Goal: Task Accomplishment & Management: Manage account settings

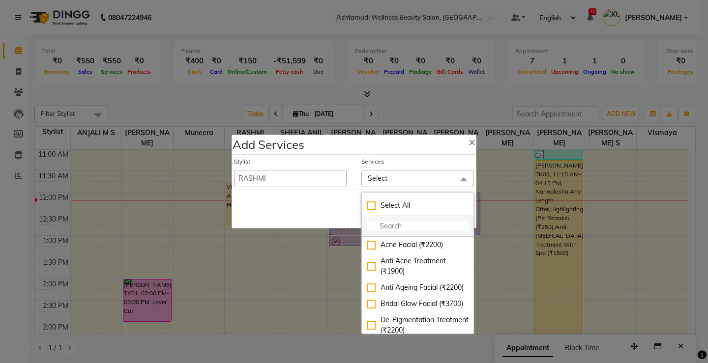
click at [414, 224] on input "multiselect-search" at bounding box center [418, 226] width 102 height 10
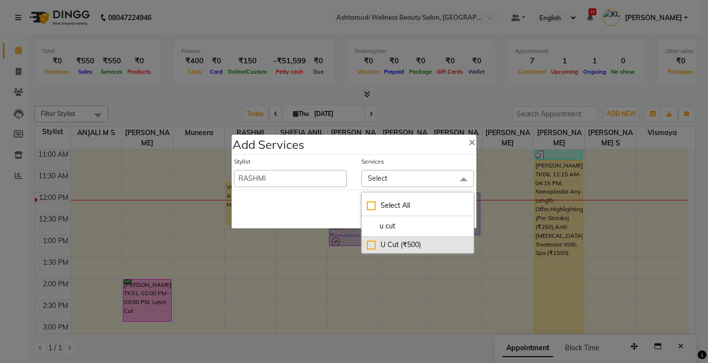
click at [368, 244] on div "U Cut (₹500)" at bounding box center [418, 245] width 102 height 10
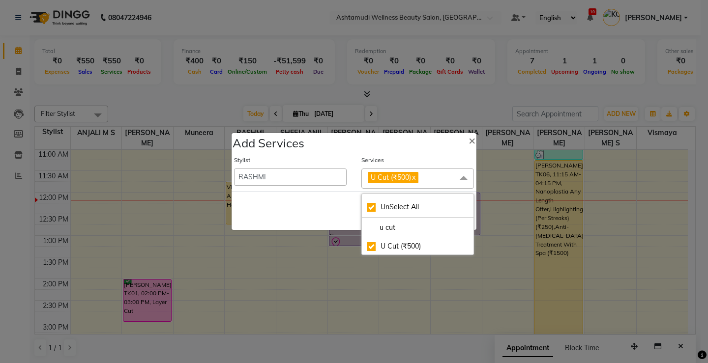
click at [338, 207] on div "Save Cancel" at bounding box center [354, 210] width 245 height 39
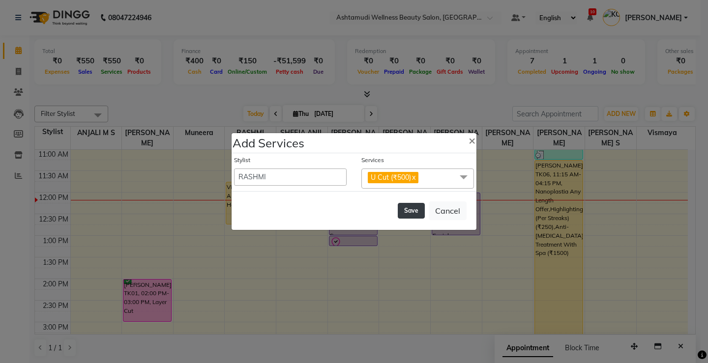
click at [411, 210] on button "Save" at bounding box center [411, 211] width 27 height 16
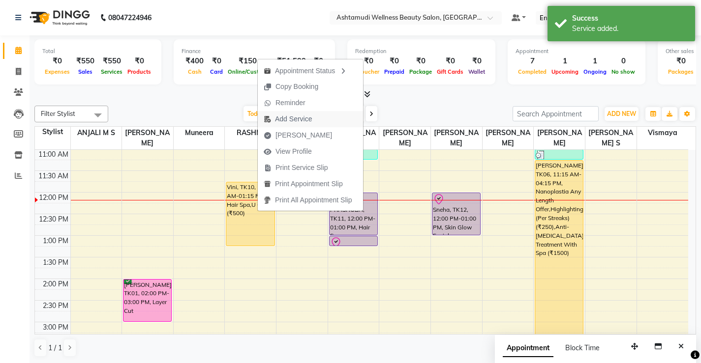
click at [294, 118] on span "Add Service" at bounding box center [293, 119] width 37 height 10
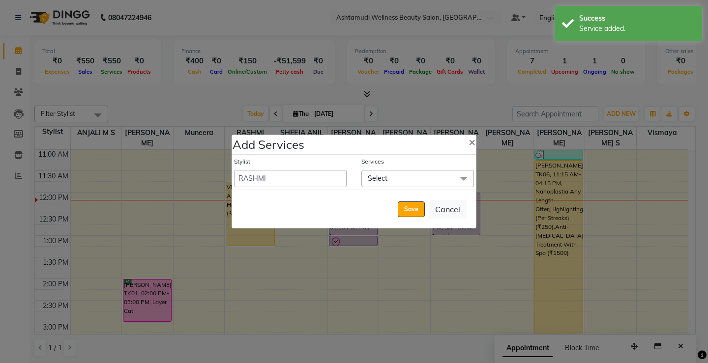
click at [406, 179] on span "Select" at bounding box center [417, 178] width 113 height 17
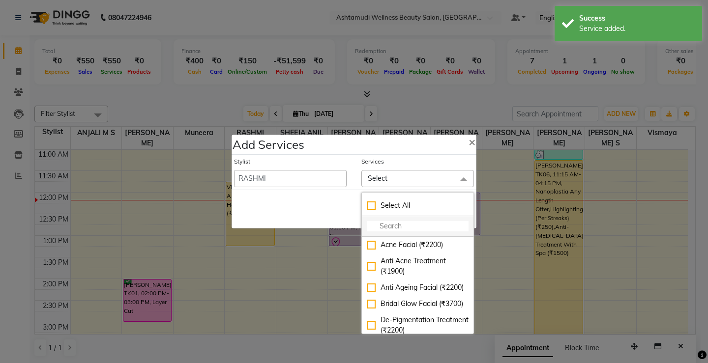
click at [404, 226] on input "multiselect-search" at bounding box center [418, 226] width 102 height 10
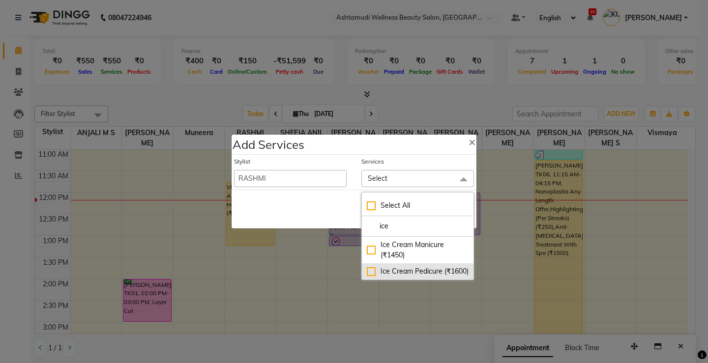
click at [372, 273] on div "Ice Cream Pedicure (₹1600)" at bounding box center [418, 271] width 102 height 10
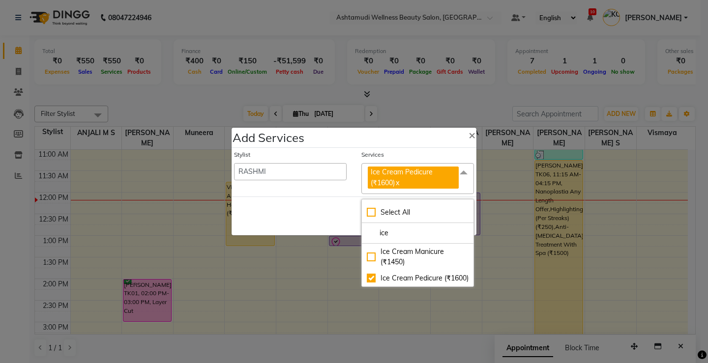
click at [344, 207] on div "Save Cancel" at bounding box center [354, 216] width 245 height 39
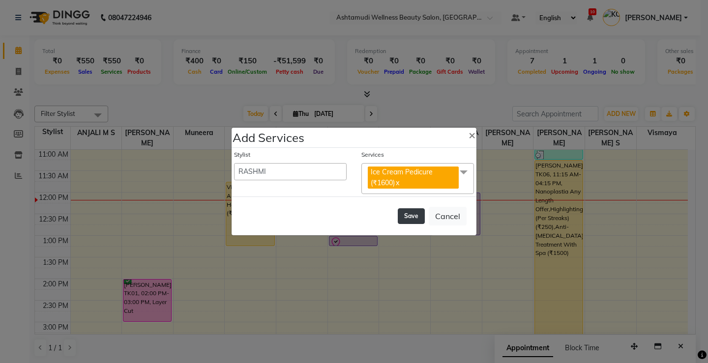
click at [402, 214] on button "Save" at bounding box center [411, 216] width 27 height 16
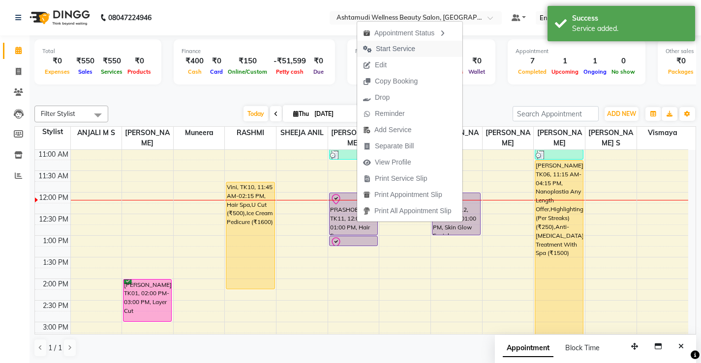
click at [408, 51] on span "Start Service" at bounding box center [395, 49] width 39 height 10
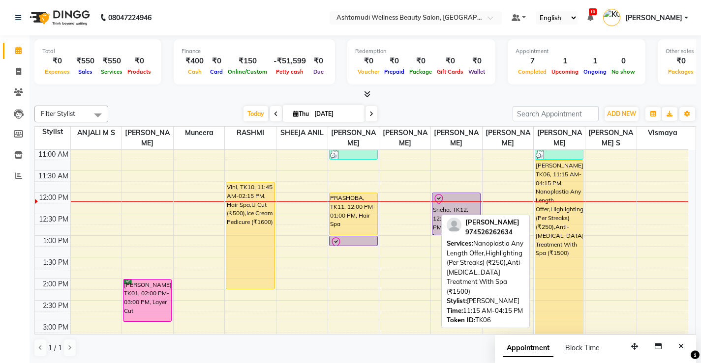
click at [568, 233] on div "Anila, TK06, 11:15 AM-04:15 PM, Nanoplastia Any Length Offer,Highlighting (Per …" at bounding box center [559, 268] width 48 height 215
click at [567, 233] on div "Anila, TK06, 11:15 AM-04:15 PM, Nanoplastia Any Length Offer,Highlighting (Per …" at bounding box center [559, 268] width 48 height 215
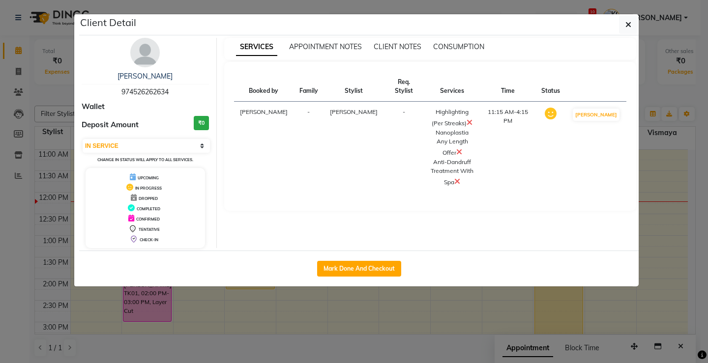
click at [133, 59] on img at bounding box center [145, 53] width 30 height 30
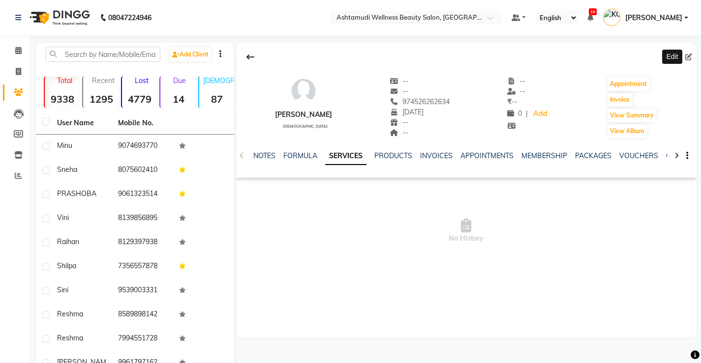
click at [688, 56] on icon at bounding box center [688, 57] width 7 height 7
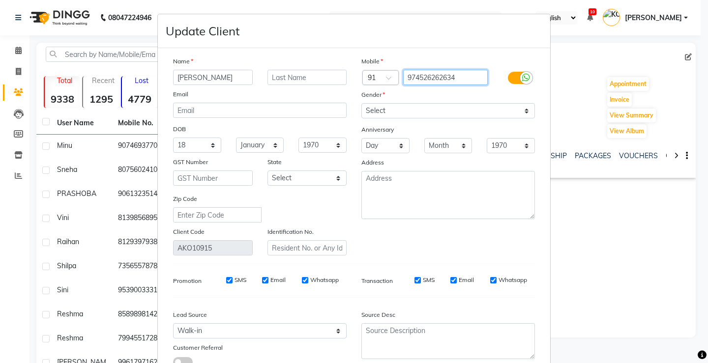
click at [437, 76] on input "974526262634" at bounding box center [445, 77] width 85 height 15
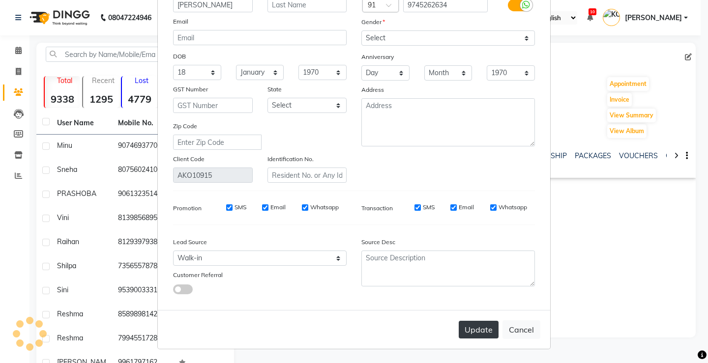
click at [493, 325] on button "Update" at bounding box center [479, 330] width 40 height 18
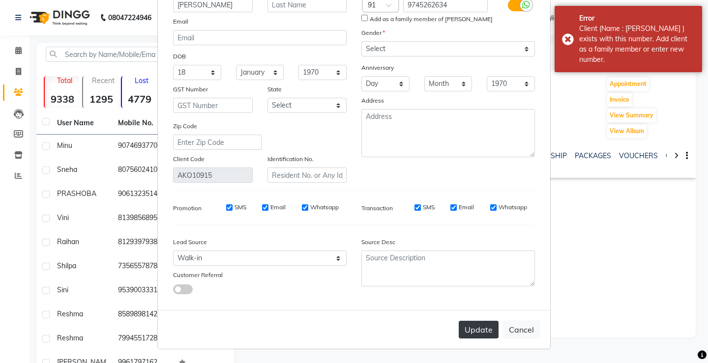
click at [484, 332] on button "Update" at bounding box center [479, 330] width 40 height 18
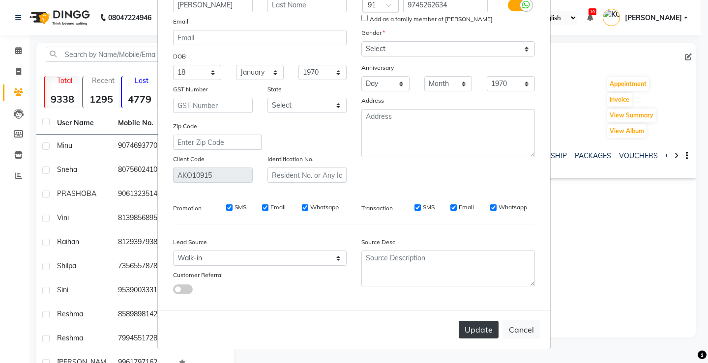
click at [480, 335] on button "Update" at bounding box center [479, 330] width 40 height 18
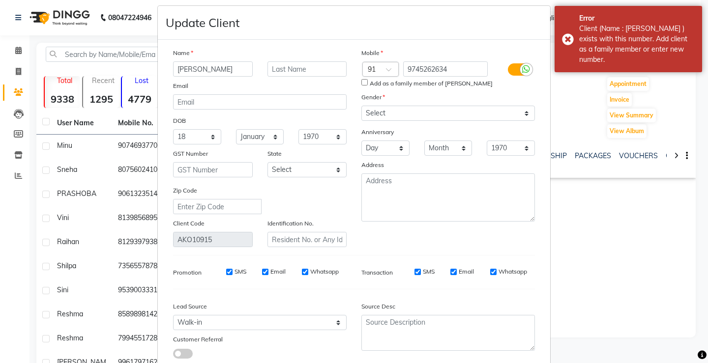
scroll to position [0, 0]
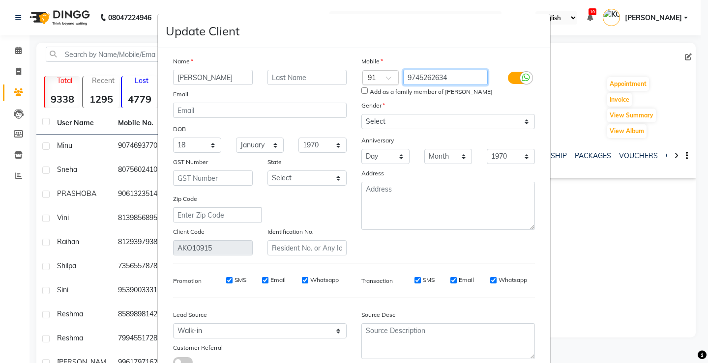
click at [462, 81] on input "9745262634" at bounding box center [445, 77] width 85 height 15
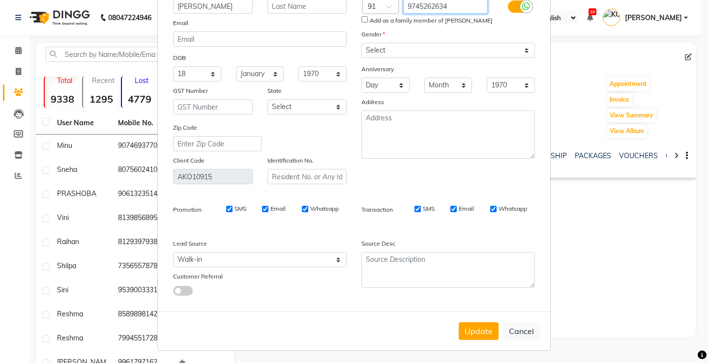
scroll to position [73, 0]
click at [471, 333] on button "Update" at bounding box center [479, 330] width 40 height 18
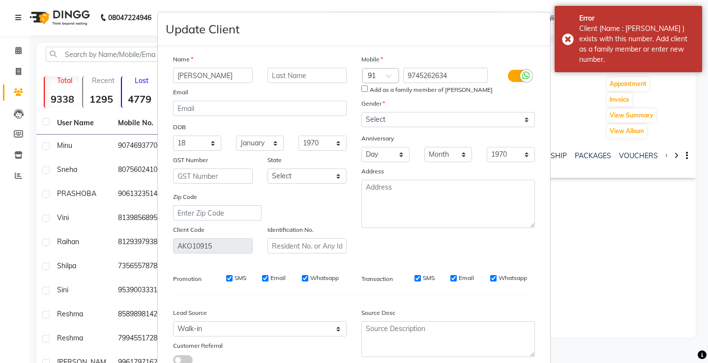
scroll to position [0, 0]
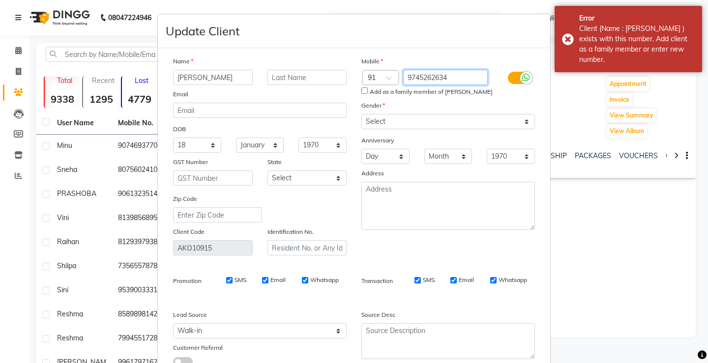
click at [403, 75] on input "9745262634" at bounding box center [445, 77] width 85 height 15
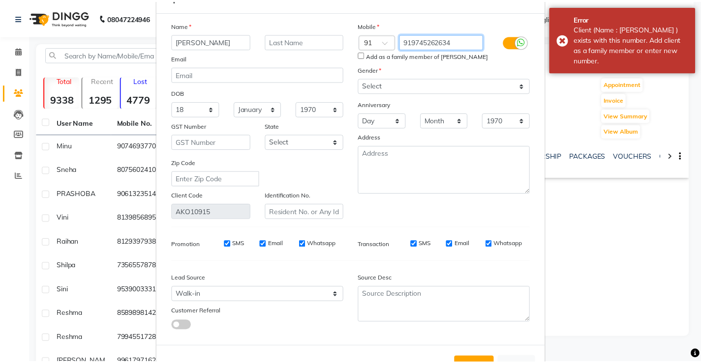
scroll to position [73, 0]
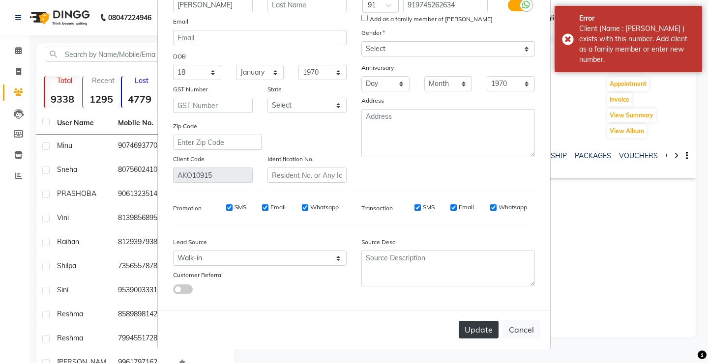
click at [471, 325] on button "Update" at bounding box center [479, 330] width 40 height 18
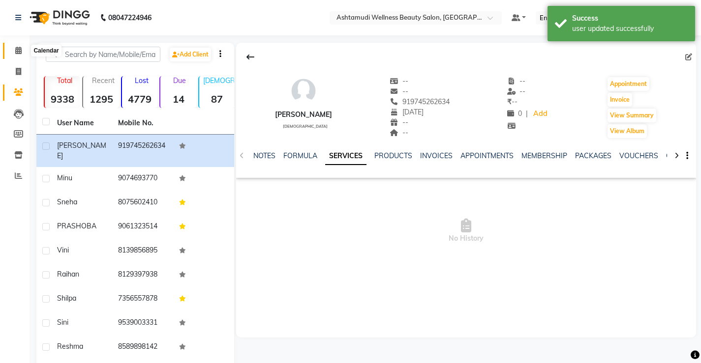
click at [18, 49] on icon at bounding box center [18, 50] width 6 height 7
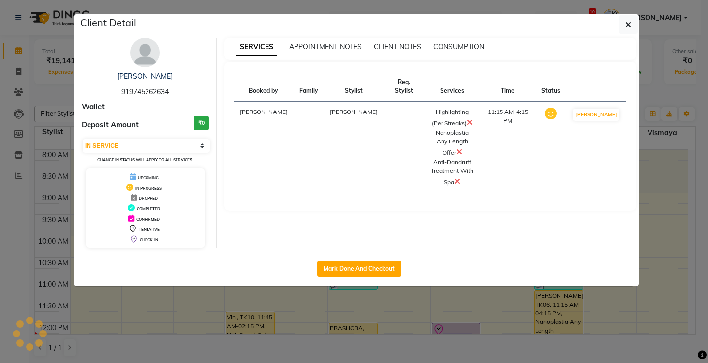
click at [460, 180] on icon at bounding box center [457, 182] width 6 height 8
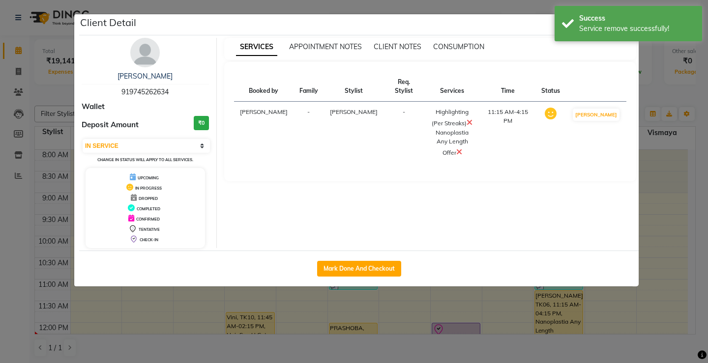
click at [473, 121] on icon at bounding box center [470, 122] width 6 height 8
click at [474, 313] on ngb-modal-window "Client Detail Anila 919745262634 Wallet Deposit Amount ₹0 Select IN SERVICE CON…" at bounding box center [354, 181] width 708 height 363
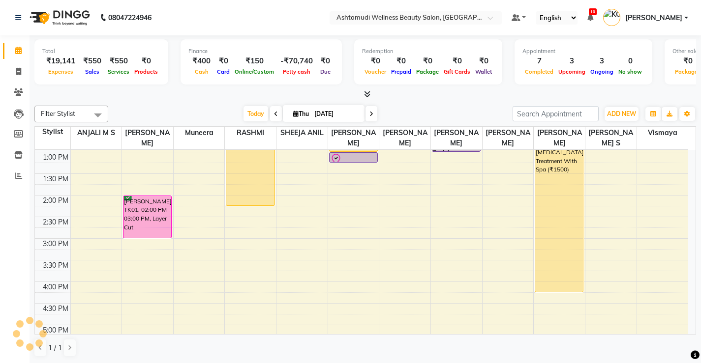
scroll to position [197, 0]
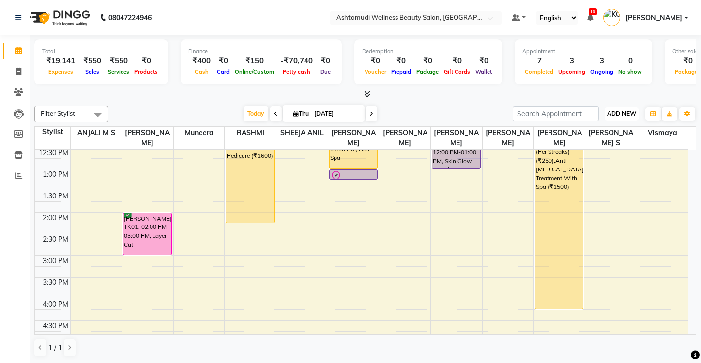
click at [607, 116] on span "ADD NEW" at bounding box center [621, 113] width 29 height 7
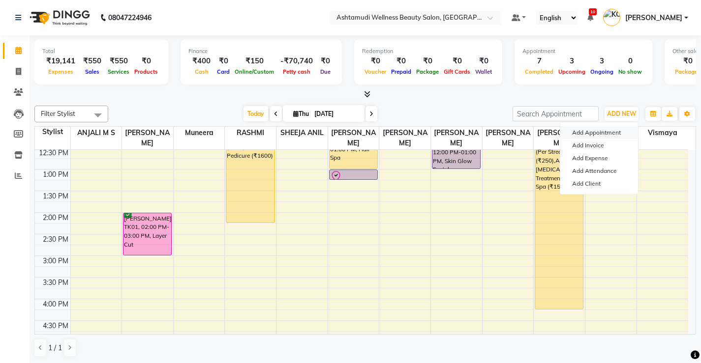
click at [604, 135] on button "Add Appointment" at bounding box center [599, 132] width 78 height 13
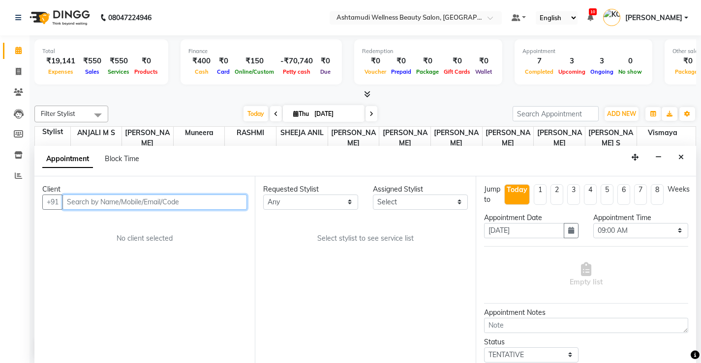
scroll to position [0, 0]
click at [200, 205] on input "text" at bounding box center [154, 201] width 184 height 15
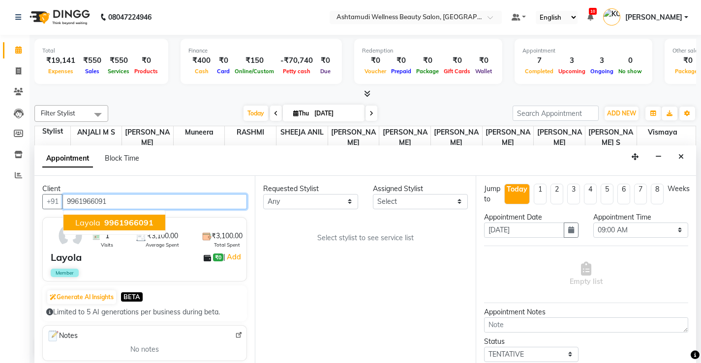
click at [142, 218] on span "9961966091" at bounding box center [128, 223] width 49 height 10
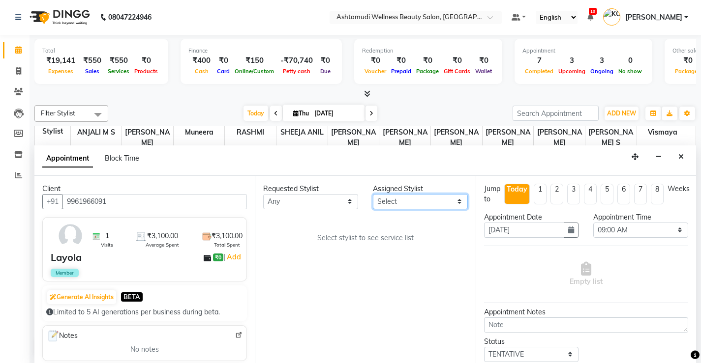
click at [455, 206] on select "Select ANJALI M S KOTTIYAM ASHTAMUDI [PERSON_NAME] [PERSON_NAME] [PERSON_NAME] …" at bounding box center [420, 201] width 95 height 15
click at [373, 194] on select "Select ANJALI M S KOTTIYAM ASHTAMUDI [PERSON_NAME] [PERSON_NAME] [PERSON_NAME] …" at bounding box center [420, 201] width 95 height 15
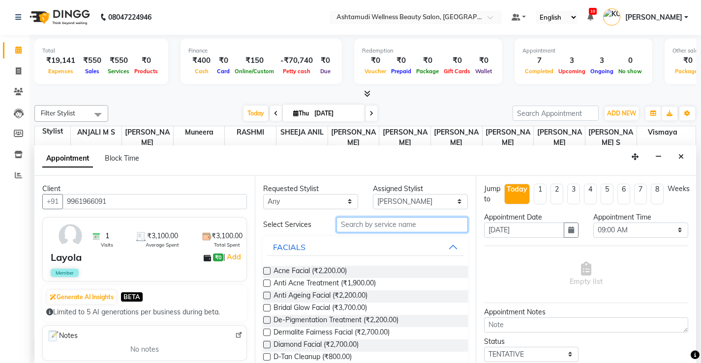
click at [431, 226] on input "text" at bounding box center [401, 224] width 131 height 15
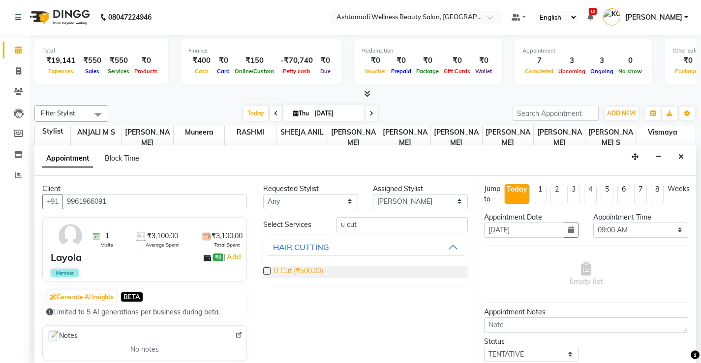
click at [315, 268] on span "U Cut (₹500.00)" at bounding box center [298, 272] width 50 height 12
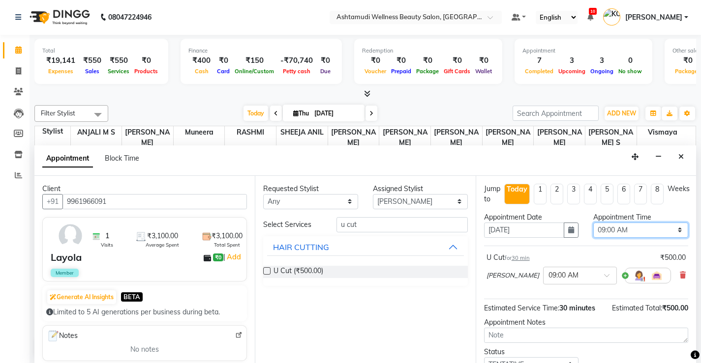
click at [671, 230] on select "Select 09:00 AM 09:15 AM 09:30 AM 09:45 AM 10:00 AM 10:15 AM 10:30 AM 10:45 AM …" at bounding box center [640, 230] width 95 height 15
click at [593, 223] on select "Select 09:00 AM 09:15 AM 09:30 AM 09:45 AM 10:00 AM 10:15 AM 10:30 AM 10:45 AM …" at bounding box center [640, 230] width 95 height 15
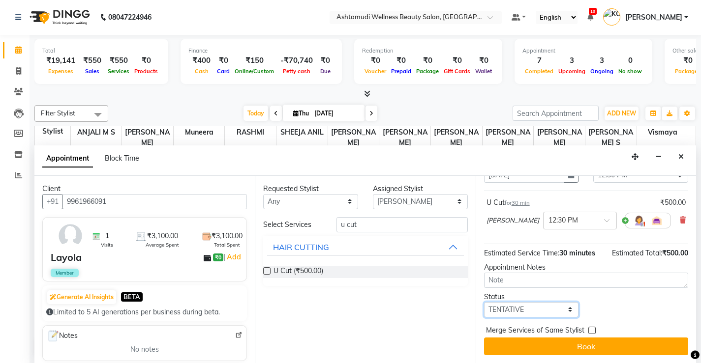
click at [563, 313] on select "Select TENTATIVE CONFIRM CHECK-IN UPCOMING" at bounding box center [531, 309] width 95 height 15
click at [484, 302] on select "Select TENTATIVE CONFIRM CHECK-IN UPCOMING" at bounding box center [531, 309] width 95 height 15
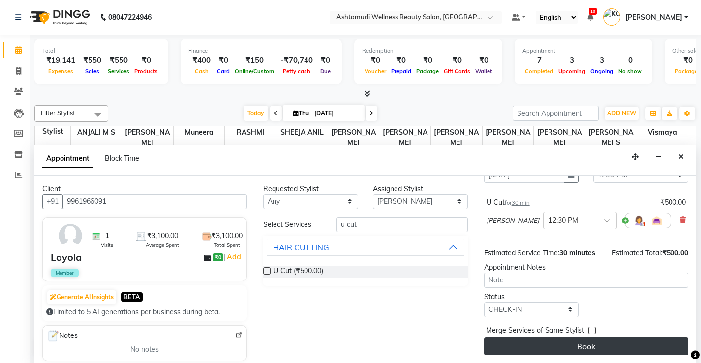
click at [570, 346] on button "Book" at bounding box center [586, 347] width 204 height 18
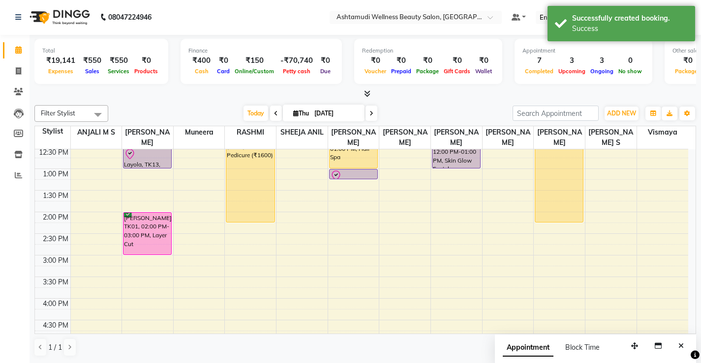
scroll to position [0, 0]
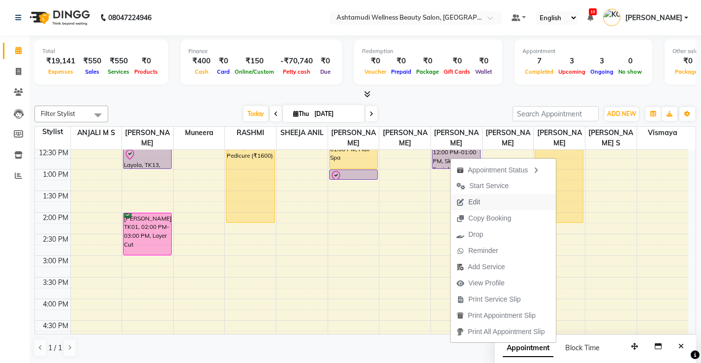
click at [473, 203] on span "Edit" at bounding box center [474, 202] width 12 height 10
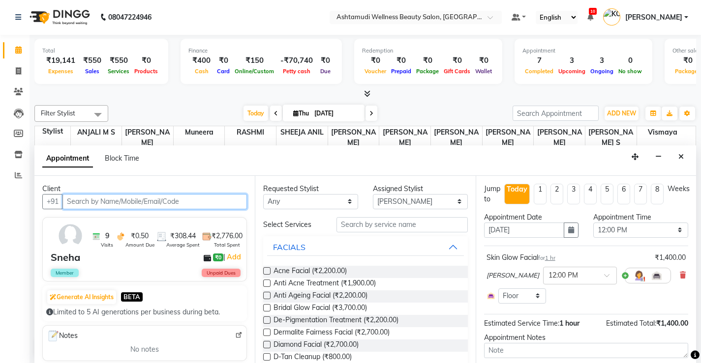
scroll to position [174, 0]
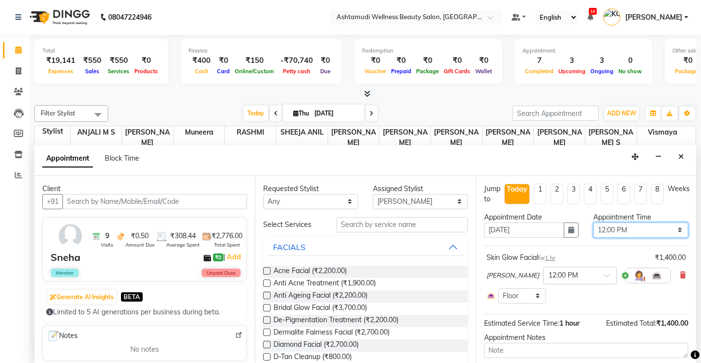
click at [673, 231] on select "Select 09:00 AM 09:15 AM 09:30 AM 09:45 AM 10:00 AM 10:15 AM 10:30 AM 10:45 AM …" at bounding box center [640, 230] width 95 height 15
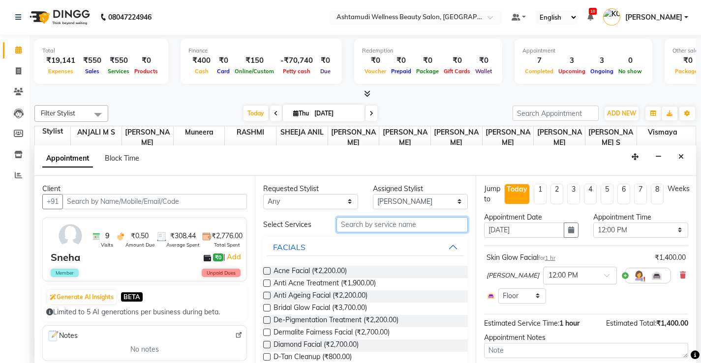
click at [417, 228] on input "text" at bounding box center [401, 224] width 131 height 15
click at [419, 224] on input "text" at bounding box center [401, 224] width 131 height 15
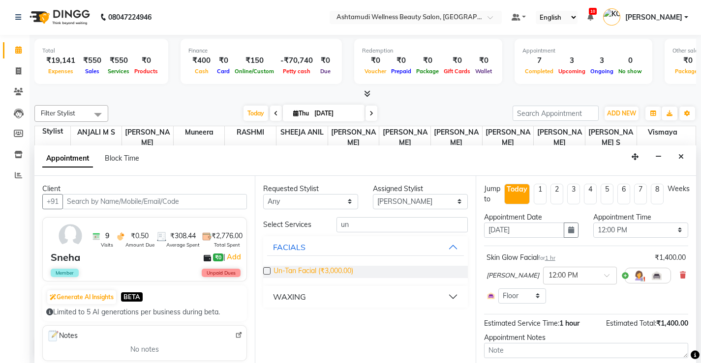
click at [336, 269] on span "Un-Tan Facial (₹3,000.00)" at bounding box center [313, 272] width 80 height 12
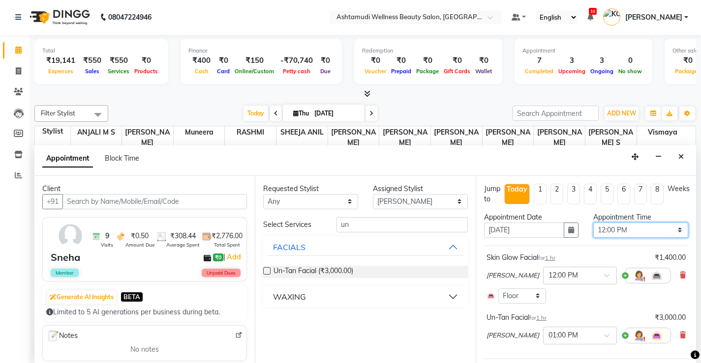
click at [658, 232] on select "Select 09:00 AM 09:15 AM 09:30 AM 09:45 AM 10:00 AM 10:15 AM 10:30 AM 10:45 AM …" at bounding box center [640, 230] width 95 height 15
click at [409, 310] on div "Requested Stylist Any ANJALI M S KOTTIYAM ASHTAMUDI Muneera RASHMI SHEEJA ANIL …" at bounding box center [365, 269] width 220 height 187
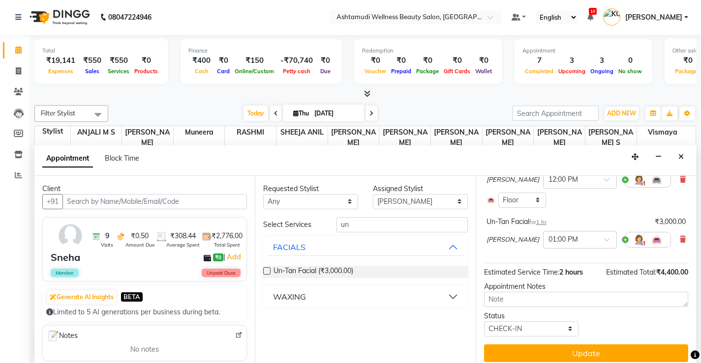
scroll to position [103, 0]
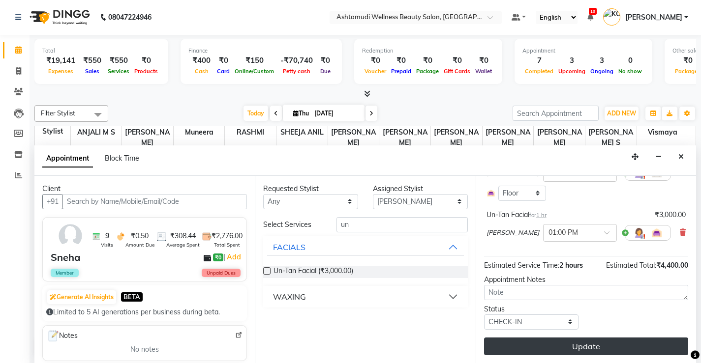
click at [580, 349] on button "Update" at bounding box center [586, 347] width 204 height 18
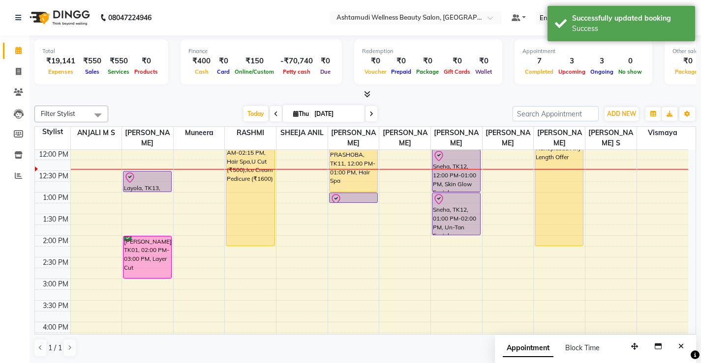
scroll to position [124, 0]
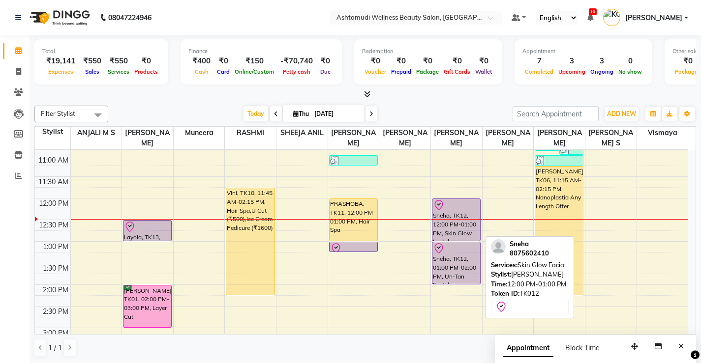
click at [454, 217] on div "Sneha, TK12, 12:00 PM-01:00 PM, Skin Glow Facial" at bounding box center [456, 220] width 48 height 42
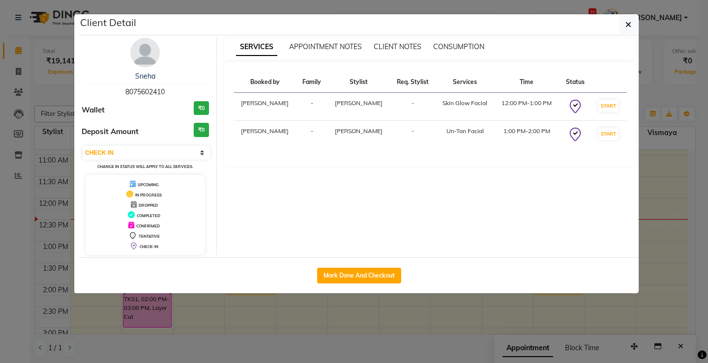
click at [681, 277] on ngb-modal-window "Client Detail Sneha 8075602410 Wallet ₹0 Deposit Amount ₹0 Select IN SERVICE CO…" at bounding box center [354, 181] width 708 height 363
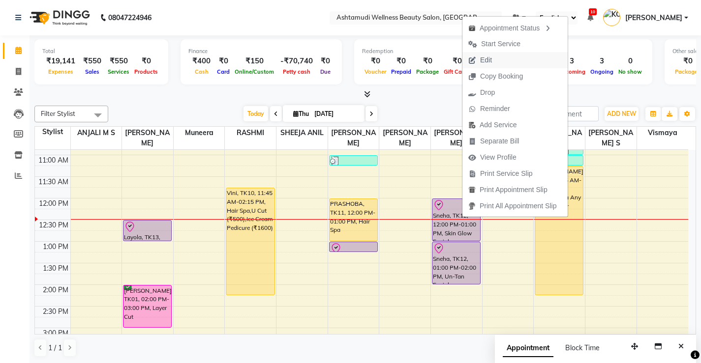
click at [487, 59] on span "Edit" at bounding box center [486, 60] width 12 height 10
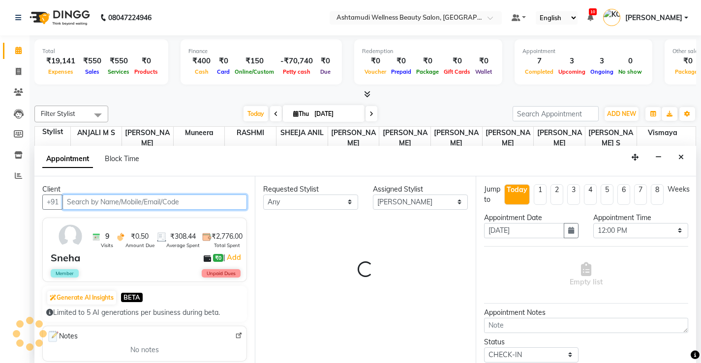
scroll to position [174, 0]
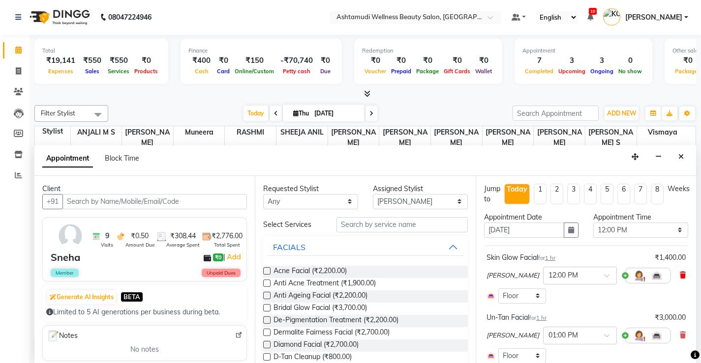
click at [680, 275] on icon at bounding box center [683, 275] width 6 height 7
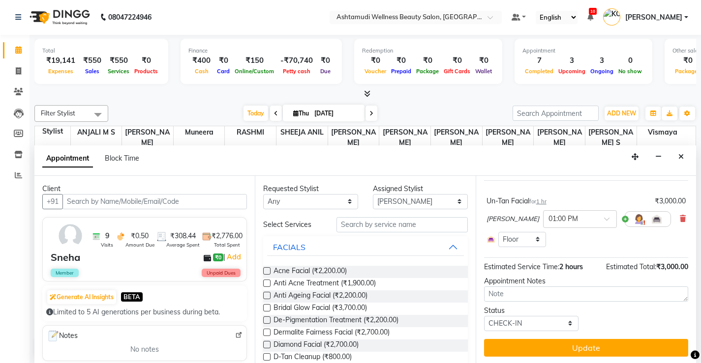
scroll to position [67, 0]
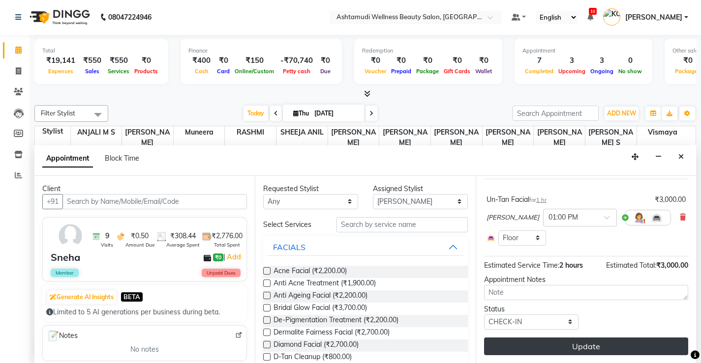
click at [584, 348] on button "Update" at bounding box center [586, 347] width 204 height 18
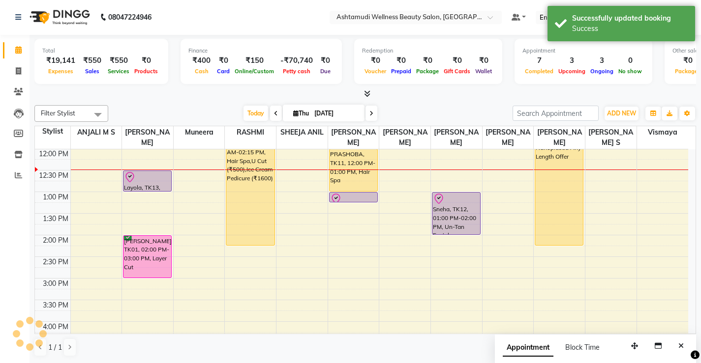
scroll to position [0, 0]
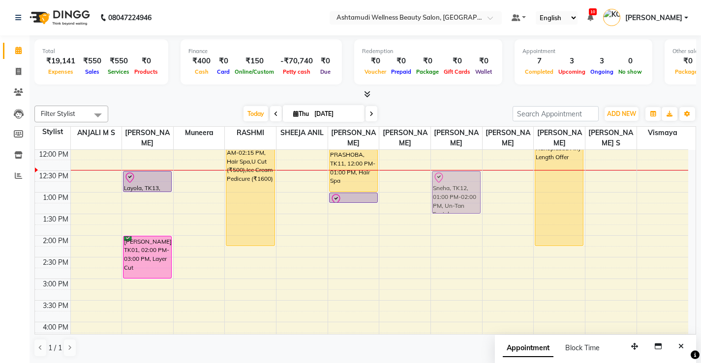
drag, startPoint x: 460, startPoint y: 196, endPoint x: 465, endPoint y: 170, distance: 26.5
click at [465, 170] on div "Sneha, TK12, 01:00 PM-02:00 PM, Un-Tan Facial Sneha, TK12, 01:00 PM-02:00 PM, U…" at bounding box center [456, 257] width 51 height 562
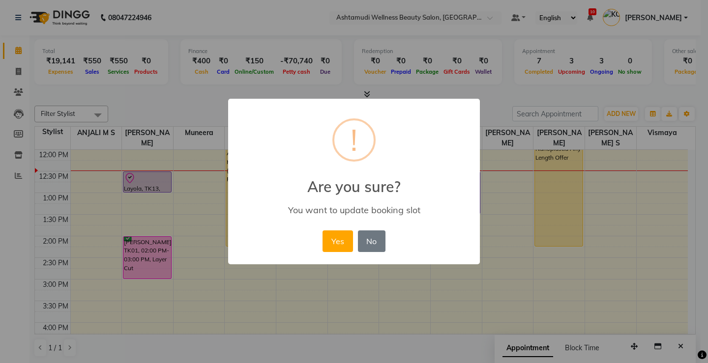
drag, startPoint x: 336, startPoint y: 240, endPoint x: 561, endPoint y: 243, distance: 224.7
click at [335, 240] on button "Yes" at bounding box center [338, 242] width 30 height 22
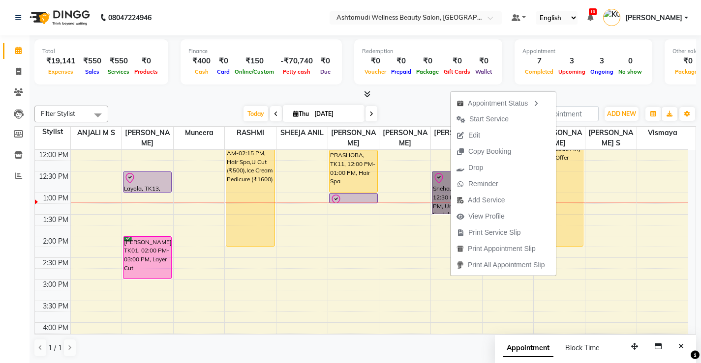
click at [636, 270] on div "8:00 AM 8:30 AM 9:00 AM 9:30 AM 10:00 AM 10:30 AM 11:00 AM 11:30 AM 12:00 PM 12…" at bounding box center [361, 258] width 653 height 562
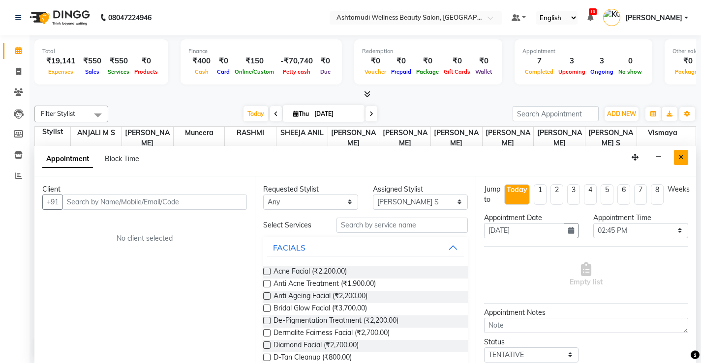
click at [682, 156] on icon "Close" at bounding box center [680, 157] width 5 height 7
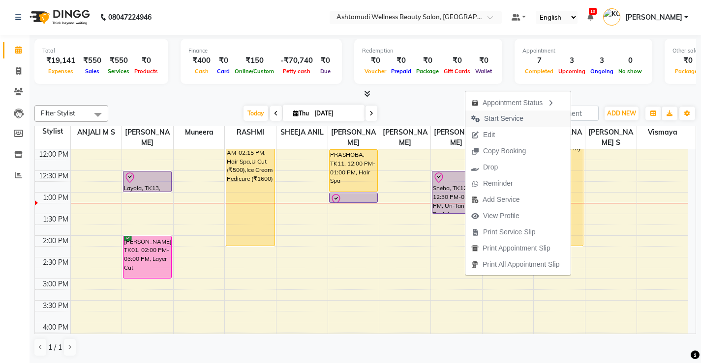
click at [508, 117] on span "Start Service" at bounding box center [503, 119] width 39 height 10
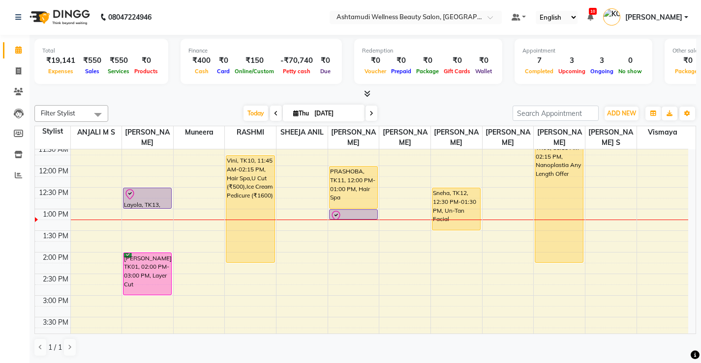
scroll to position [98, 0]
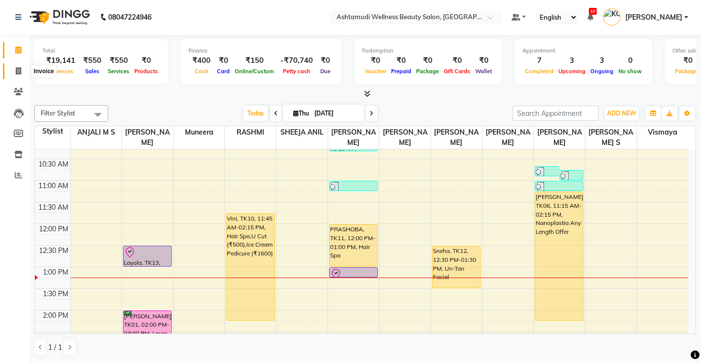
click at [19, 71] on icon at bounding box center [18, 70] width 5 height 7
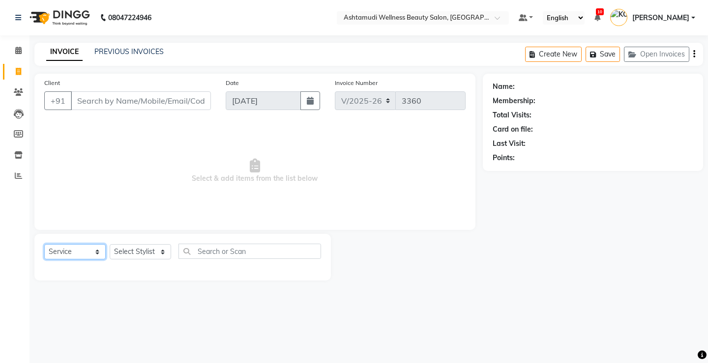
click at [87, 248] on select "Select Service Product Membership Package Voucher Prepaid Gift Card" at bounding box center [74, 251] width 61 height 15
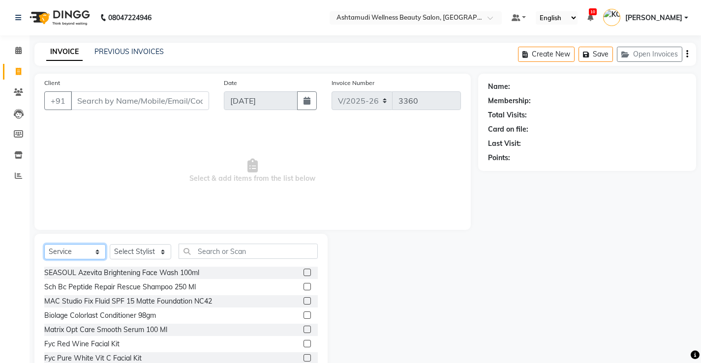
click at [44, 244] on select "Select Service Product Membership Package Voucher Prepaid Gift Card" at bounding box center [74, 251] width 61 height 15
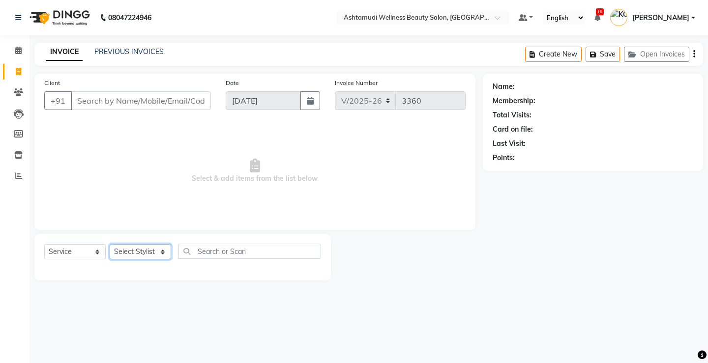
click at [132, 251] on select "Select Stylist ANJALI M S [PERSON_NAME] KOTTIYAM ASHTAMUDI [PERSON_NAME] [PERSO…" at bounding box center [140, 251] width 61 height 15
click at [110, 244] on select "Select Stylist ANJALI M S [PERSON_NAME] KOTTIYAM ASHTAMUDI [PERSON_NAME] [PERSO…" at bounding box center [140, 251] width 61 height 15
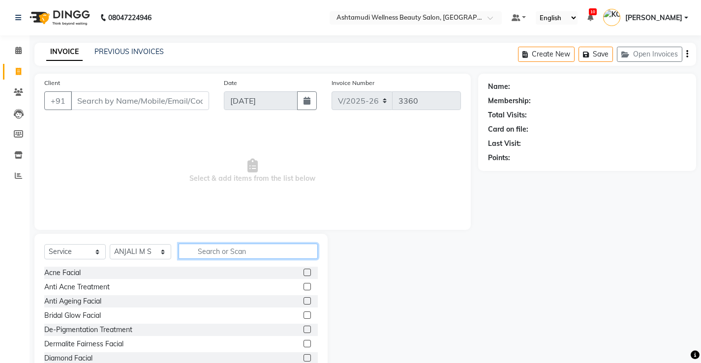
click at [266, 251] on input "text" at bounding box center [247, 251] width 139 height 15
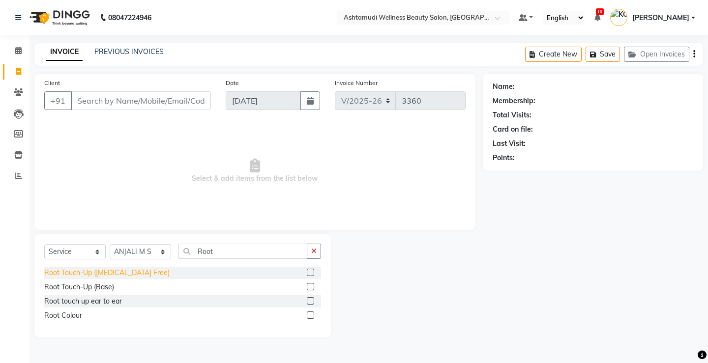
click at [135, 270] on div "Root Touch-Up ([MEDICAL_DATA] Free)" at bounding box center [106, 273] width 125 height 10
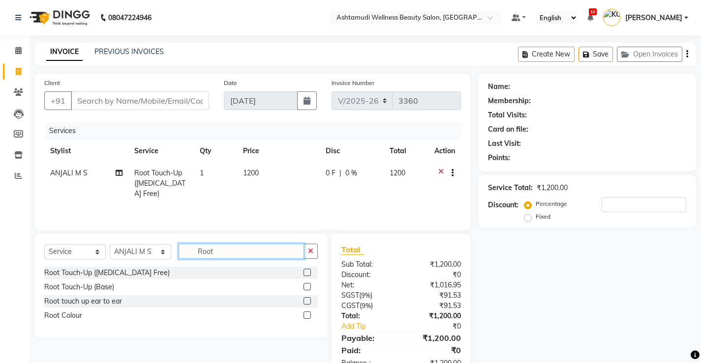
click at [231, 251] on input "Root" at bounding box center [240, 251] width 125 height 15
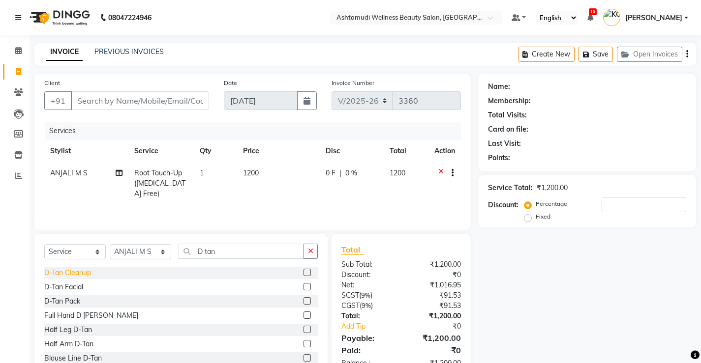
click at [83, 273] on div "D-Tan Cleanup" at bounding box center [67, 273] width 47 height 10
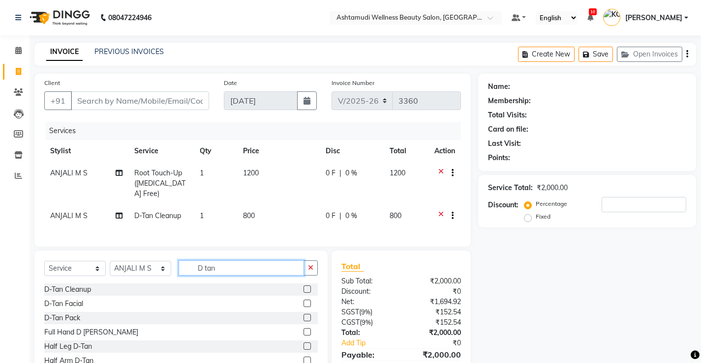
click at [223, 262] on input "D tan" at bounding box center [240, 268] width 125 height 15
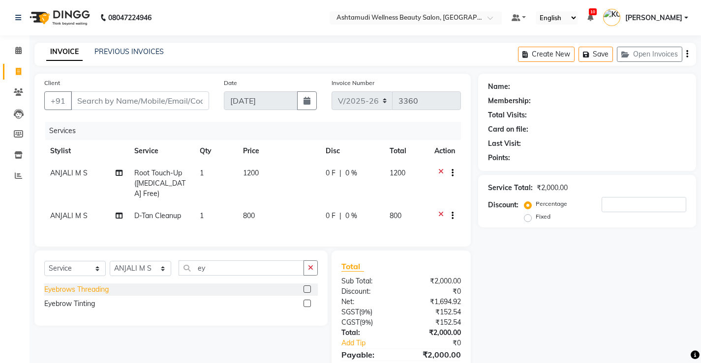
click at [89, 285] on div "Eyebrows Threading" at bounding box center [76, 290] width 64 height 10
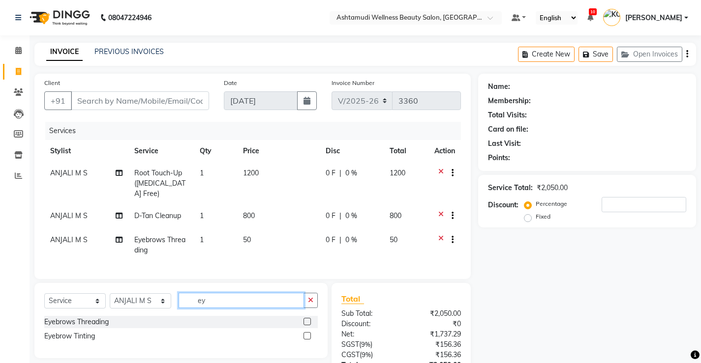
click at [214, 295] on input "ey" at bounding box center [240, 300] width 125 height 15
click at [104, 332] on div "Upper Lip Threading" at bounding box center [76, 336] width 64 height 10
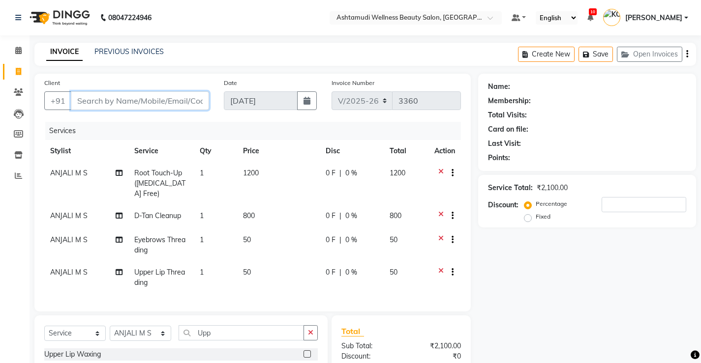
click at [167, 102] on input "Client" at bounding box center [140, 100] width 138 height 19
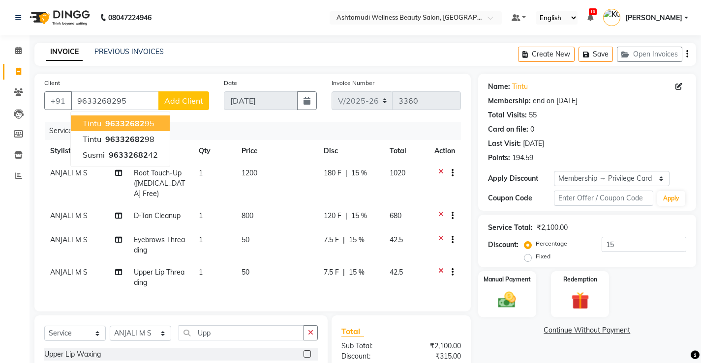
click at [142, 123] on span "96332682" at bounding box center [124, 123] width 39 height 10
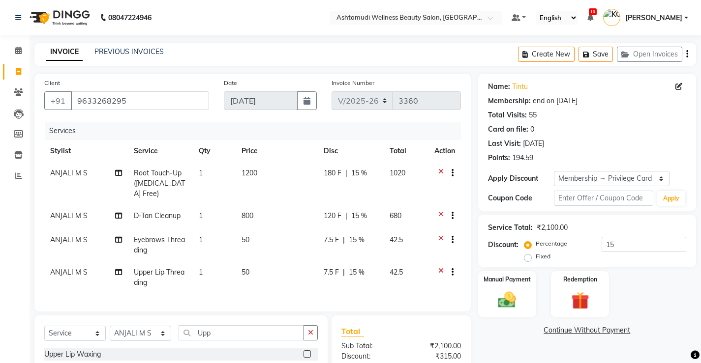
scroll to position [109, 0]
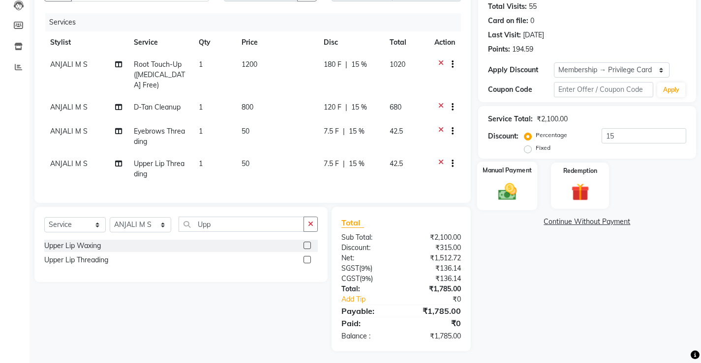
click at [504, 192] on img at bounding box center [507, 191] width 30 height 21
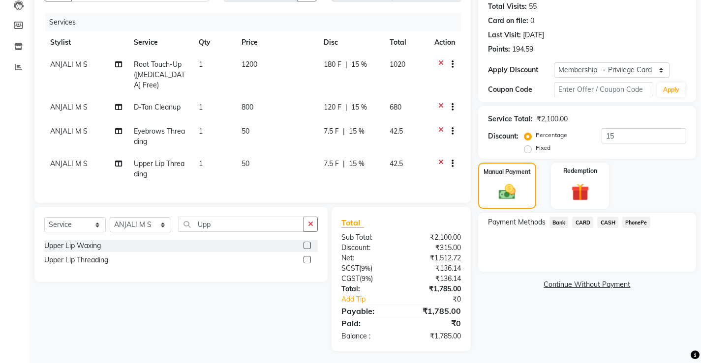
click at [636, 219] on span "PhonePe" at bounding box center [636, 222] width 28 height 11
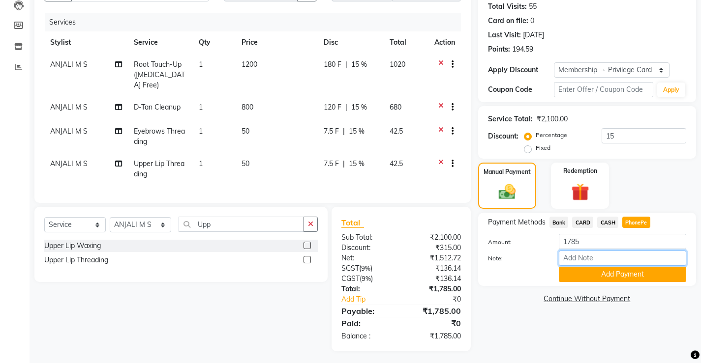
click at [613, 256] on input "Note:" at bounding box center [622, 258] width 127 height 15
click at [616, 276] on button "Add Payment" at bounding box center [622, 274] width 127 height 15
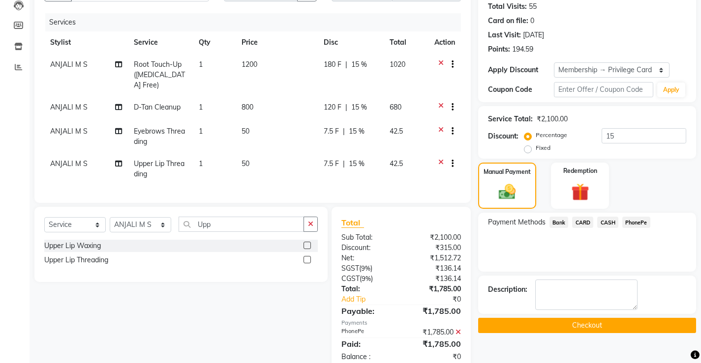
click at [593, 324] on button "Checkout" at bounding box center [587, 325] width 218 height 15
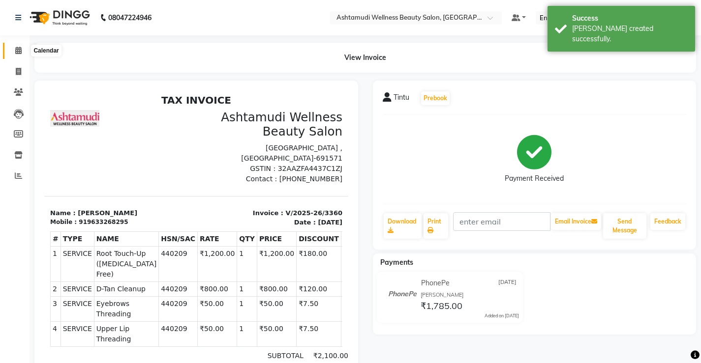
click at [19, 50] on icon at bounding box center [18, 50] width 6 height 7
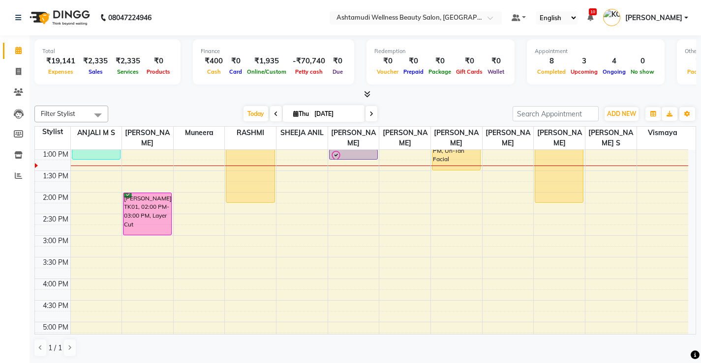
scroll to position [118, 0]
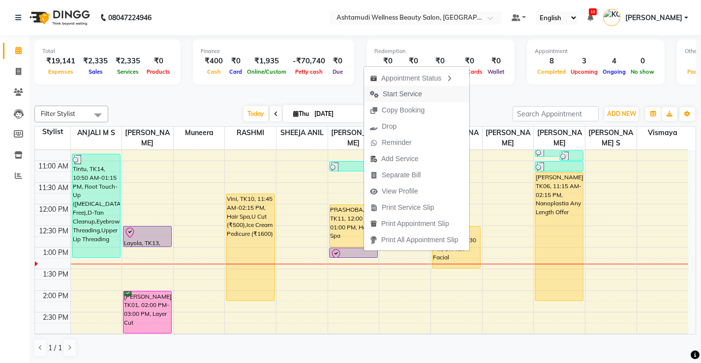
click at [413, 94] on span "Start Service" at bounding box center [402, 94] width 39 height 10
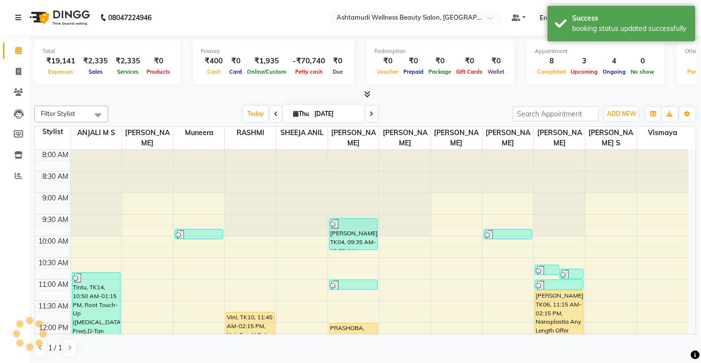
scroll to position [98, 0]
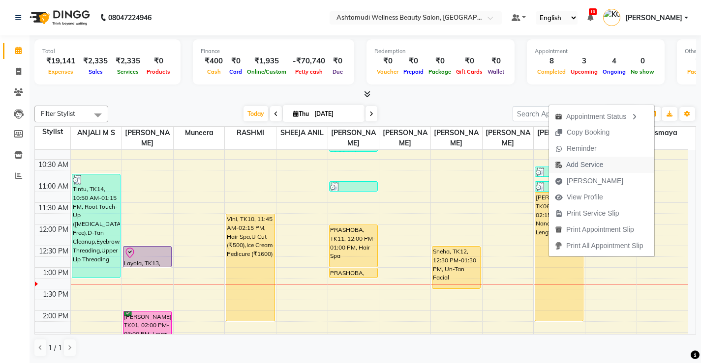
click at [586, 164] on span "Add Service" at bounding box center [584, 165] width 37 height 10
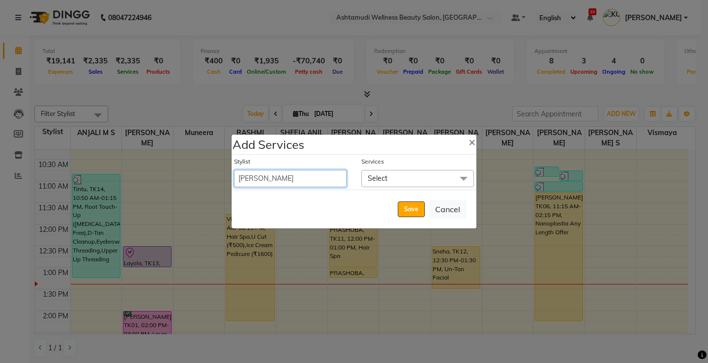
click at [313, 181] on select "ANJALI M S ASWATHY KOTTIYAM ASHTAMUDI KUMARI Muneera RASHMI SHEEJA ANIL SHYNI S…" at bounding box center [290, 178] width 113 height 17
click at [234, 170] on select "ANJALI M S ASWATHY KOTTIYAM ASHTAMUDI KUMARI Muneera RASHMI SHEEJA ANIL SHYNI S…" at bounding box center [290, 178] width 113 height 17
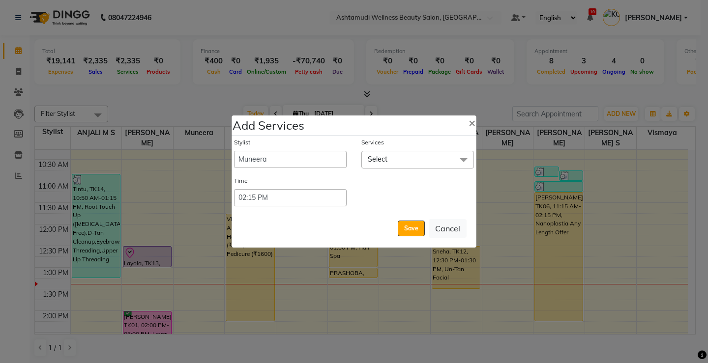
click at [413, 161] on span "Select" at bounding box center [417, 159] width 113 height 17
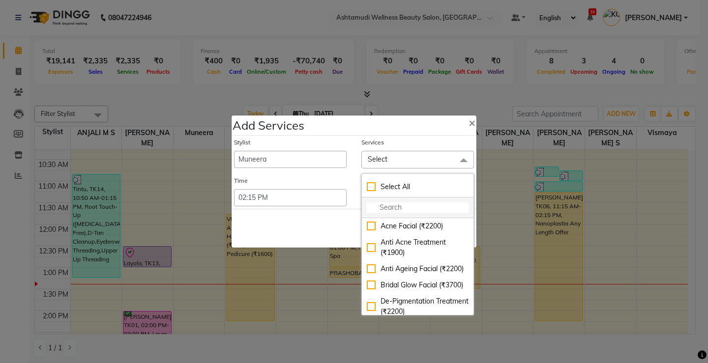
click at [419, 208] on input "multiselect-search" at bounding box center [418, 208] width 102 height 10
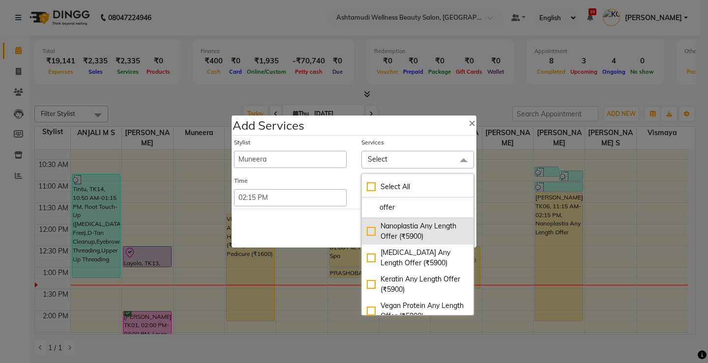
click at [371, 231] on div "Nanoplastia Any Length Offer (₹5900)" at bounding box center [418, 231] width 102 height 21
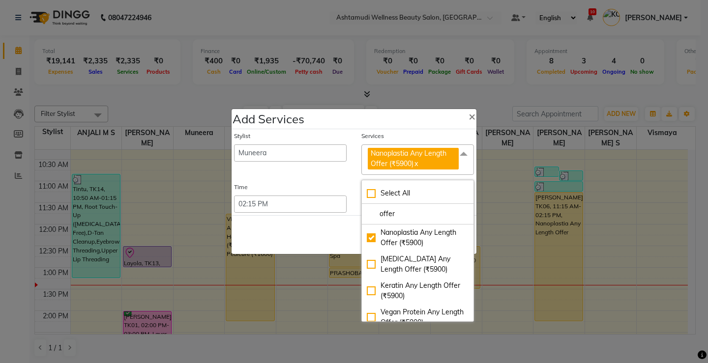
click at [342, 180] on div "Stylist ANJALI M S ASWATHY KOTTIYAM ASHTAMUDI KUMARI Muneera RASHMI SHEEJA ANIL…" at bounding box center [354, 172] width 245 height 87
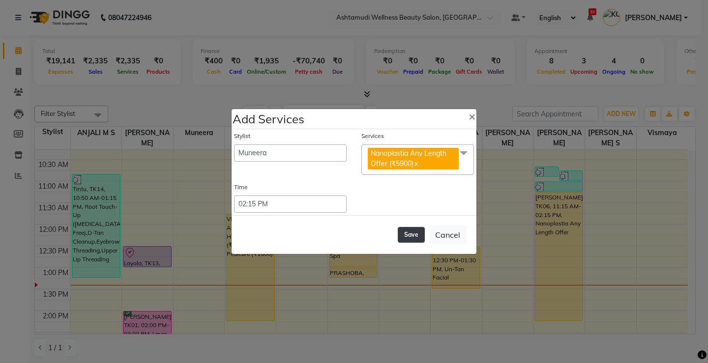
click at [411, 232] on button "Save" at bounding box center [411, 235] width 27 height 16
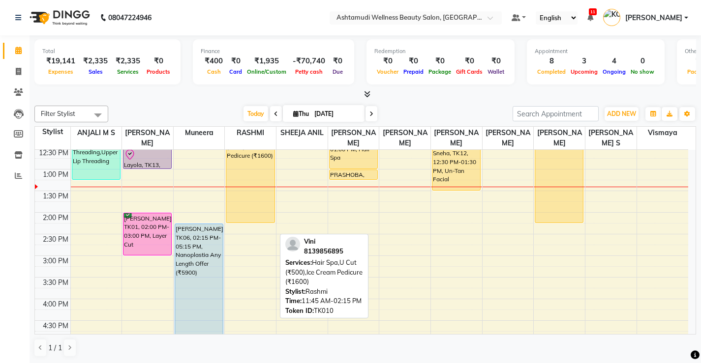
scroll to position [246, 0]
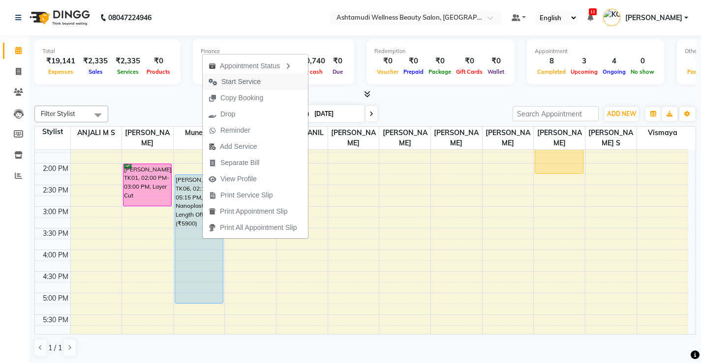
click at [250, 82] on span "Start Service" at bounding box center [240, 82] width 39 height 10
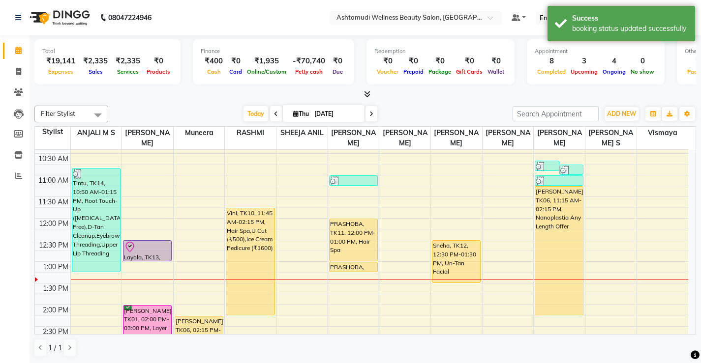
scroll to position [98, 0]
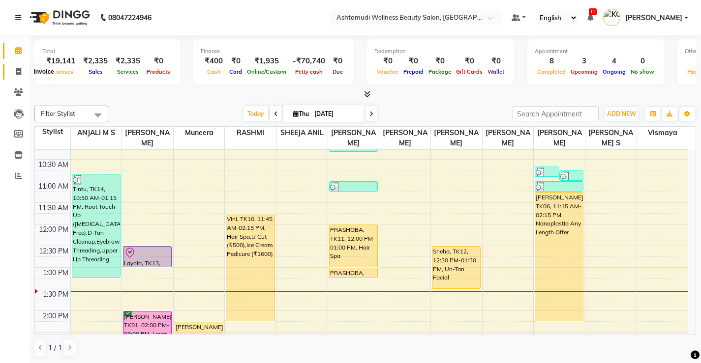
click at [17, 71] on icon at bounding box center [18, 71] width 5 height 7
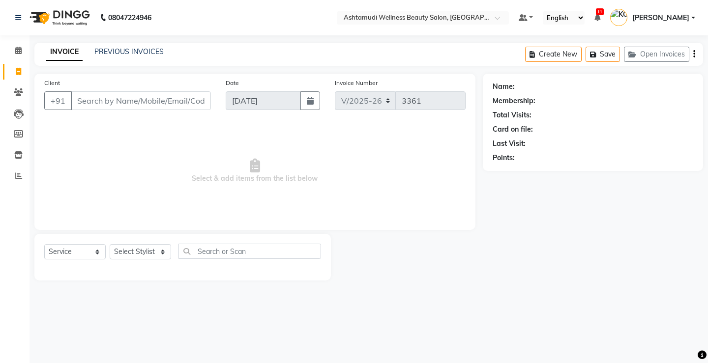
click at [194, 106] on input "Client" at bounding box center [141, 100] width 140 height 19
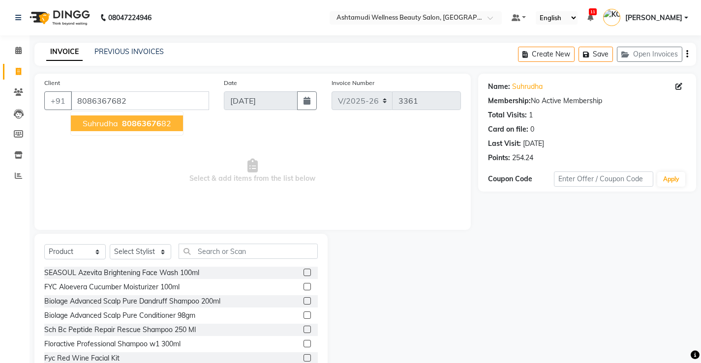
click at [146, 123] on span "80863676" at bounding box center [141, 123] width 39 height 10
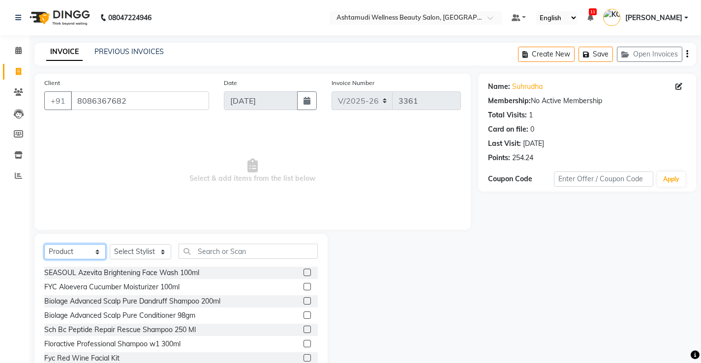
click at [82, 244] on select "Select Service Product Membership Package Voucher Prepaid Gift Card" at bounding box center [74, 251] width 61 height 15
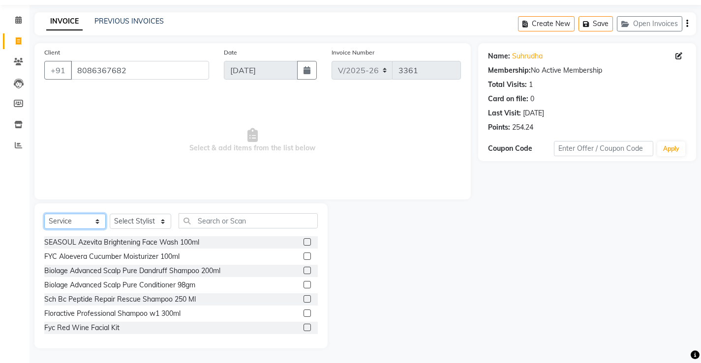
click at [44, 229] on select "Select Service Product Membership Package Voucher Prepaid Gift Card" at bounding box center [74, 221] width 61 height 15
click at [122, 200] on div "Client +91 8086367682 Date 04-09-2025 Invoice Number V/2025 V/2025-26 3361 Sele…" at bounding box center [252, 121] width 436 height 156
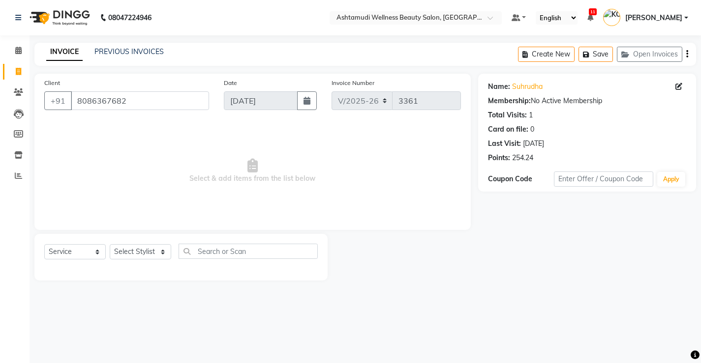
scroll to position [0, 0]
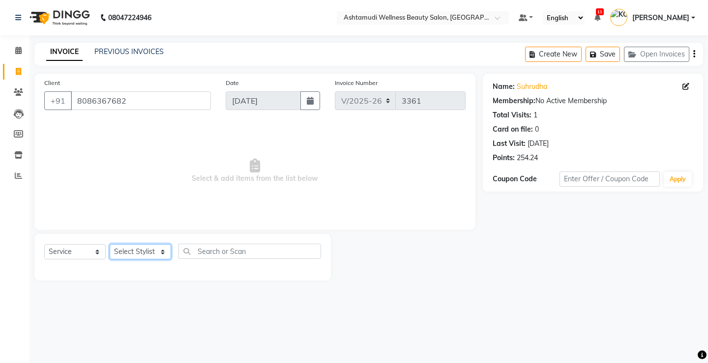
click at [149, 253] on select "Select Stylist ANJALI M S [PERSON_NAME] KOTTIYAM ASHTAMUDI [PERSON_NAME] [PERSO…" at bounding box center [140, 251] width 61 height 15
click at [110, 244] on select "Select Stylist ANJALI M S [PERSON_NAME] KOTTIYAM ASHTAMUDI [PERSON_NAME] [PERSO…" at bounding box center [140, 251] width 61 height 15
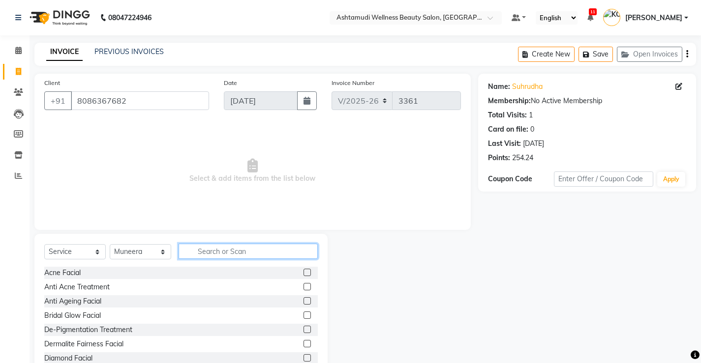
click at [261, 256] on input "text" at bounding box center [247, 251] width 139 height 15
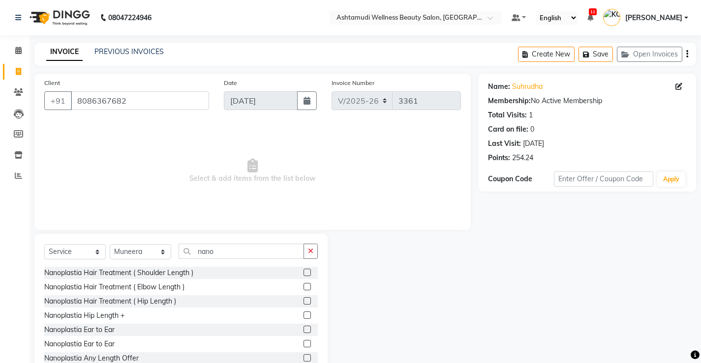
click at [116, 331] on div "Nanoplastia Ear to Ear" at bounding box center [180, 330] width 273 height 12
click at [108, 329] on div "Nanoplastia Ear to Ear" at bounding box center [79, 330] width 70 height 10
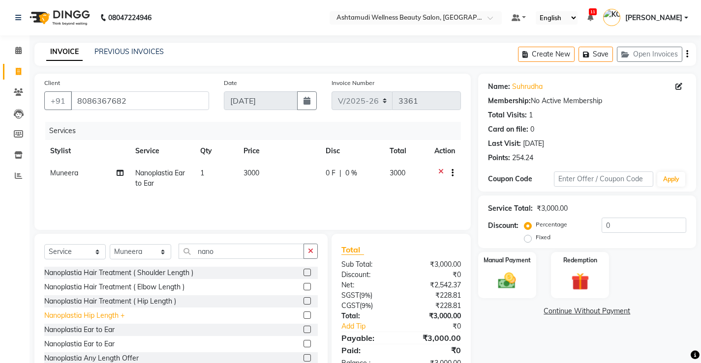
click at [113, 318] on div "Nanoplastia Hip Length +" at bounding box center [84, 316] width 80 height 10
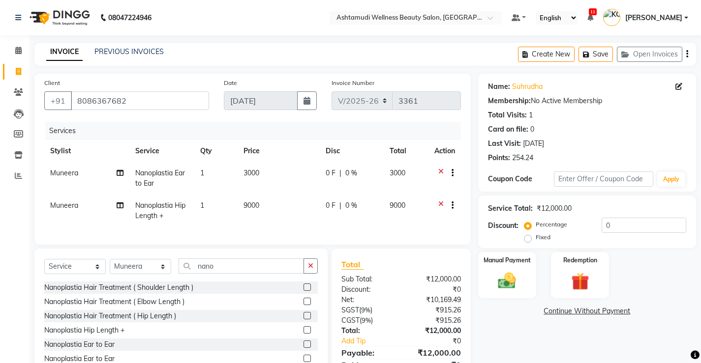
click at [442, 172] on icon at bounding box center [440, 174] width 5 height 12
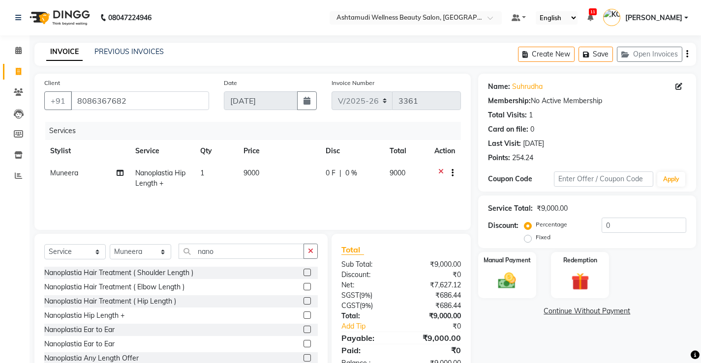
click at [438, 175] on icon at bounding box center [440, 174] width 5 height 12
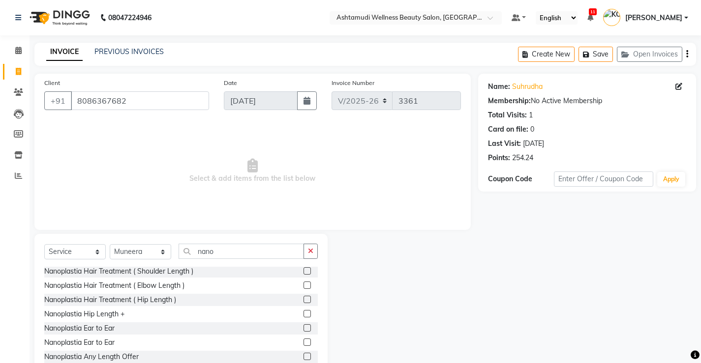
scroll to position [30, 0]
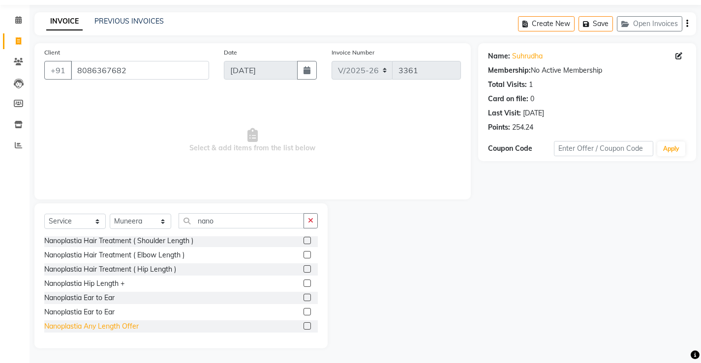
click at [134, 326] on div "Nanoplastia Any Length Offer" at bounding box center [91, 327] width 94 height 10
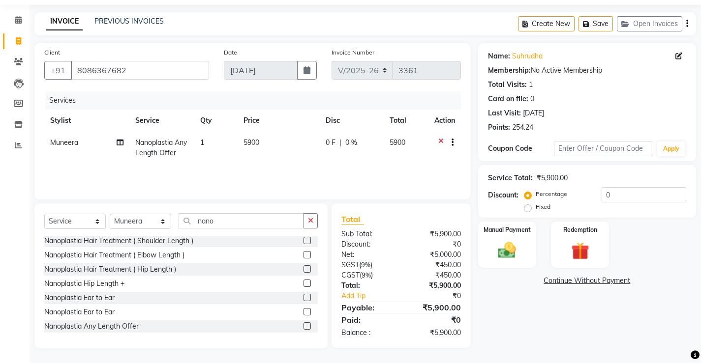
click at [535, 208] on label "Fixed" at bounding box center [542, 207] width 15 height 9
click at [529, 208] on input "Fixed" at bounding box center [529, 207] width 7 height 7
click at [614, 194] on input "0" at bounding box center [643, 194] width 85 height 15
click at [509, 255] on img at bounding box center [507, 250] width 30 height 21
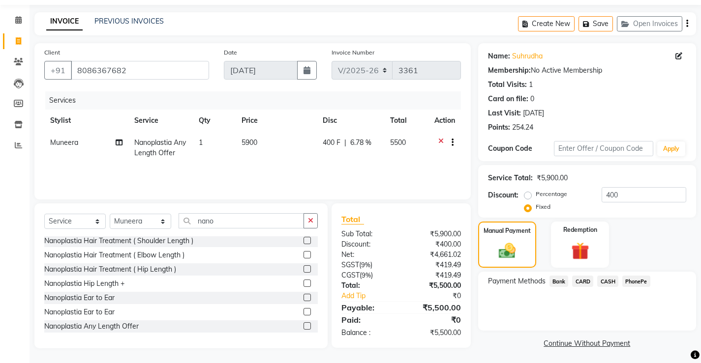
click at [608, 280] on span "CASH" at bounding box center [607, 281] width 21 height 11
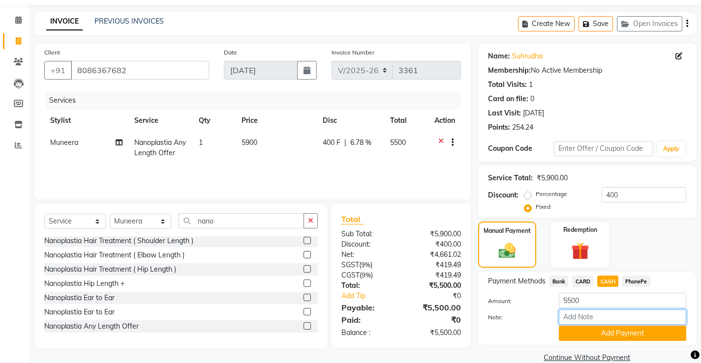
click at [601, 322] on input "Note:" at bounding box center [622, 317] width 127 height 15
click at [582, 297] on input "5500" at bounding box center [622, 300] width 127 height 15
click at [601, 319] on input "Note:" at bounding box center [622, 317] width 127 height 15
click at [624, 332] on button "Add Payment" at bounding box center [622, 333] width 127 height 15
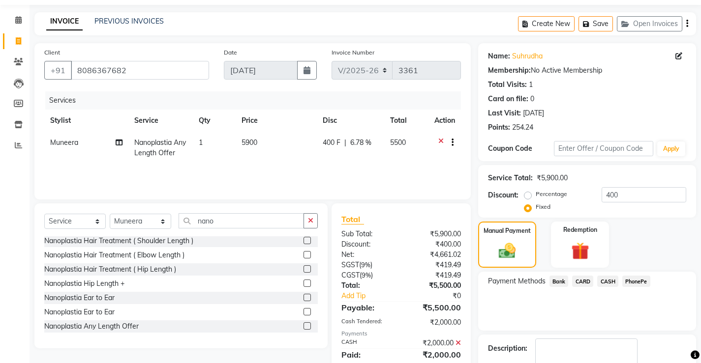
click at [632, 280] on span "PhonePe" at bounding box center [636, 281] width 28 height 11
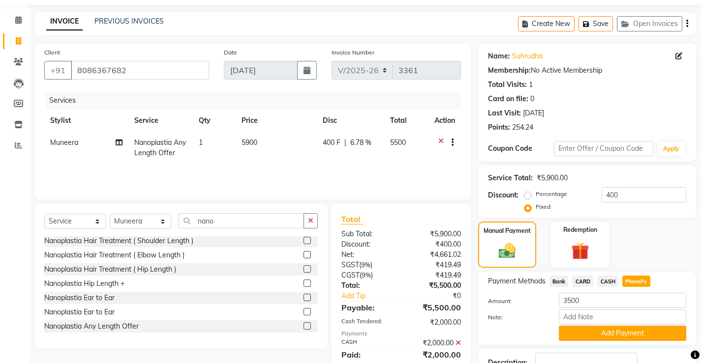
scroll to position [89, 0]
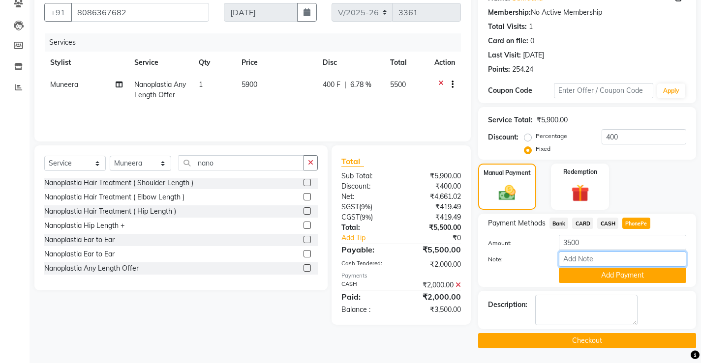
click at [594, 260] on input "Note:" at bounding box center [622, 259] width 127 height 15
click at [612, 278] on button "Add Payment" at bounding box center [622, 275] width 127 height 15
click at [581, 342] on button "Checkout" at bounding box center [587, 340] width 218 height 15
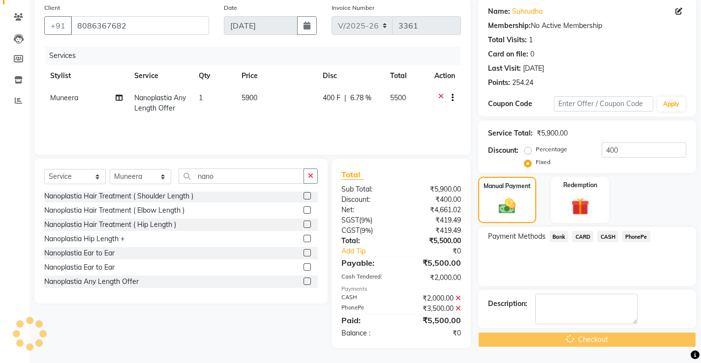
scroll to position [75, 0]
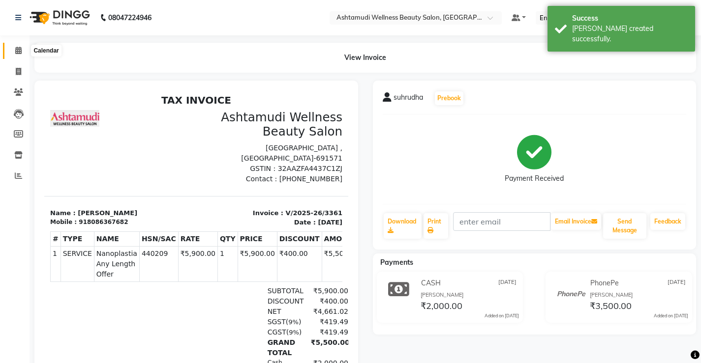
click at [18, 49] on icon at bounding box center [18, 50] width 6 height 7
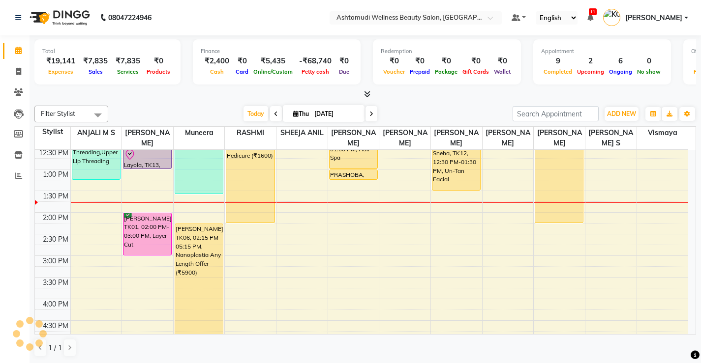
scroll to position [148, 0]
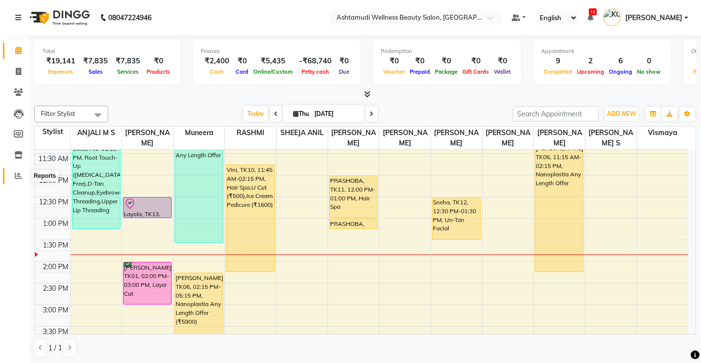
click at [18, 179] on span at bounding box center [18, 176] width 17 height 11
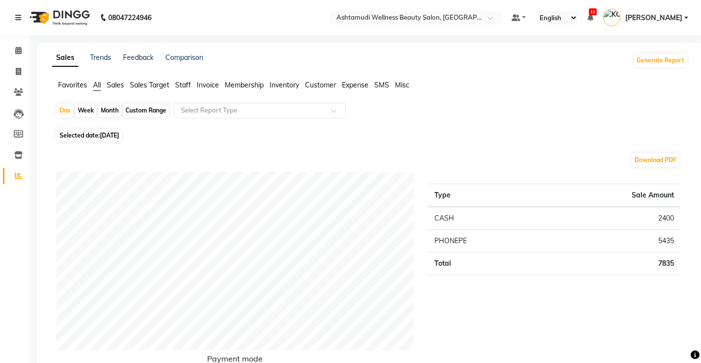
click at [362, 84] on span "Expense" at bounding box center [355, 85] width 27 height 9
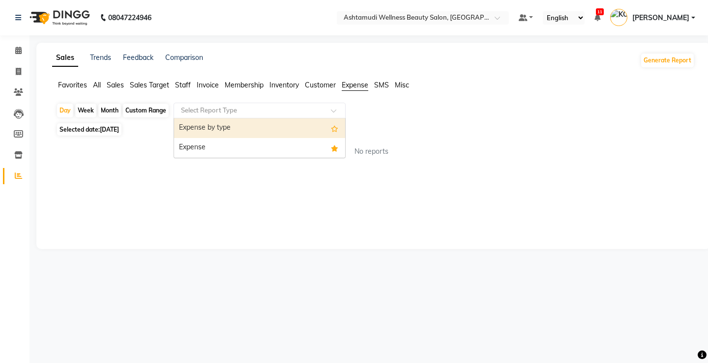
click at [277, 109] on input "text" at bounding box center [250, 111] width 142 height 10
click at [266, 136] on div "Expense by type" at bounding box center [259, 128] width 171 height 20
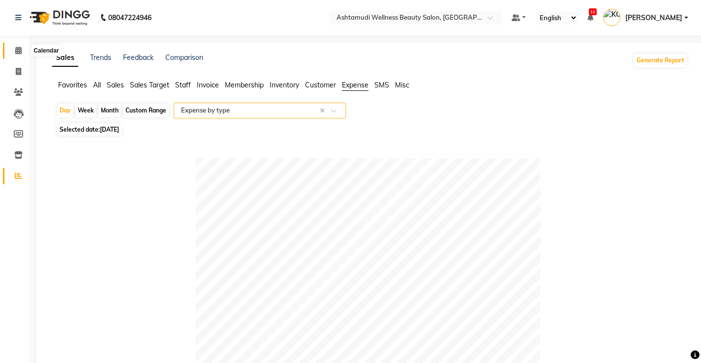
click at [17, 49] on icon at bounding box center [18, 50] width 6 height 7
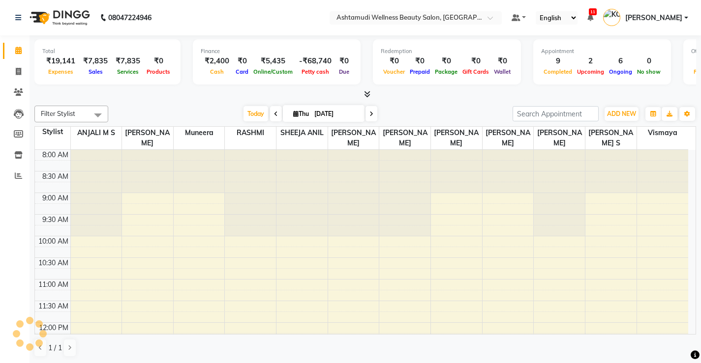
scroll to position [217, 0]
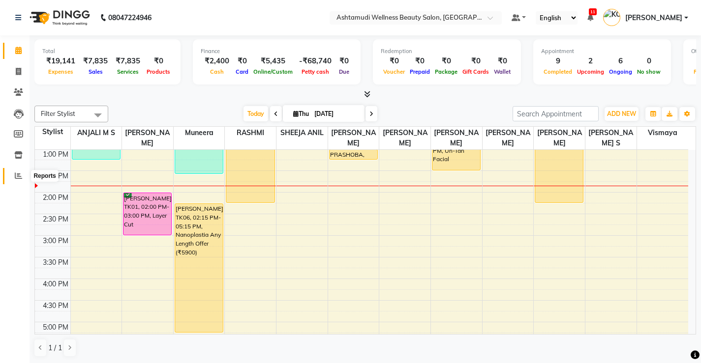
click at [16, 181] on span at bounding box center [18, 176] width 17 height 11
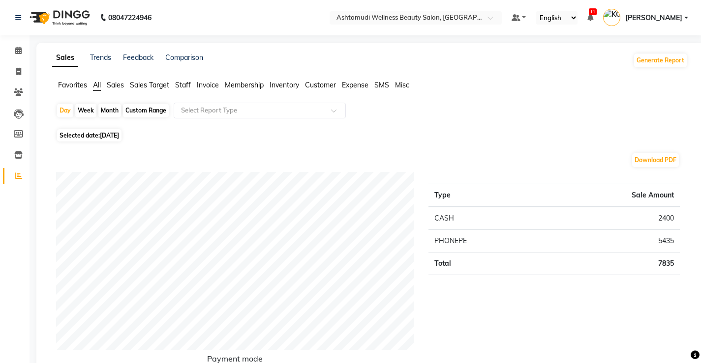
click at [184, 87] on span "Staff" at bounding box center [183, 85] width 16 height 9
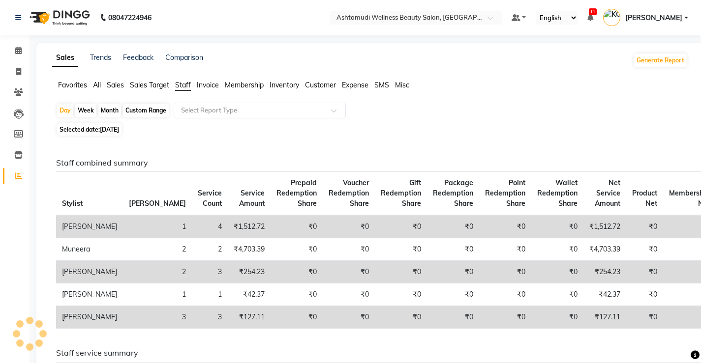
click at [184, 87] on span "Staff" at bounding box center [183, 85] width 16 height 9
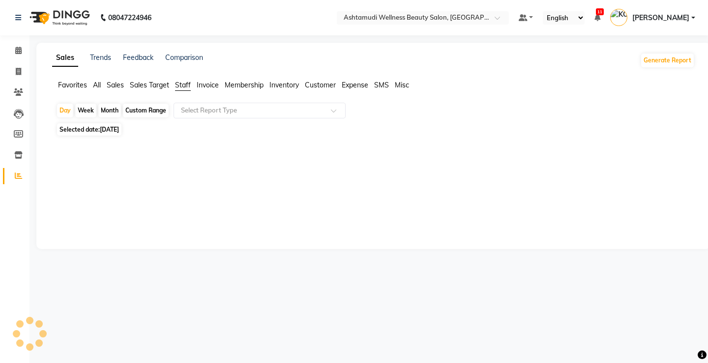
click at [106, 131] on span "[DATE]" at bounding box center [109, 129] width 19 height 7
click at [118, 130] on span "[DATE]" at bounding box center [109, 129] width 19 height 7
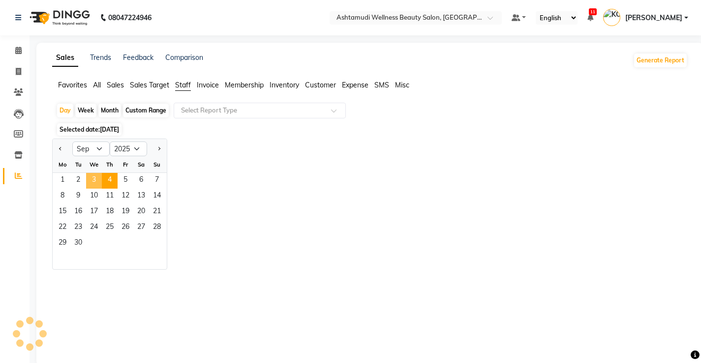
click at [93, 181] on span "3" at bounding box center [94, 181] width 16 height 16
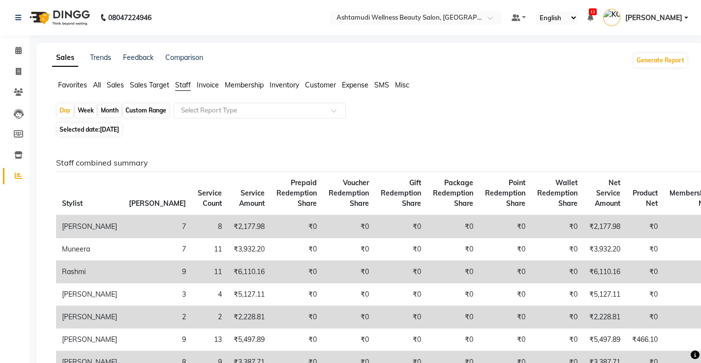
click at [354, 84] on span "Expense" at bounding box center [355, 85] width 27 height 9
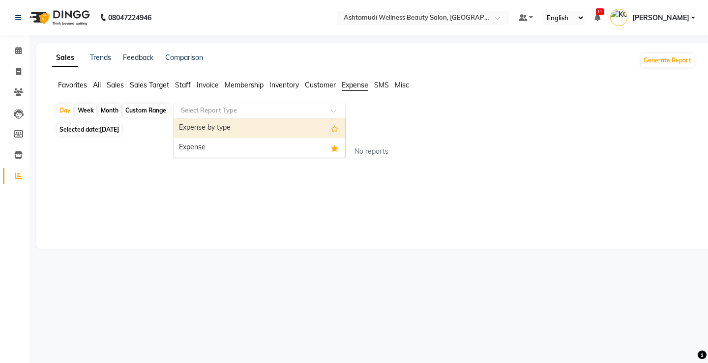
click at [232, 104] on div "Select Report Type" at bounding box center [260, 111] width 172 height 16
click at [232, 132] on div "Expense by type" at bounding box center [259, 128] width 171 height 20
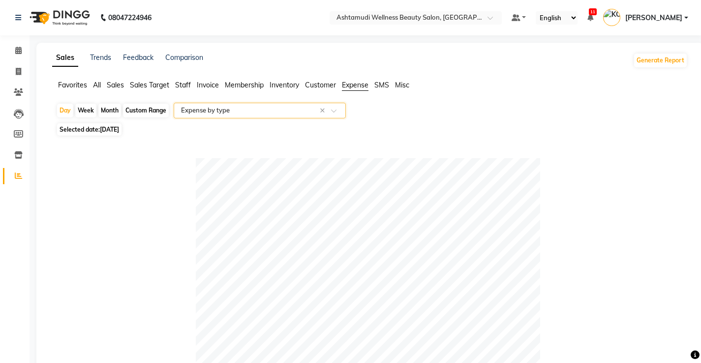
scroll to position [428, 0]
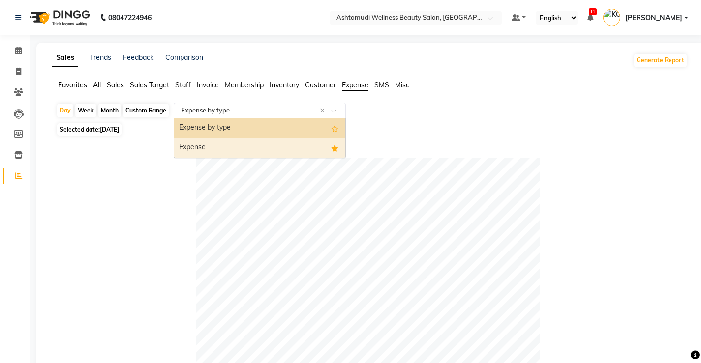
click at [216, 149] on div "Expense" at bounding box center [259, 148] width 171 height 20
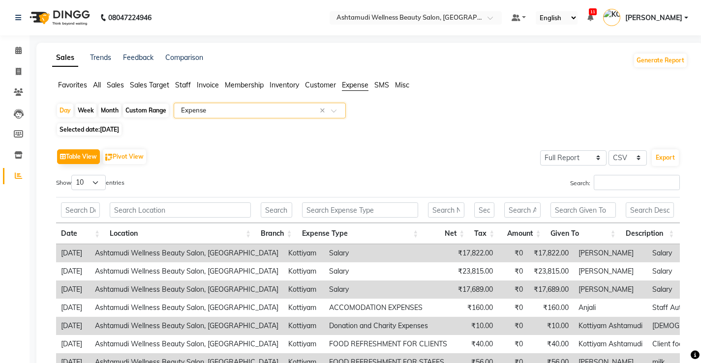
scroll to position [49, 0]
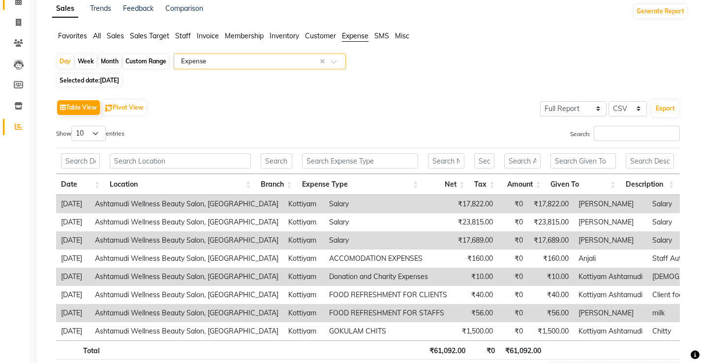
click at [16, 5] on icon at bounding box center [18, 1] width 6 height 7
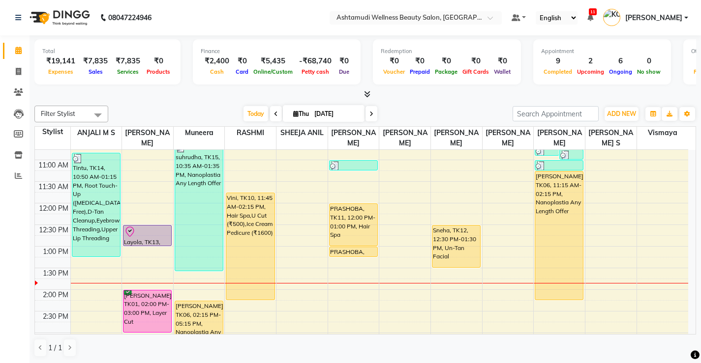
scroll to position [148, 0]
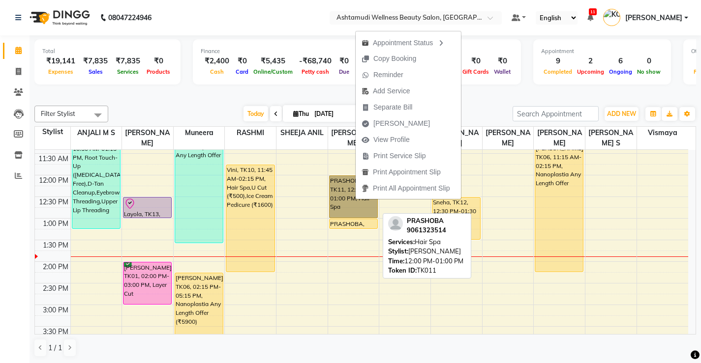
click at [342, 205] on link "PRASHOBA, TK11, 12:00 PM-01:00 PM, Hair Spa" at bounding box center [353, 197] width 49 height 43
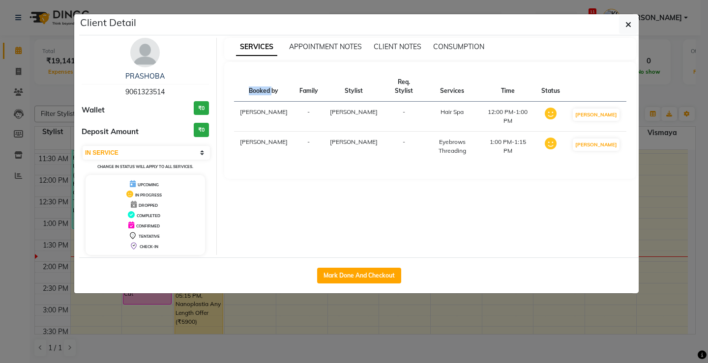
click at [342, 205] on div "SERVICES APPOINTMENT NOTES CLIENT NOTES CONSUMPTION Booked by Family Stylist Re…" at bounding box center [430, 146] width 427 height 217
click at [451, 307] on ngb-modal-window "Client Detail PRASHOBA 9061323514 Wallet ₹0 Deposit Amount ₹0 Select IN SERVICE…" at bounding box center [354, 181] width 708 height 363
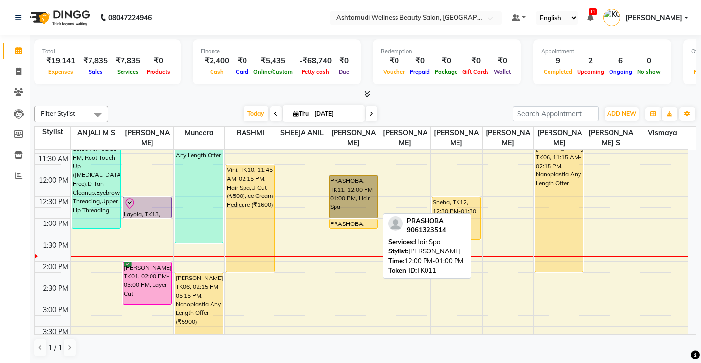
click at [347, 196] on link "PRASHOBA, TK11, 12:00 PM-01:00 PM, Hair Spa" at bounding box center [353, 197] width 49 height 43
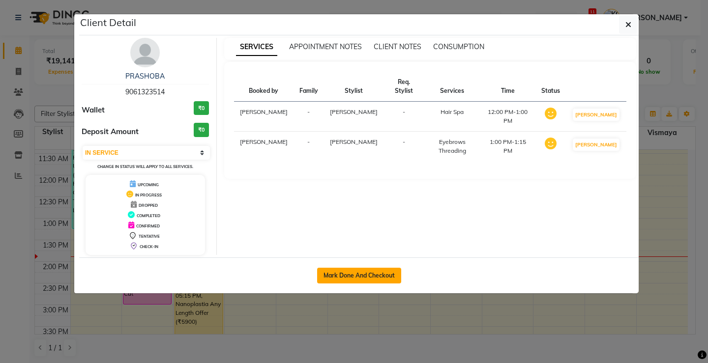
click at [379, 274] on button "Mark Done And Checkout" at bounding box center [359, 276] width 84 height 16
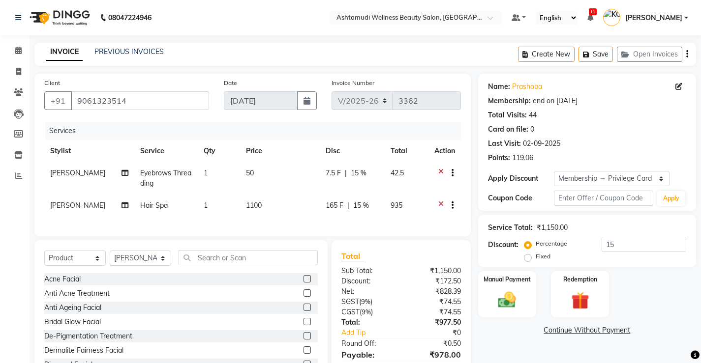
click at [146, 176] on span "Eyebrows Threading" at bounding box center [165, 178] width 51 height 19
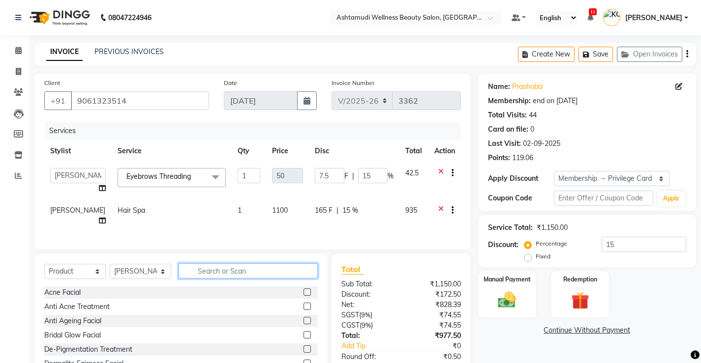
click at [250, 271] on input "text" at bounding box center [247, 271] width 139 height 15
click at [120, 209] on span "Hair Spa" at bounding box center [132, 210] width 28 height 9
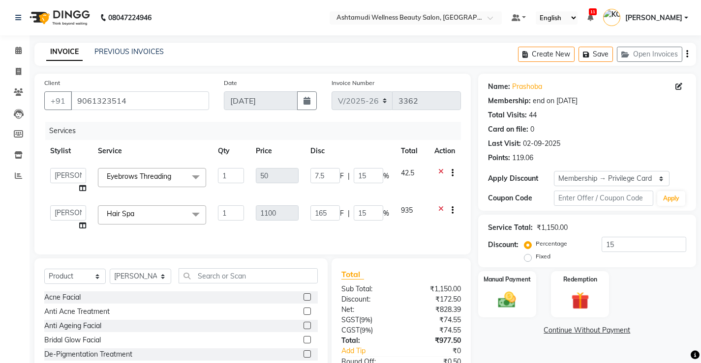
click at [134, 216] on span "Hair Spa" at bounding box center [121, 213] width 28 height 9
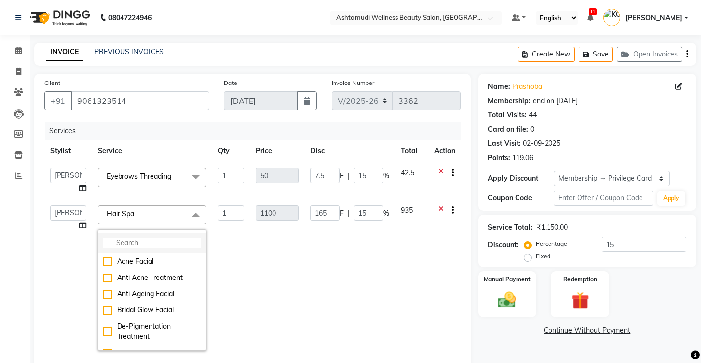
click at [143, 248] on input "multiselect-search" at bounding box center [151, 243] width 97 height 10
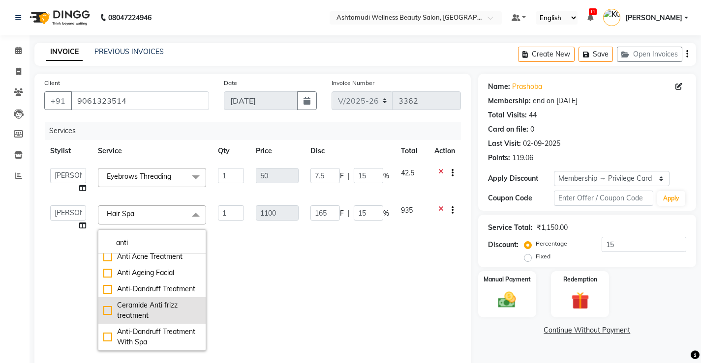
scroll to position [4, 0]
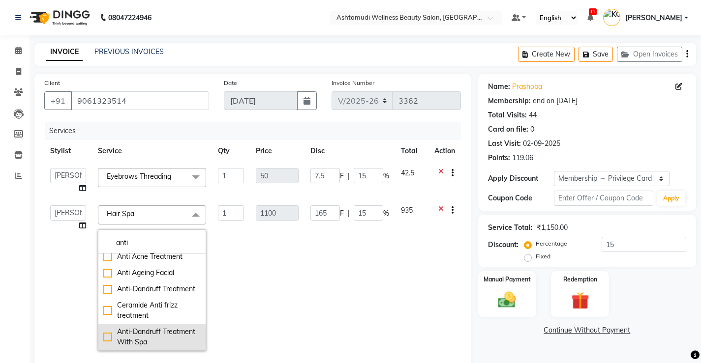
click at [143, 331] on div "Anti-Dandruff Treatment With Spa" at bounding box center [151, 337] width 97 height 21
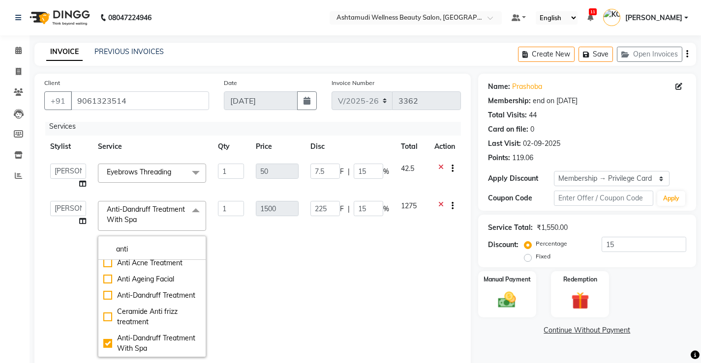
click at [330, 252] on td "225 F | 15 %" at bounding box center [349, 279] width 90 height 168
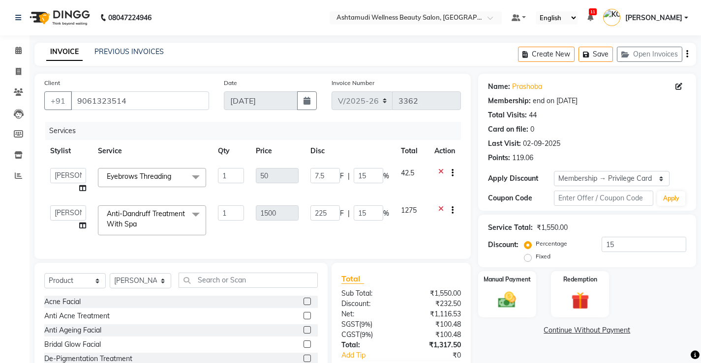
click at [559, 311] on div "Name: Prashoba Membership: end on 12-03-2026 Total Visits: 44 Card on file: 0 L…" at bounding box center [590, 246] width 225 height 344
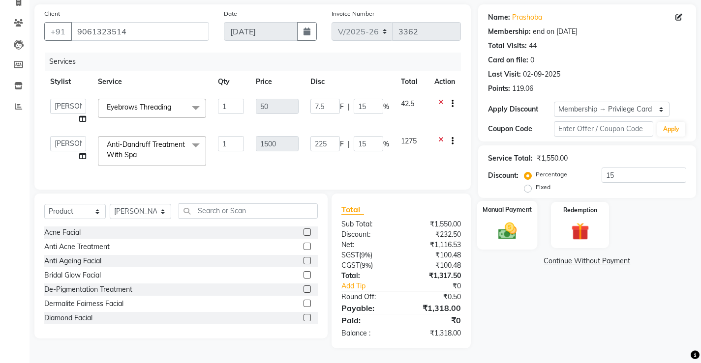
click at [503, 211] on div "Manual Payment" at bounding box center [506, 225] width 60 height 49
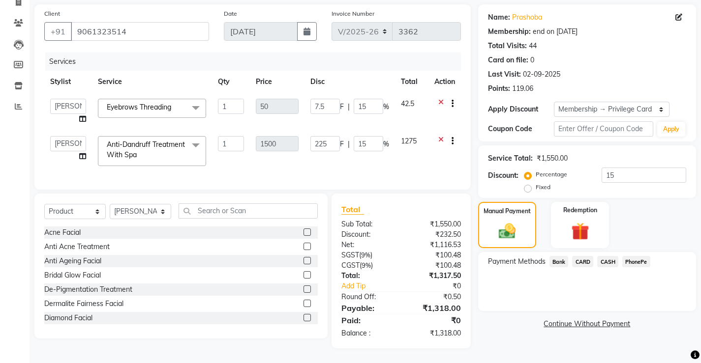
click at [641, 256] on span "PhonePe" at bounding box center [636, 261] width 28 height 11
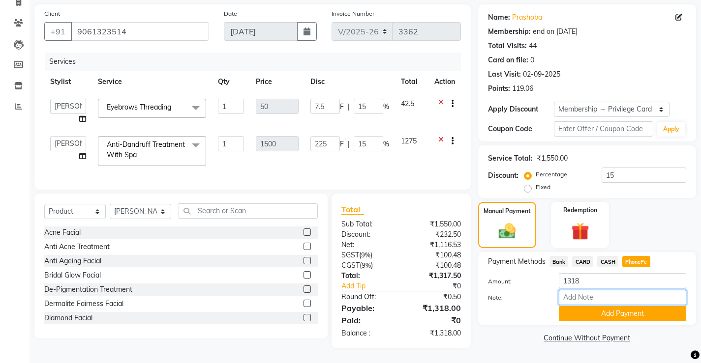
drag, startPoint x: 597, startPoint y: 294, endPoint x: 599, endPoint y: 289, distance: 5.8
click at [597, 294] on input "Note:" at bounding box center [622, 297] width 127 height 15
click at [590, 308] on button "Add Payment" at bounding box center [622, 313] width 127 height 15
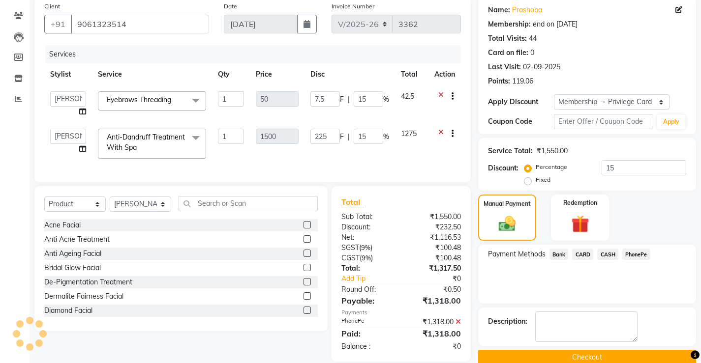
scroll to position [132, 0]
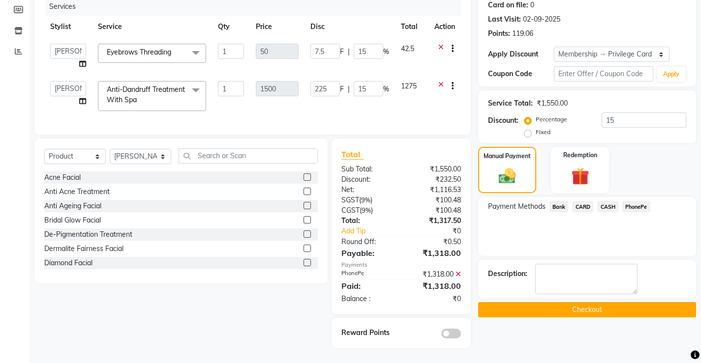
click at [548, 303] on button "Checkout" at bounding box center [587, 309] width 218 height 15
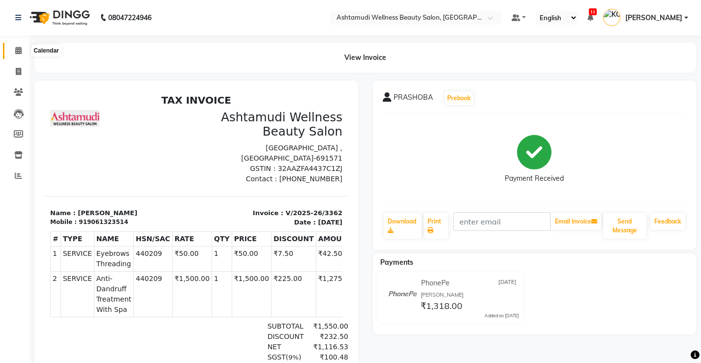
click at [20, 47] on icon at bounding box center [18, 50] width 6 height 7
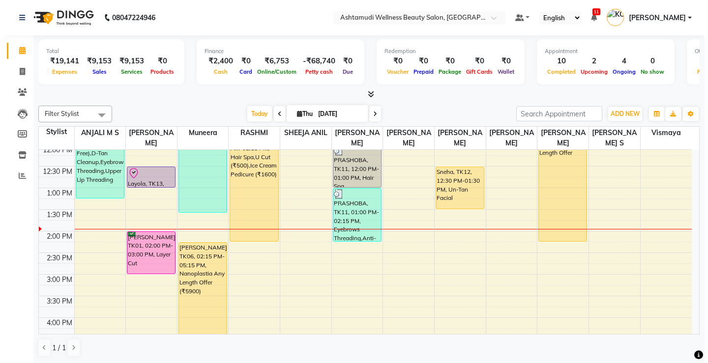
scroll to position [197, 0]
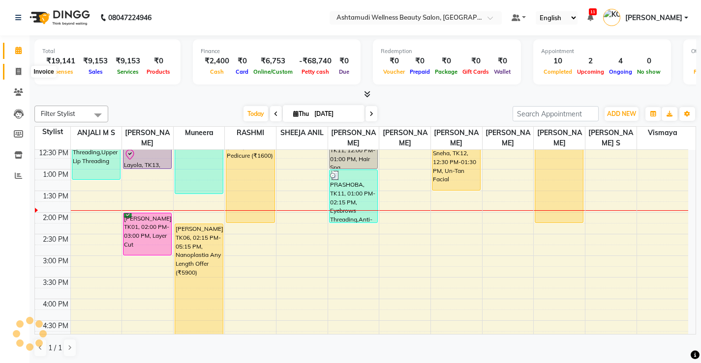
click at [22, 71] on span at bounding box center [18, 71] width 17 height 11
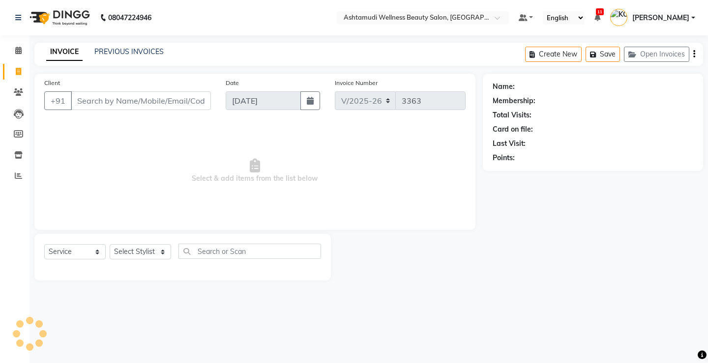
click at [90, 100] on input "Client" at bounding box center [141, 100] width 140 height 19
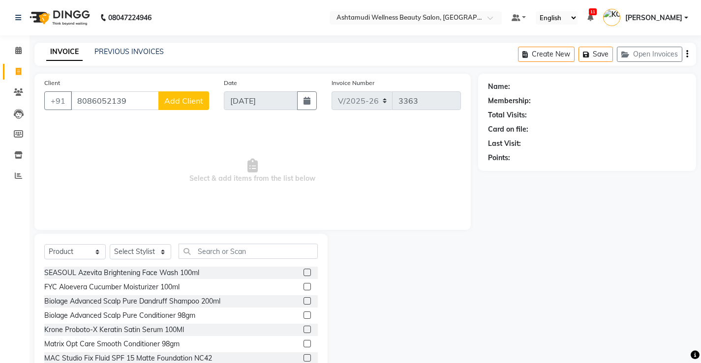
click at [197, 104] on span "Add Client" at bounding box center [183, 101] width 39 height 10
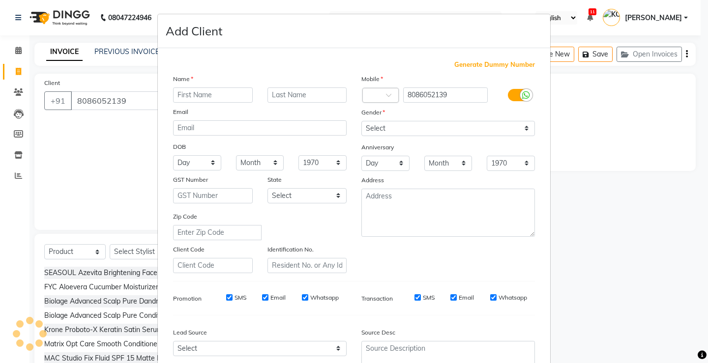
click at [202, 99] on input "text" at bounding box center [213, 95] width 80 height 15
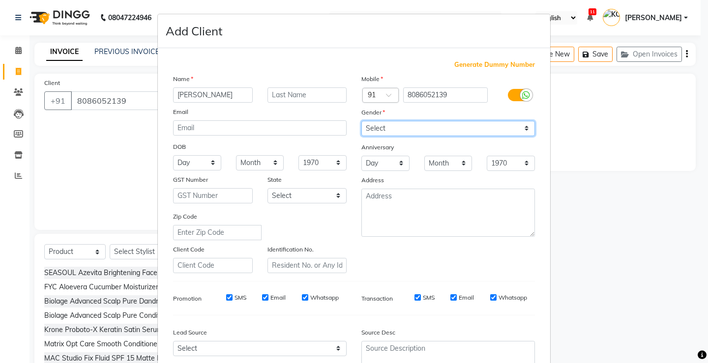
click at [481, 126] on select "Select [DEMOGRAPHIC_DATA] [DEMOGRAPHIC_DATA] Other Prefer Not To Say" at bounding box center [448, 128] width 174 height 15
click at [361, 121] on select "Select [DEMOGRAPHIC_DATA] [DEMOGRAPHIC_DATA] Other Prefer Not To Say" at bounding box center [448, 128] width 174 height 15
click at [418, 127] on select "Select [DEMOGRAPHIC_DATA] [DEMOGRAPHIC_DATA] Other Prefer Not To Say" at bounding box center [448, 128] width 174 height 15
click at [361, 121] on select "Select [DEMOGRAPHIC_DATA] [DEMOGRAPHIC_DATA] Other Prefer Not To Say" at bounding box center [448, 128] width 174 height 15
click at [416, 127] on select "Select [DEMOGRAPHIC_DATA] [DEMOGRAPHIC_DATA] Other Prefer Not To Say" at bounding box center [448, 128] width 174 height 15
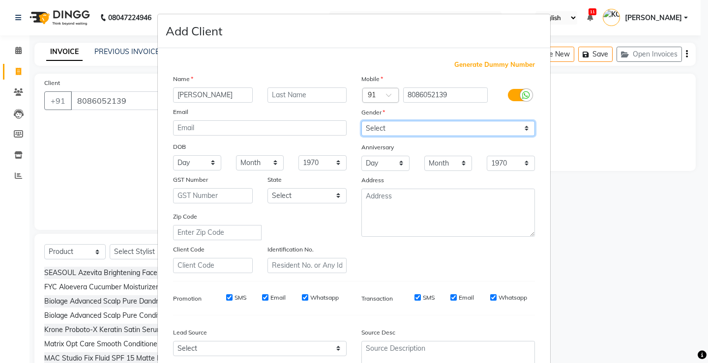
click at [361, 121] on select "Select [DEMOGRAPHIC_DATA] [DEMOGRAPHIC_DATA] Other Prefer Not To Say" at bounding box center [448, 128] width 174 height 15
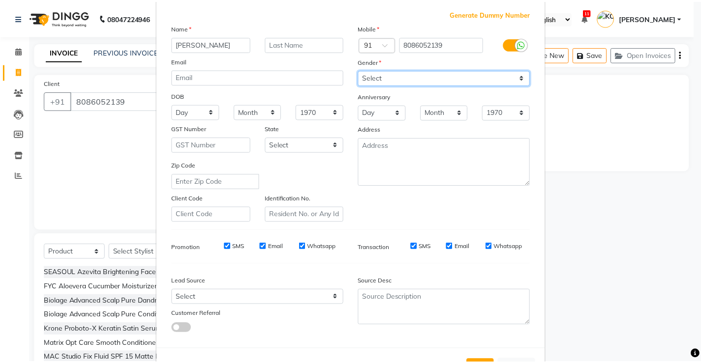
scroll to position [90, 0]
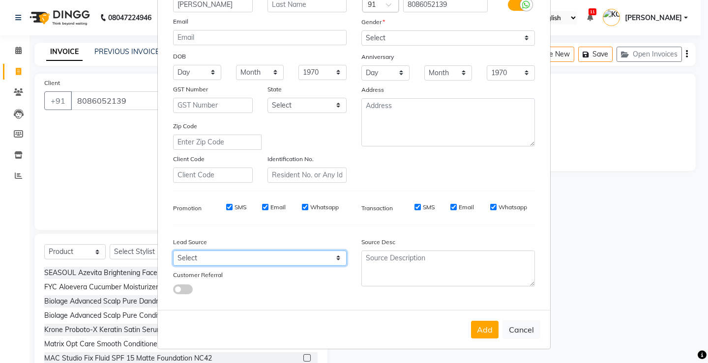
click at [221, 262] on select "Select Walk-in Referral Internet Friend Word of Mouth Advertisement Facebook Ju…" at bounding box center [260, 258] width 174 height 15
click at [173, 251] on select "Select Walk-in Referral Internet Friend Word of Mouth Advertisement Facebook Ju…" at bounding box center [260, 258] width 174 height 15
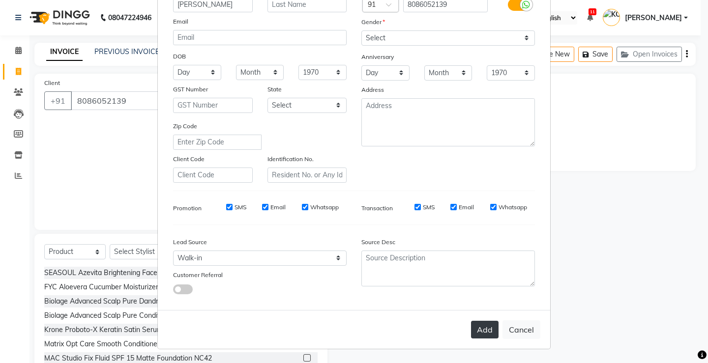
click at [481, 324] on button "Add" at bounding box center [485, 330] width 28 height 18
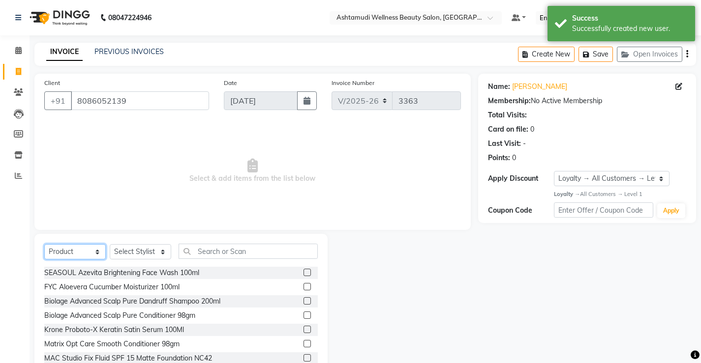
click at [56, 249] on select "Select Service Product Membership Package Voucher Prepaid Gift Card" at bounding box center [74, 251] width 61 height 15
click at [44, 244] on select "Select Service Product Membership Package Voucher Prepaid Gift Card" at bounding box center [74, 251] width 61 height 15
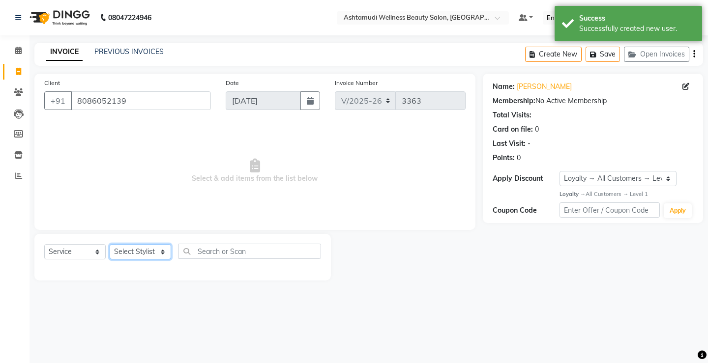
click at [128, 249] on select "Select Stylist ANJALI M S [PERSON_NAME] KOTTIYAM ASHTAMUDI [PERSON_NAME] [PERSO…" at bounding box center [140, 251] width 61 height 15
click at [110, 244] on select "Select Stylist ANJALI M S [PERSON_NAME] KOTTIYAM ASHTAMUDI [PERSON_NAME] [PERSO…" at bounding box center [140, 251] width 61 height 15
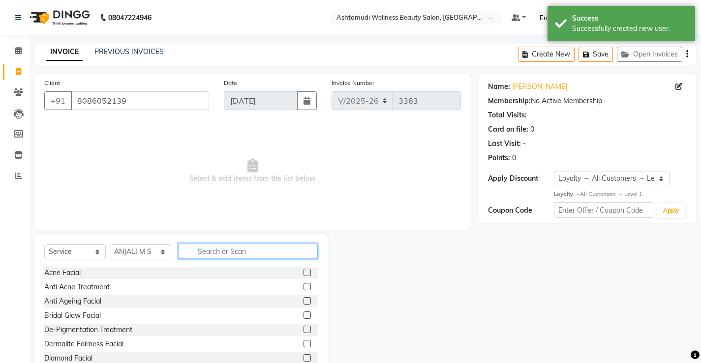
click at [207, 248] on input "text" at bounding box center [247, 251] width 139 height 15
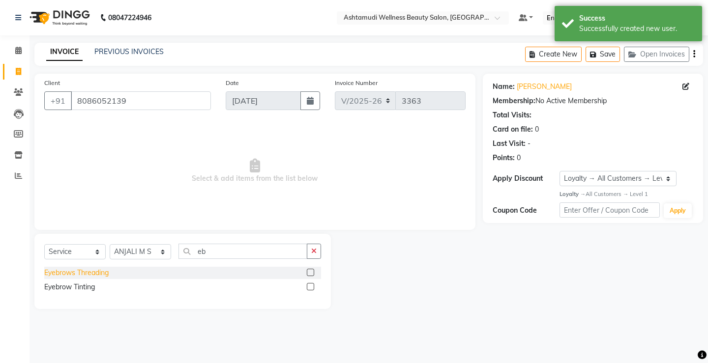
click at [98, 274] on div "Eyebrows Threading" at bounding box center [76, 273] width 64 height 10
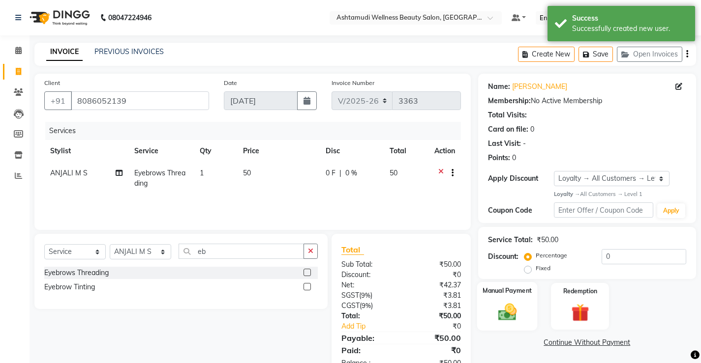
click at [513, 284] on div "Manual Payment" at bounding box center [506, 306] width 60 height 49
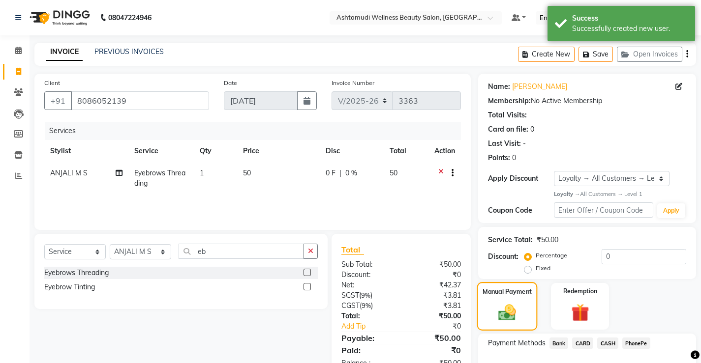
click at [513, 303] on img at bounding box center [507, 313] width 29 height 20
click at [494, 303] on img at bounding box center [507, 313] width 29 height 20
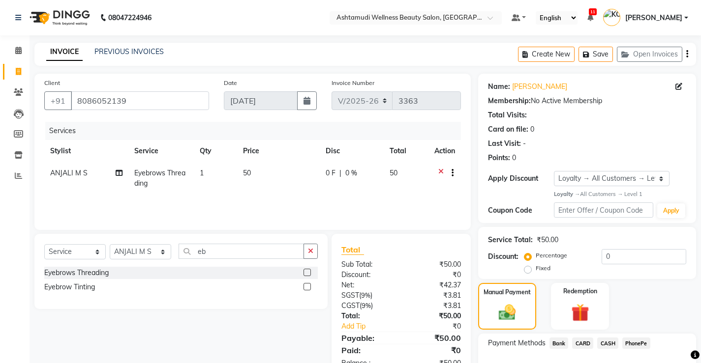
scroll to position [30, 0]
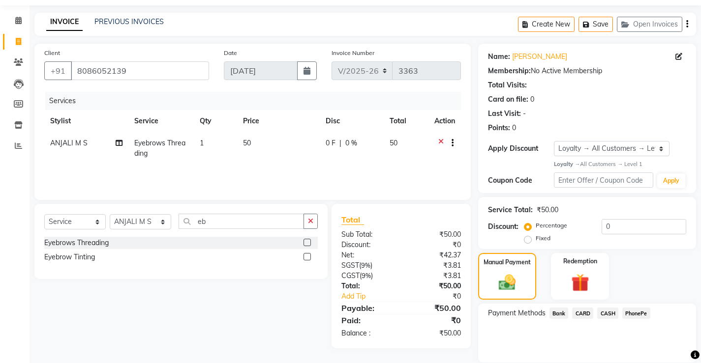
click at [608, 308] on span "CASH" at bounding box center [607, 313] width 21 height 11
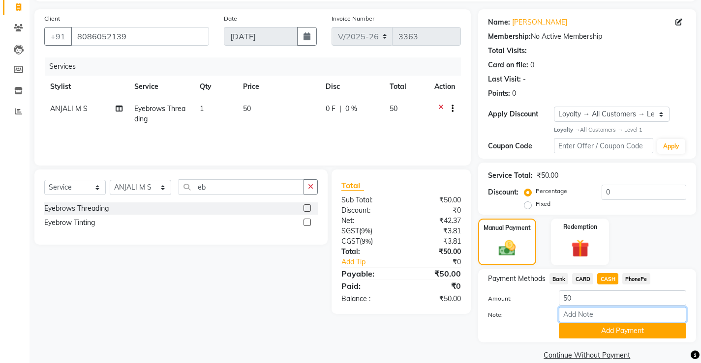
click at [585, 315] on input "Note:" at bounding box center [622, 314] width 127 height 15
click at [621, 333] on button "Add Payment" at bounding box center [622, 331] width 127 height 15
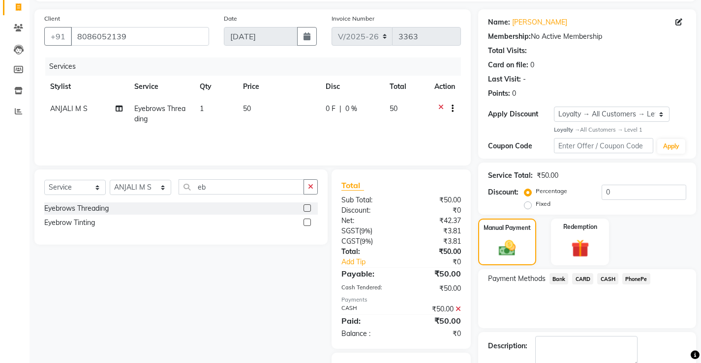
click at [546, 335] on div "Description:" at bounding box center [587, 351] width 218 height 38
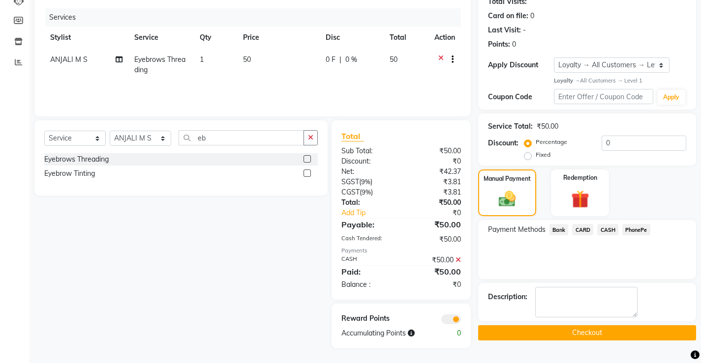
click at [546, 335] on button "Checkout" at bounding box center [587, 333] width 218 height 15
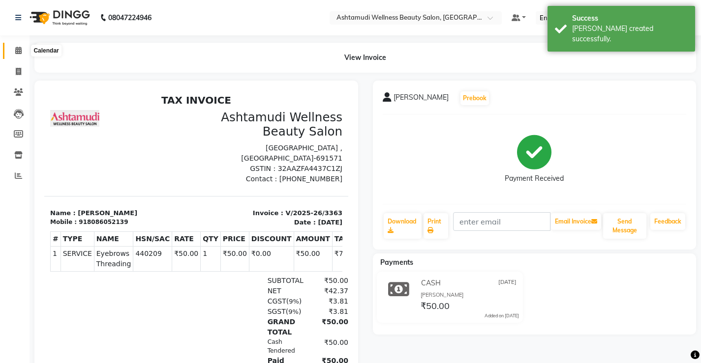
click at [14, 51] on span at bounding box center [18, 50] width 17 height 11
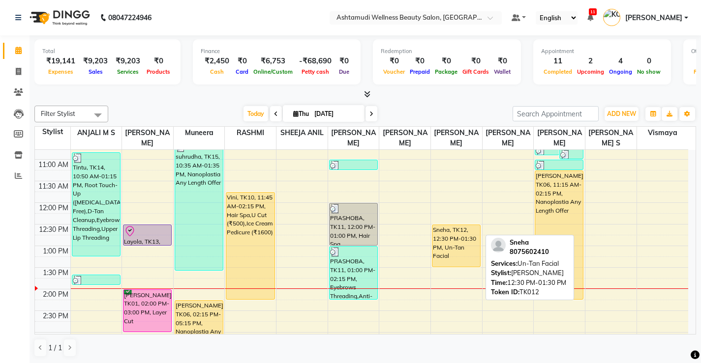
scroll to position [98, 0]
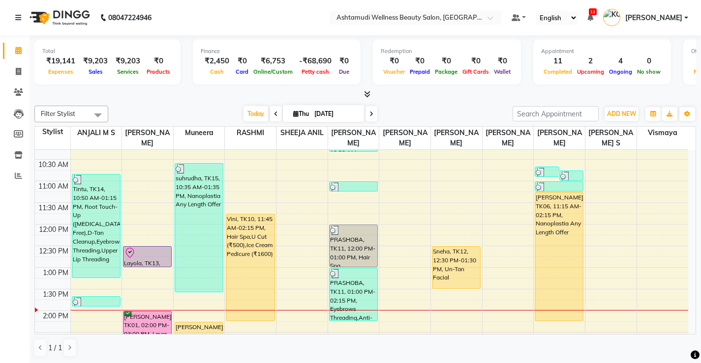
click at [451, 308] on div "8:00 AM 8:30 AM 9:00 AM 9:30 AM 10:00 AM 10:30 AM 11:00 AM 11:30 AM 12:00 PM 12…" at bounding box center [361, 333] width 653 height 562
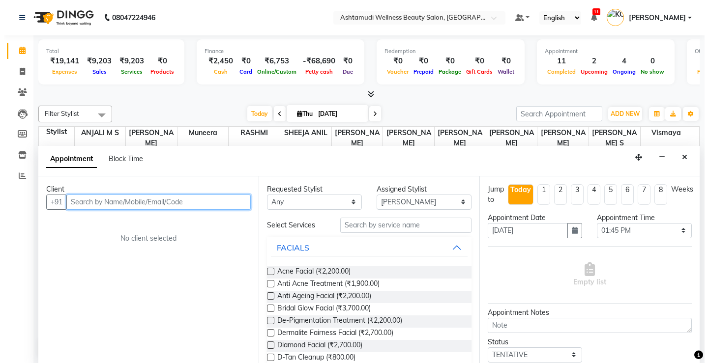
scroll to position [0, 0]
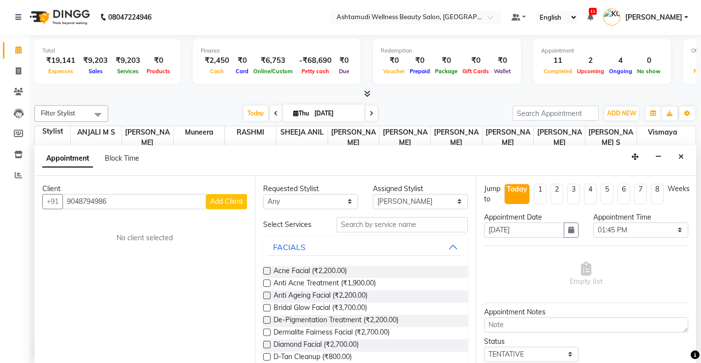
click at [215, 206] on span "Add Client" at bounding box center [226, 201] width 33 height 9
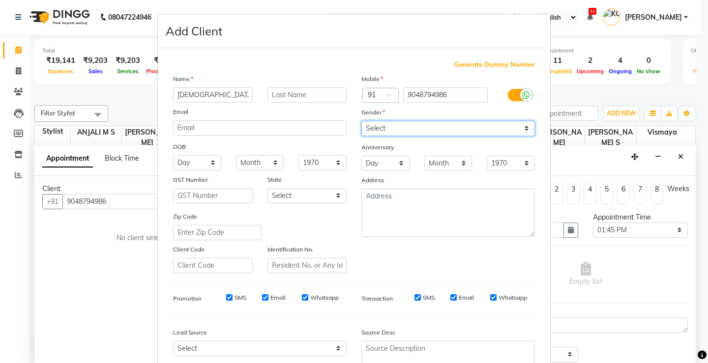
click at [385, 129] on select "Select [DEMOGRAPHIC_DATA] [DEMOGRAPHIC_DATA] Other Prefer Not To Say" at bounding box center [448, 128] width 174 height 15
click at [361, 121] on select "Select [DEMOGRAPHIC_DATA] [DEMOGRAPHIC_DATA] Other Prefer Not To Say" at bounding box center [448, 128] width 174 height 15
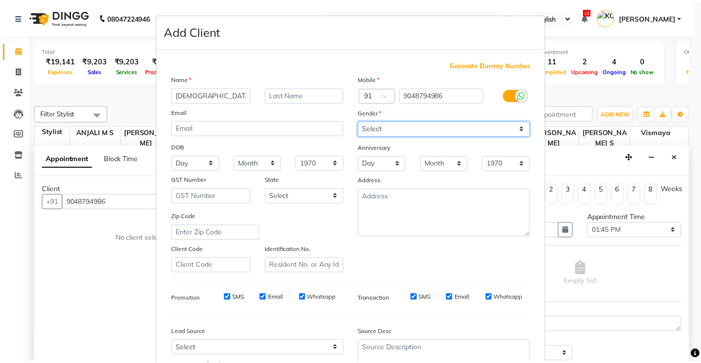
scroll to position [90, 0]
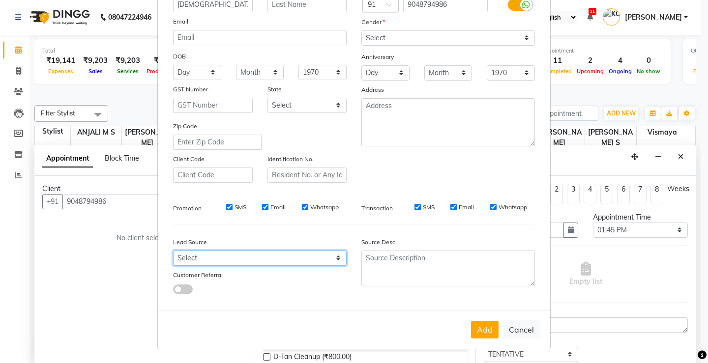
click at [222, 259] on select "Select Walk-in Referral Internet Friend Word of Mouth Advertisement Facebook Ju…" at bounding box center [260, 258] width 174 height 15
click at [173, 251] on select "Select Walk-in Referral Internet Friend Word of Mouth Advertisement Facebook Ju…" at bounding box center [260, 258] width 174 height 15
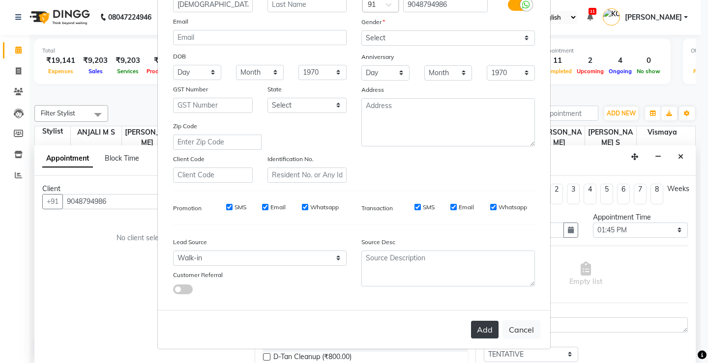
click at [491, 328] on button "Add" at bounding box center [485, 330] width 28 height 18
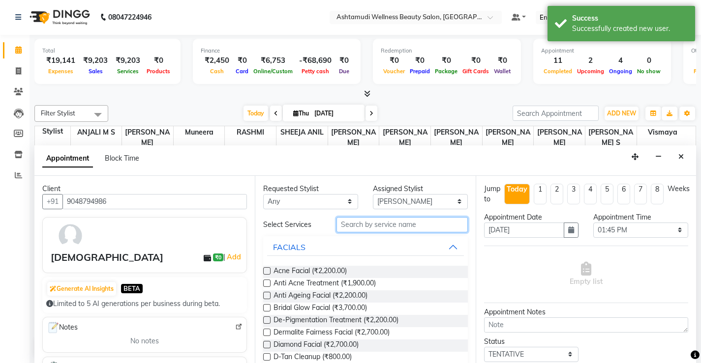
click at [371, 224] on input "text" at bounding box center [401, 224] width 131 height 15
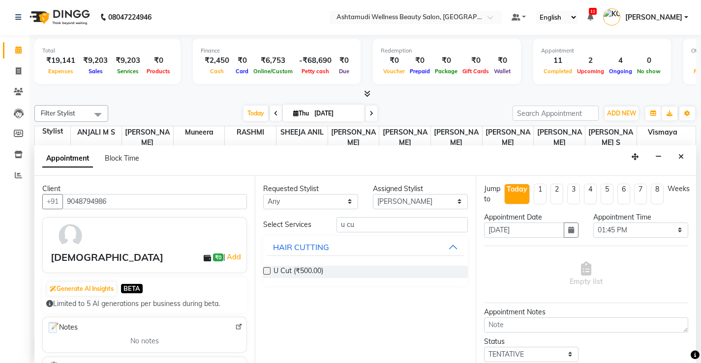
click at [266, 272] on label at bounding box center [266, 270] width 7 height 7
click at [266, 272] on input "checkbox" at bounding box center [266, 272] width 6 height 6
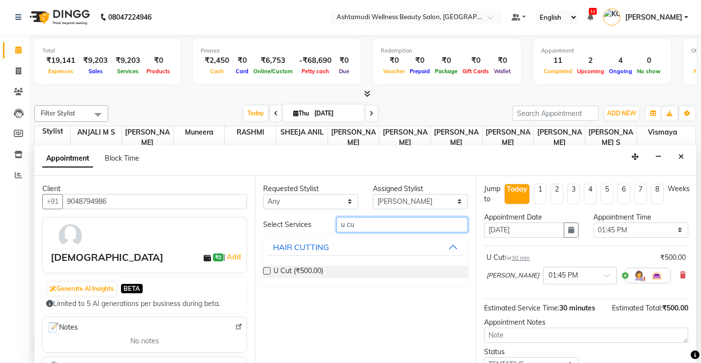
click at [375, 224] on input "u cu" at bounding box center [401, 224] width 131 height 15
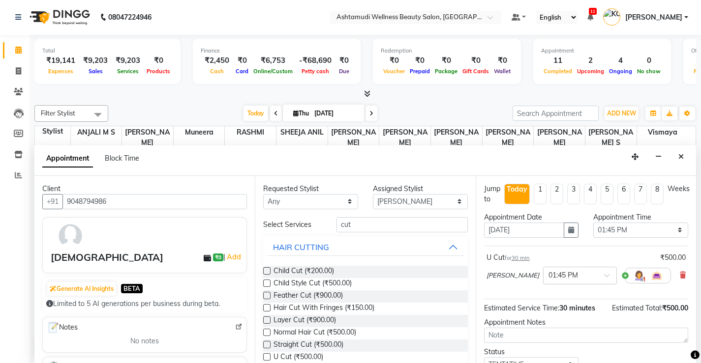
click at [268, 269] on label at bounding box center [266, 270] width 7 height 7
click at [268, 269] on input "checkbox" at bounding box center [266, 272] width 6 height 6
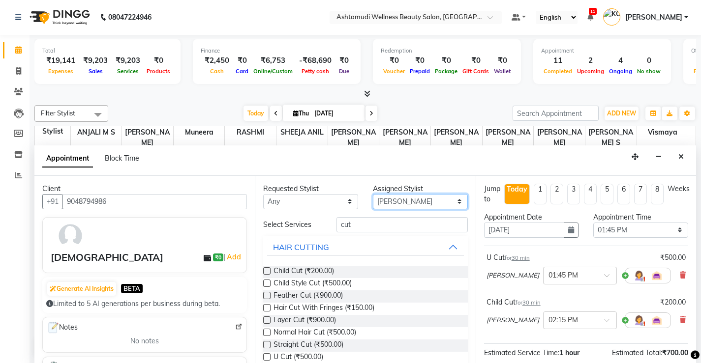
click at [398, 198] on select "Select ANJALI M S KOTTIYAM ASHTAMUDI [PERSON_NAME] [PERSON_NAME] [PERSON_NAME] …" at bounding box center [420, 201] width 95 height 15
click at [373, 194] on select "Select ANJALI M S KOTTIYAM ASHTAMUDI [PERSON_NAME] [PERSON_NAME] [PERSON_NAME] …" at bounding box center [420, 201] width 95 height 15
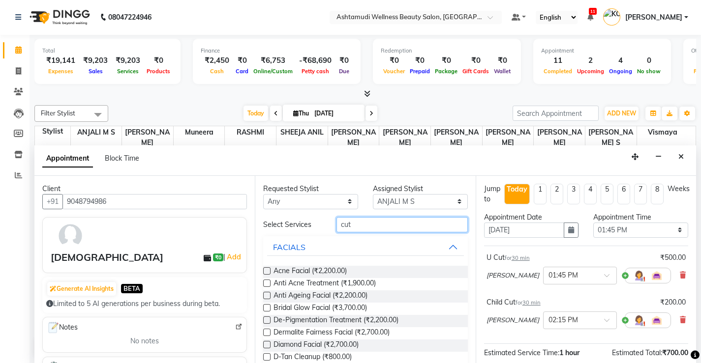
click at [378, 225] on input "cut" at bounding box center [401, 224] width 131 height 15
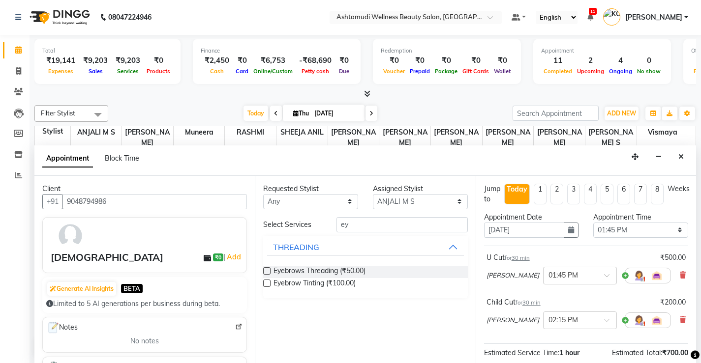
click at [267, 270] on label at bounding box center [266, 270] width 7 height 7
click at [267, 270] on input "checkbox" at bounding box center [266, 272] width 6 height 6
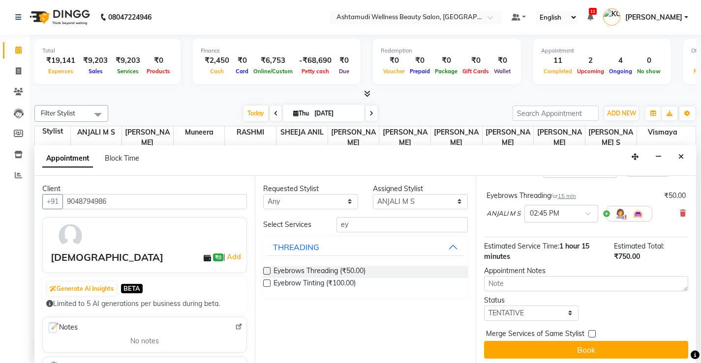
scroll to position [155, 0]
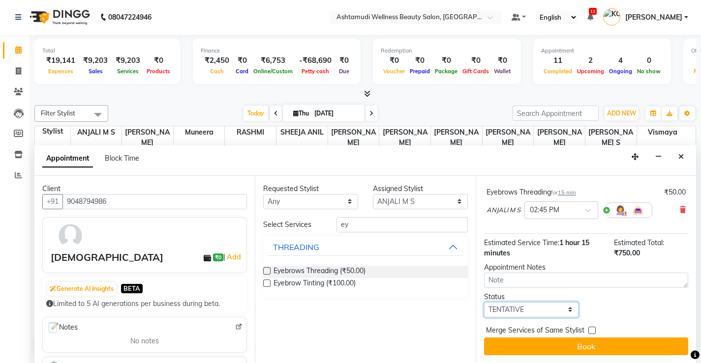
click at [530, 311] on select "Select TENTATIVE CONFIRM CHECK-IN UPCOMING" at bounding box center [531, 309] width 95 height 15
click at [484, 302] on select "Select TENTATIVE CONFIRM CHECK-IN UPCOMING" at bounding box center [531, 309] width 95 height 15
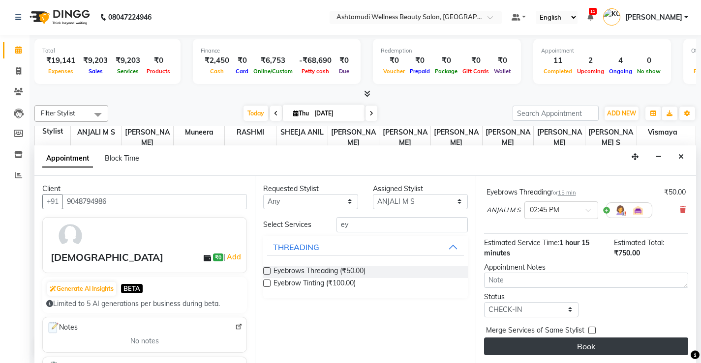
click at [565, 346] on button "Book" at bounding box center [586, 347] width 204 height 18
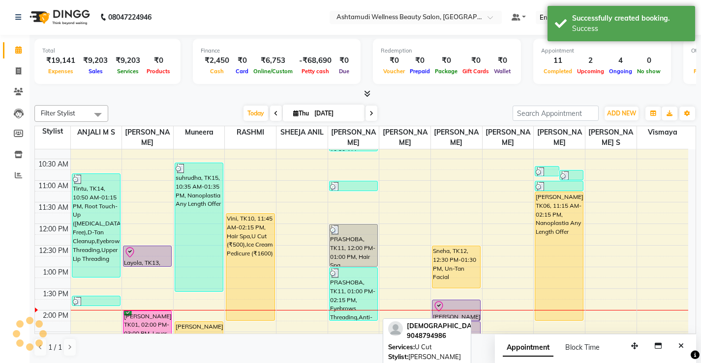
scroll to position [0, 0]
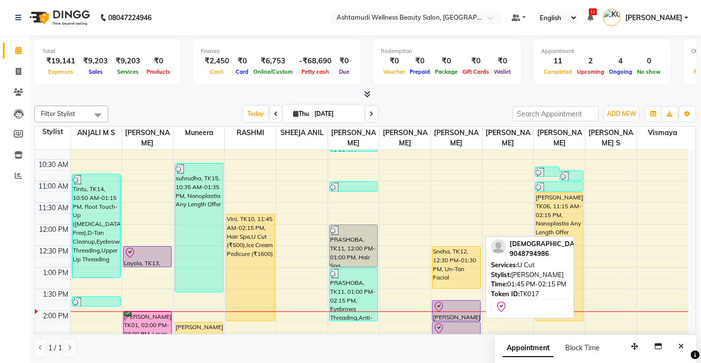
click at [455, 304] on div at bounding box center [456, 307] width 47 height 12
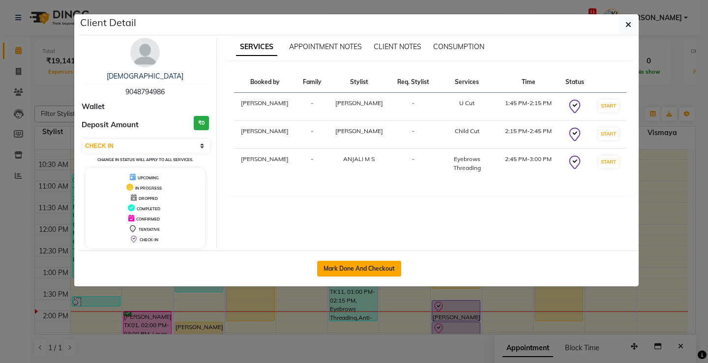
click at [382, 268] on button "Mark Done And Checkout" at bounding box center [359, 269] width 84 height 16
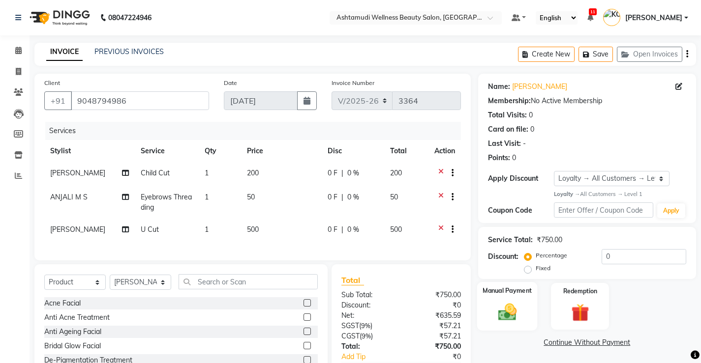
scroll to position [68, 0]
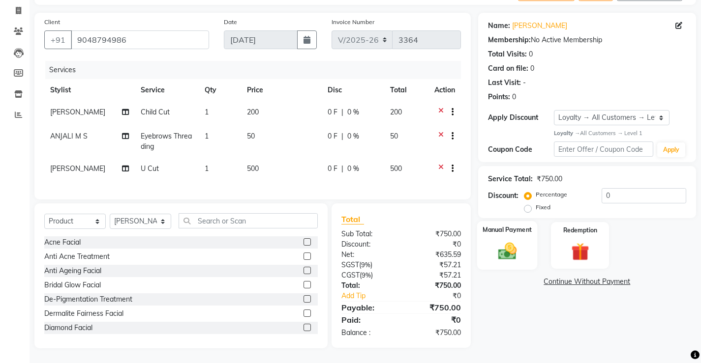
click at [498, 244] on img at bounding box center [507, 251] width 30 height 21
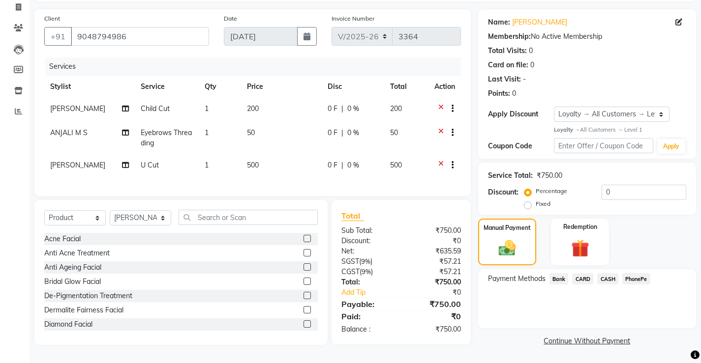
click at [605, 274] on span "CASH" at bounding box center [607, 278] width 21 height 11
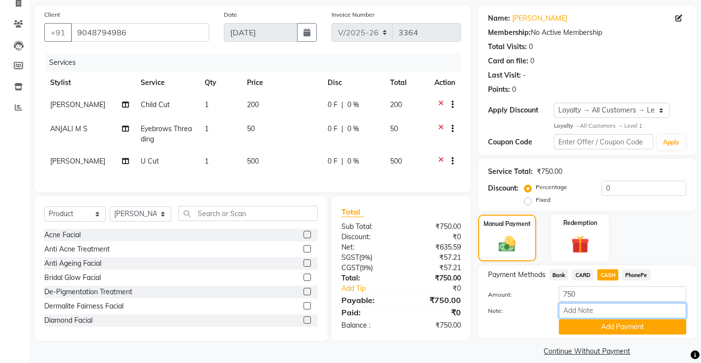
click at [604, 317] on input "Note:" at bounding box center [622, 310] width 127 height 15
click at [604, 328] on button "Add Payment" at bounding box center [622, 327] width 127 height 15
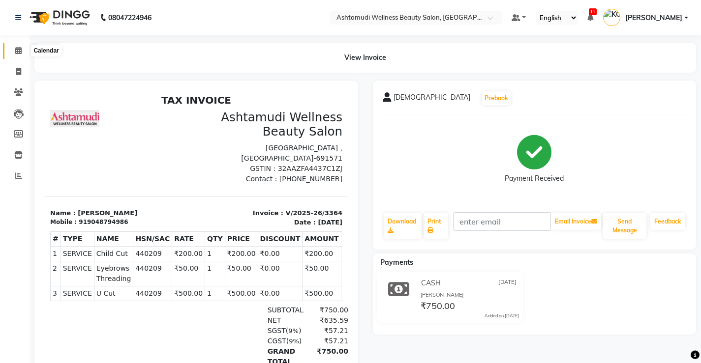
click at [22, 48] on span at bounding box center [18, 50] width 17 height 11
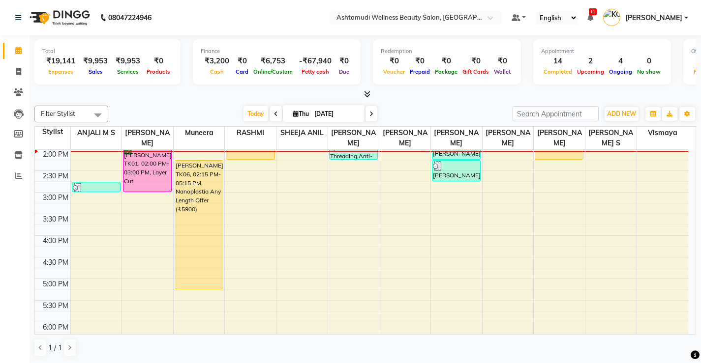
scroll to position [162, 0]
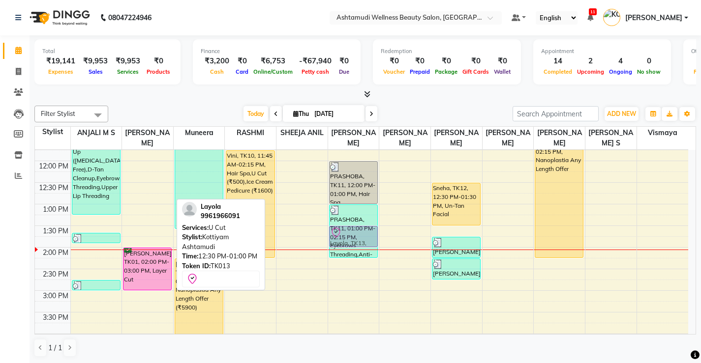
drag, startPoint x: 148, startPoint y: 189, endPoint x: 373, endPoint y: 227, distance: 228.4
click at [373, 227] on tr "Tintu, TK14, 10:50 AM-01:15 PM, Root Touch-Up (Ammonia Free),D-Tan Cleanup,Eyeb…" at bounding box center [361, 269] width 653 height 562
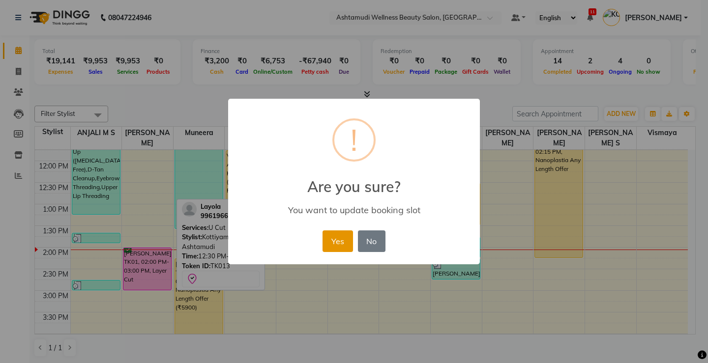
click at [343, 244] on button "Yes" at bounding box center [338, 242] width 30 height 22
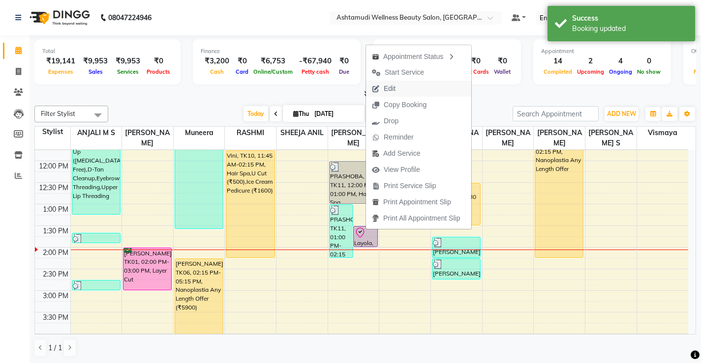
click at [393, 89] on span "Edit" at bounding box center [390, 89] width 12 height 10
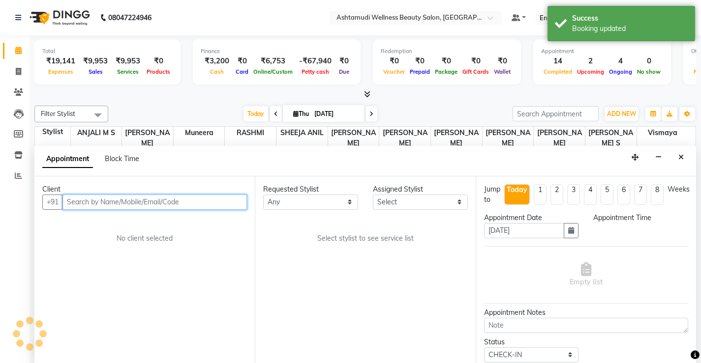
scroll to position [0, 0]
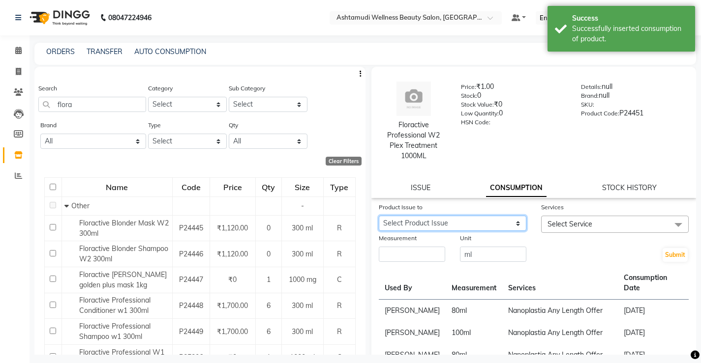
select select "1184647"
click at [379, 216] on select "Select Product Issue 2025-09-04, Issued to: STEFFY STEPHAN, Balance: 1000 2025-…" at bounding box center [453, 223] width 148 height 15
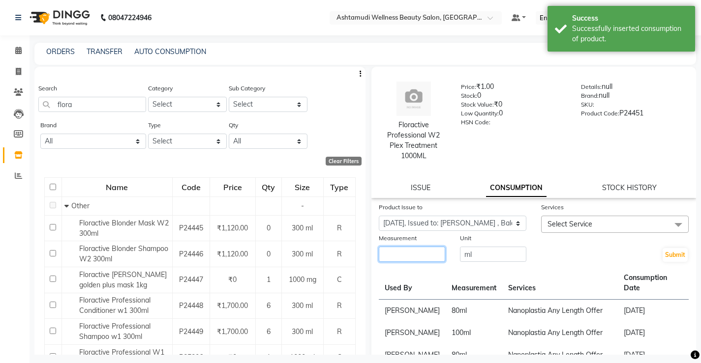
click at [402, 252] on input "number" at bounding box center [412, 254] width 66 height 15
type input "100"
click at [592, 224] on span "Select Service" at bounding box center [615, 224] width 148 height 17
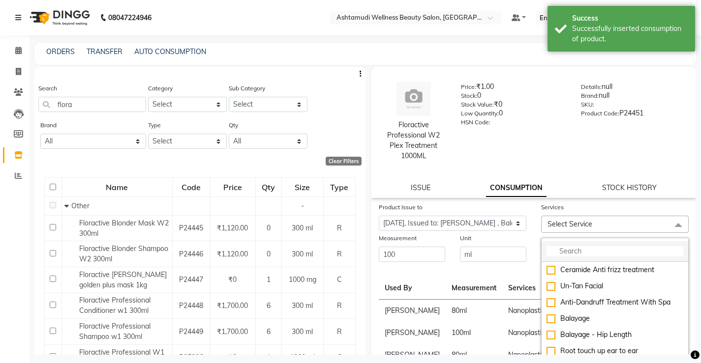
click at [578, 255] on input "multiselect-search" at bounding box center [614, 251] width 137 height 10
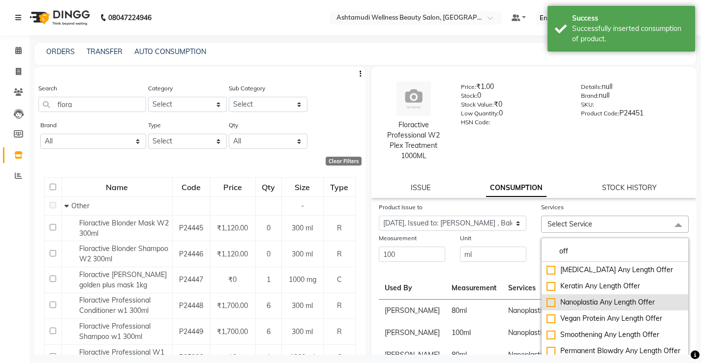
type input "off"
click at [599, 303] on div "Nanoplastia Any Length Offer" at bounding box center [614, 302] width 137 height 10
checkbox input "true"
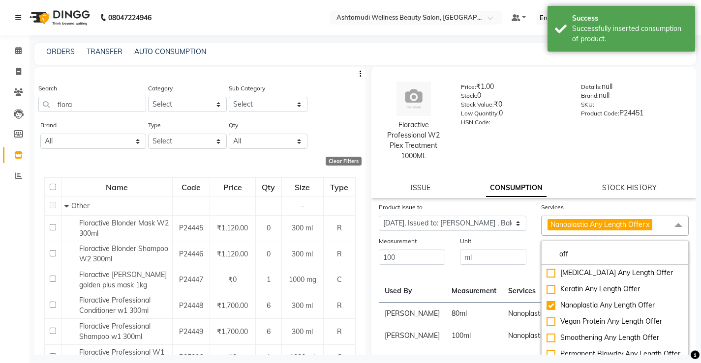
click at [472, 313] on td "80 ml" at bounding box center [473, 314] width 57 height 23
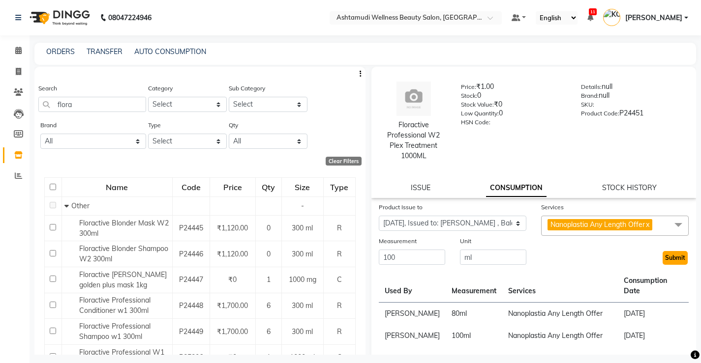
click at [662, 256] on button "Submit" at bounding box center [674, 258] width 25 height 14
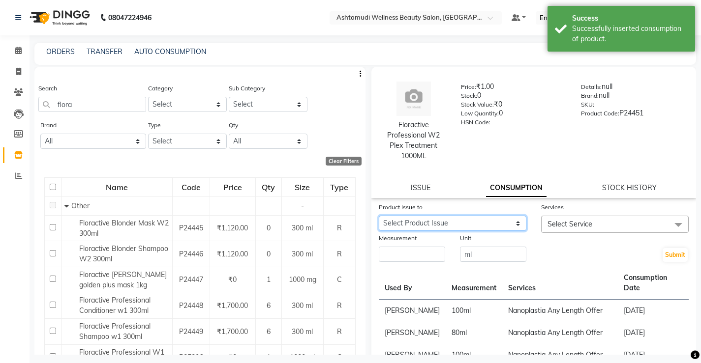
click at [507, 224] on select "Select Product Issue 2025-09-04, Issued to: STEFFY STEPHAN, Balance: 1000 2024-…" at bounding box center [453, 223] width 148 height 15
select select "1204125"
click at [379, 216] on select "Select Product Issue 2025-09-04, Issued to: STEFFY STEPHAN, Balance: 1000 2024-…" at bounding box center [453, 223] width 148 height 15
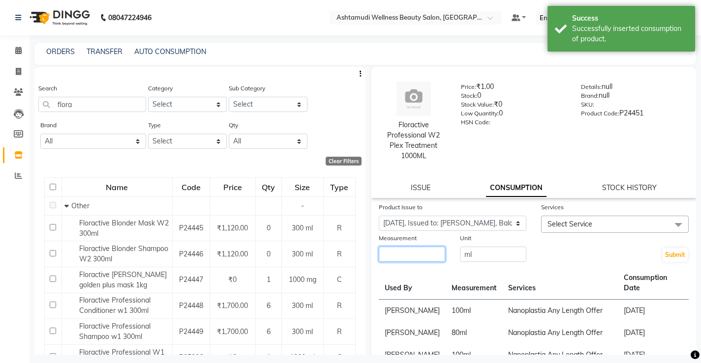
click at [391, 260] on input "number" at bounding box center [412, 254] width 66 height 15
type input "80"
click at [568, 223] on span "Select Service" at bounding box center [569, 224] width 45 height 9
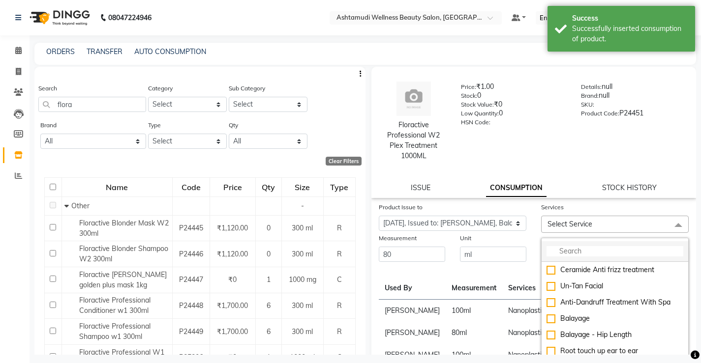
click at [577, 247] on input "multiselect-search" at bounding box center [614, 251] width 137 height 10
type input "p"
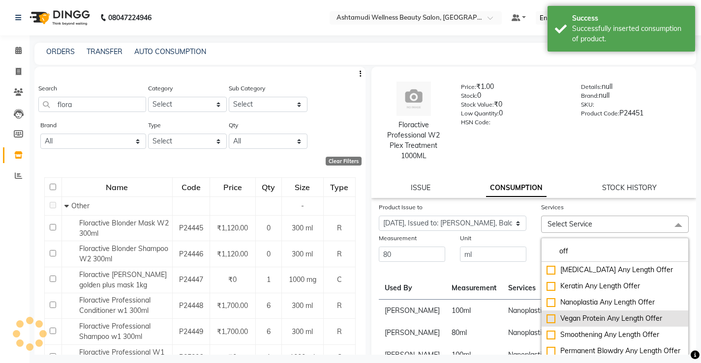
type input "off"
click at [601, 311] on li "Vegan Protein Any Length Offer" at bounding box center [614, 319] width 147 height 16
checkbox input "true"
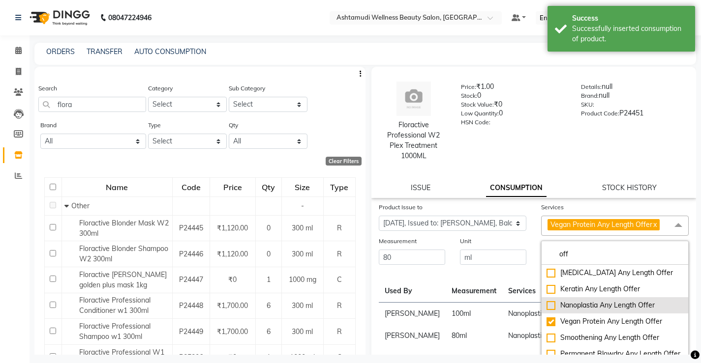
click at [599, 305] on div "Nanoplastia Any Length Offer" at bounding box center [614, 305] width 137 height 10
checkbox input "true"
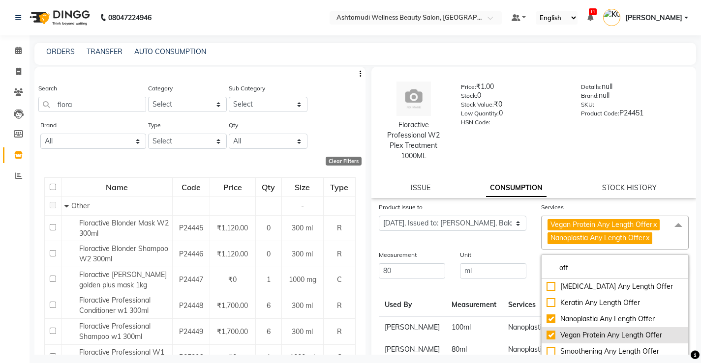
click at [587, 335] on div "Vegan Protein Any Length Offer" at bounding box center [614, 335] width 137 height 10
checkbox input "false"
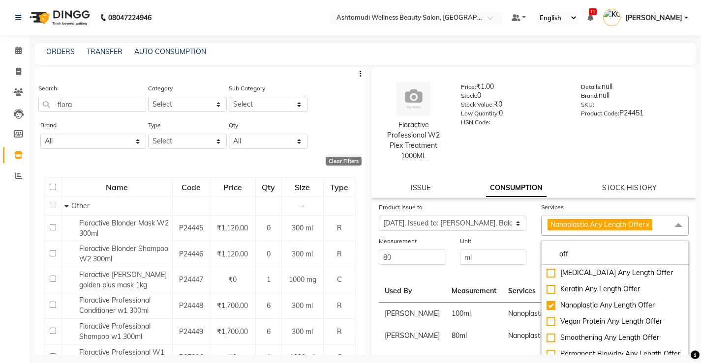
drag, startPoint x: 486, startPoint y: 327, endPoint x: 488, endPoint y: 318, distance: 10.0
click at [502, 326] on td "Nanoplastia Any Length Offer" at bounding box center [560, 336] width 116 height 22
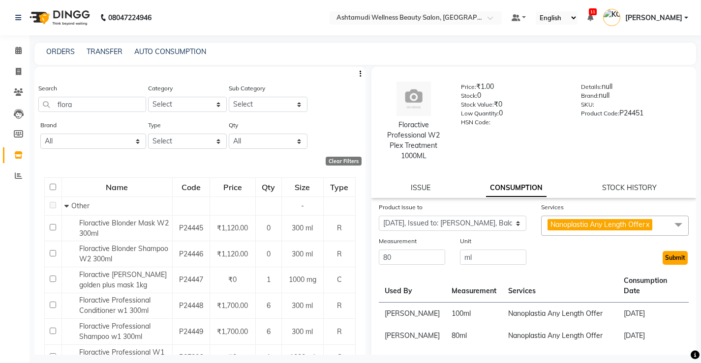
click at [669, 255] on button "Submit" at bounding box center [674, 258] width 25 height 14
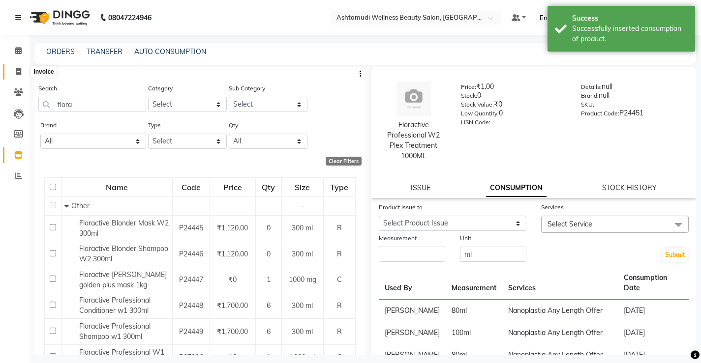
click at [16, 69] on icon at bounding box center [18, 71] width 5 height 7
select select "service"
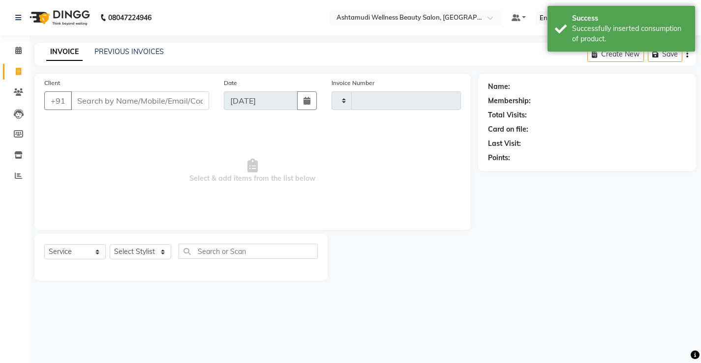
type input "3367"
select select "4674"
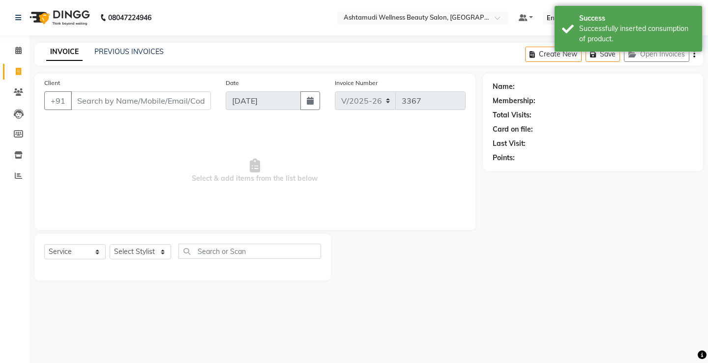
click at [132, 103] on input "Client" at bounding box center [141, 100] width 140 height 19
select select "product"
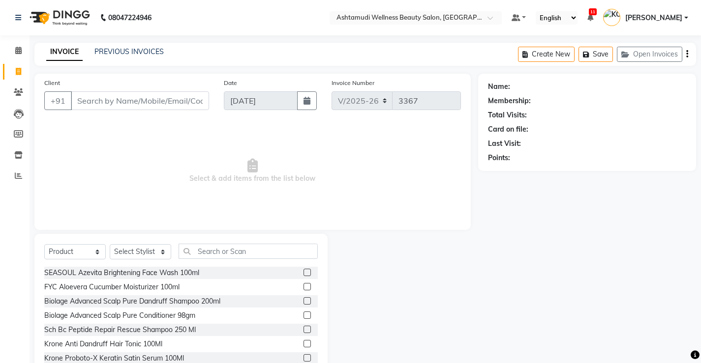
click at [92, 101] on input "Client" at bounding box center [140, 100] width 138 height 19
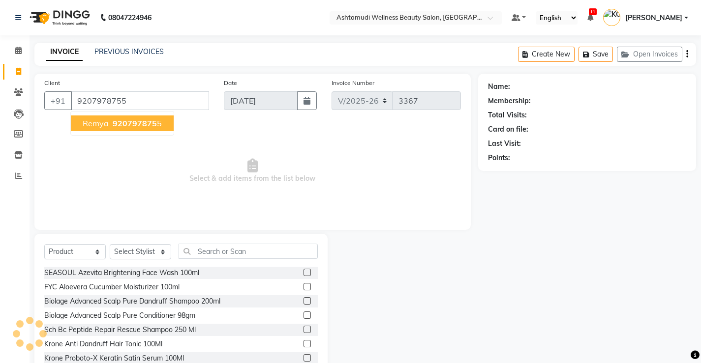
type input "9207978755"
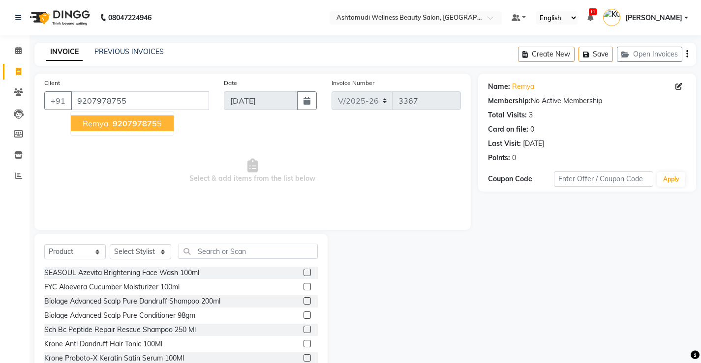
click at [113, 126] on span "920797875" at bounding box center [135, 123] width 44 height 10
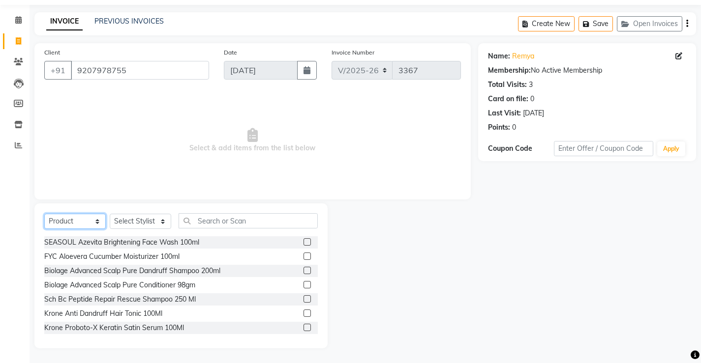
click at [69, 221] on select "Select Service Product Membership Package Voucher Prepaid Gift Card" at bounding box center [74, 221] width 61 height 15
select select "service"
click at [44, 229] on select "Select Service Product Membership Package Voucher Prepaid Gift Card" at bounding box center [74, 221] width 61 height 15
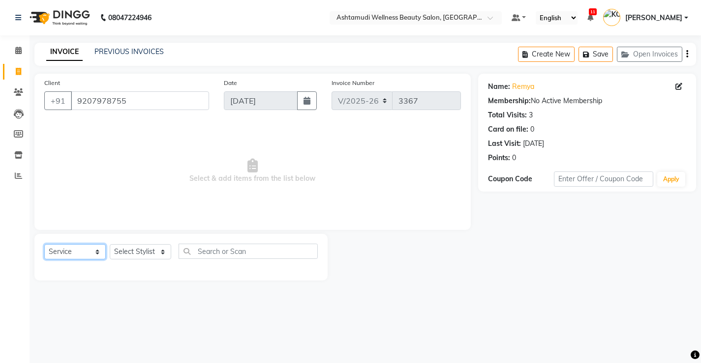
scroll to position [0, 0]
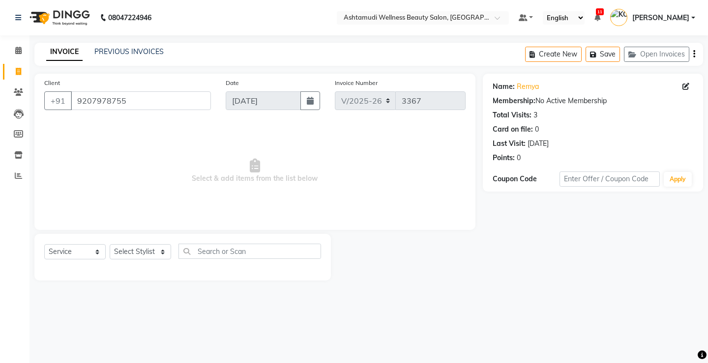
click at [138, 220] on span "Select & add items from the list below" at bounding box center [254, 171] width 421 height 98
click at [130, 250] on select "Select Stylist ANJALI M S [PERSON_NAME] KOTTIYAM ASHTAMUDI [PERSON_NAME] [PERSO…" at bounding box center [140, 251] width 61 height 15
select select "27466"
click at [110, 244] on select "Select Stylist ANJALI M S [PERSON_NAME] KOTTIYAM ASHTAMUDI [PERSON_NAME] [PERSO…" at bounding box center [140, 251] width 61 height 15
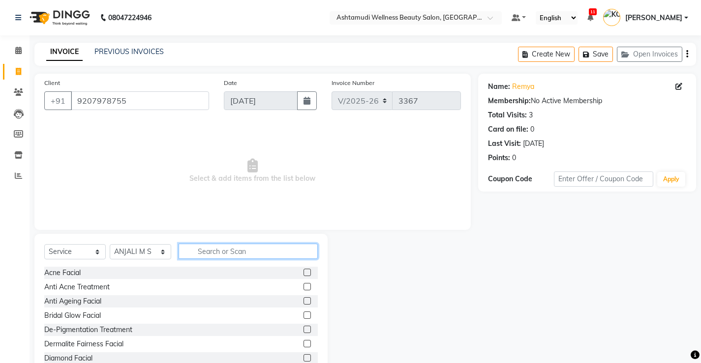
click at [198, 253] on input "text" at bounding box center [247, 251] width 139 height 15
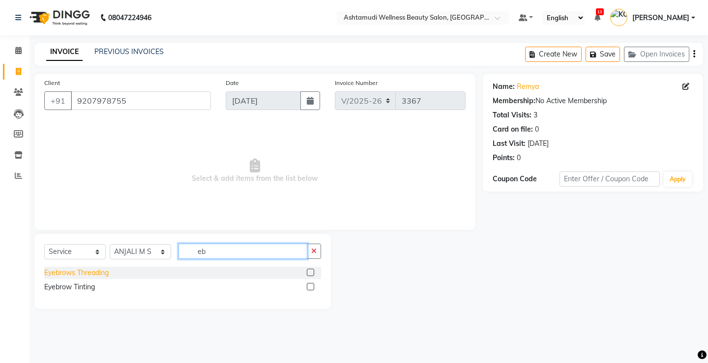
type input "eb"
click at [93, 271] on div "Eyebrows Threading" at bounding box center [76, 273] width 64 height 10
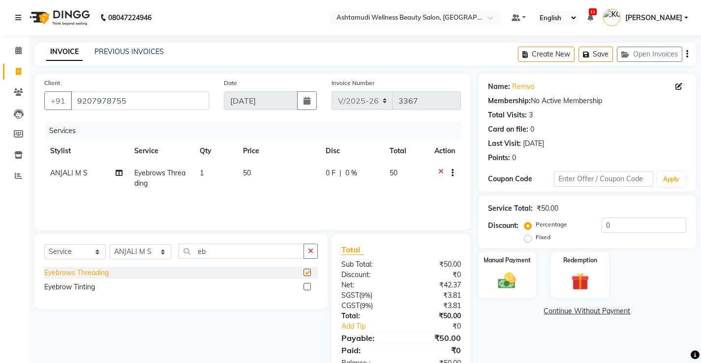
checkbox input "false"
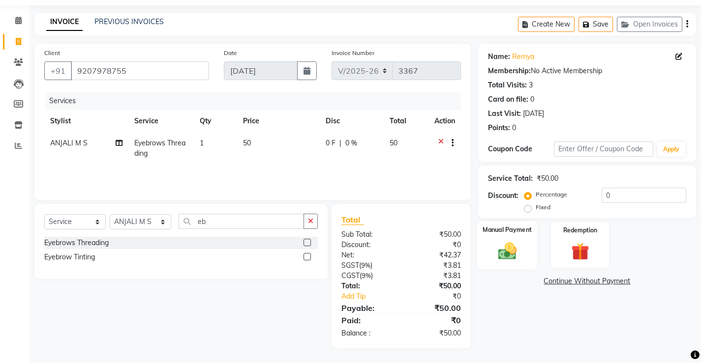
click at [510, 246] on img at bounding box center [507, 250] width 30 height 21
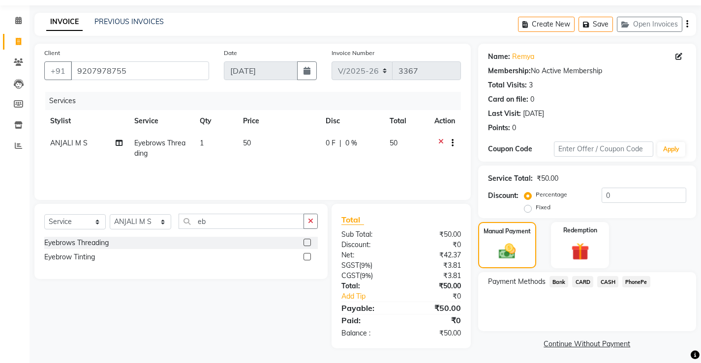
scroll to position [33, 0]
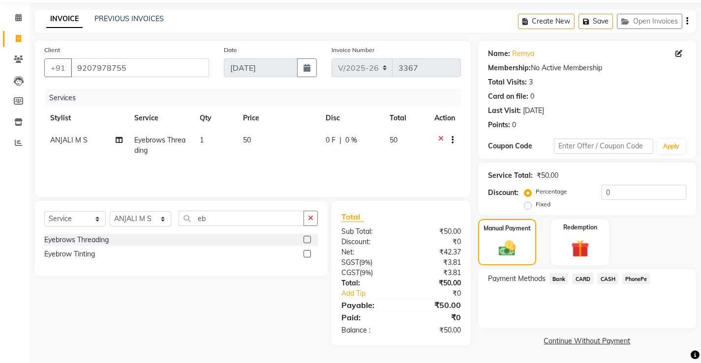
click at [606, 279] on span "CASH" at bounding box center [607, 278] width 21 height 11
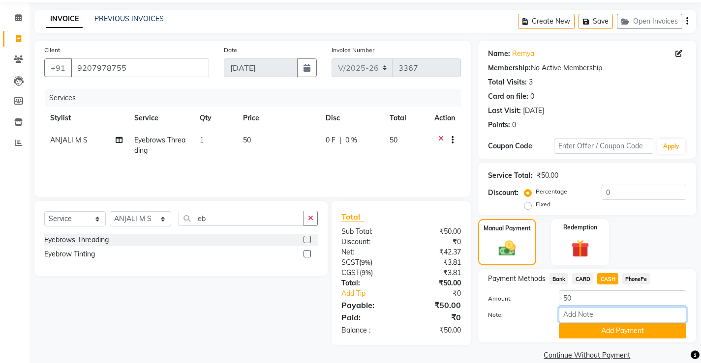
click at [581, 315] on input "Note:" at bounding box center [622, 314] width 127 height 15
type input "[PERSON_NAME]"
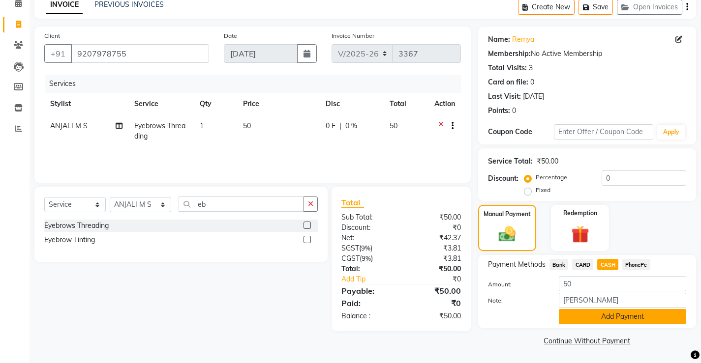
click at [605, 320] on button "Add Payment" at bounding box center [622, 316] width 127 height 15
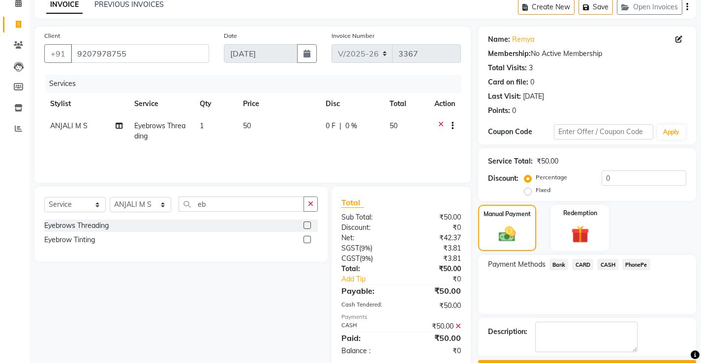
scroll to position [74, 0]
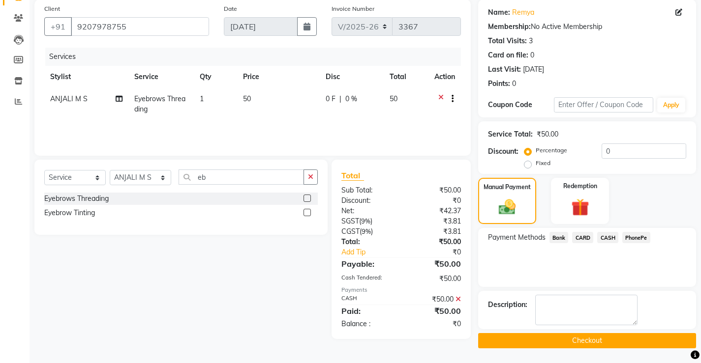
click at [548, 344] on button "Checkout" at bounding box center [587, 340] width 218 height 15
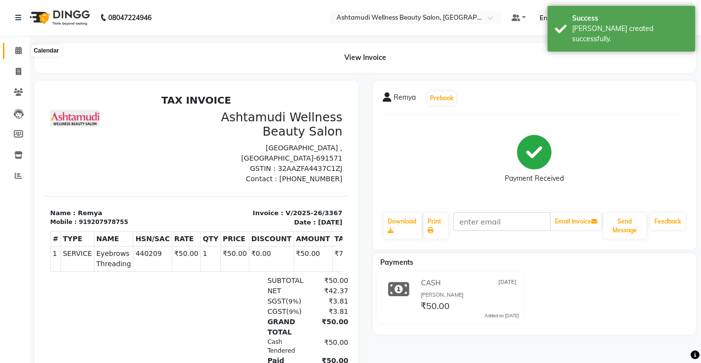
click at [23, 49] on span at bounding box center [18, 50] width 17 height 11
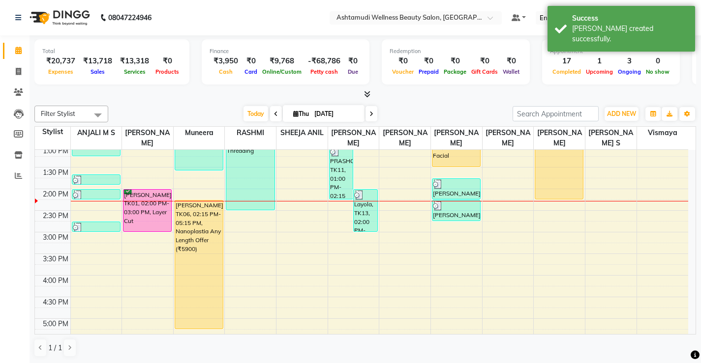
scroll to position [246, 0]
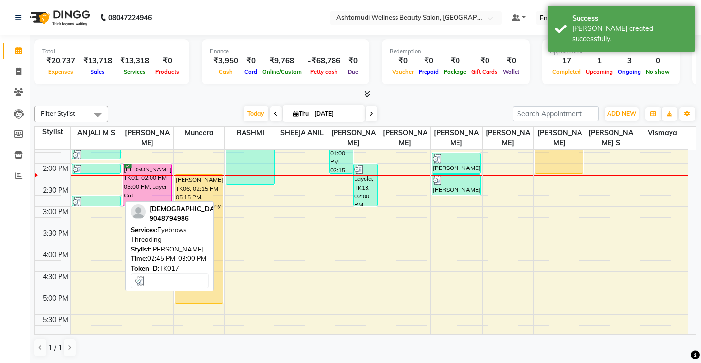
click at [88, 200] on div at bounding box center [96, 202] width 47 height 10
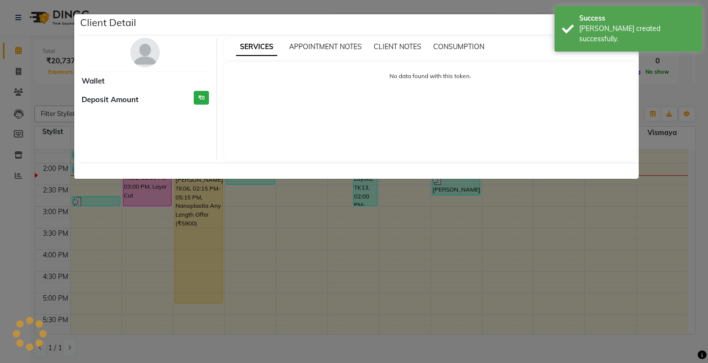
select select "3"
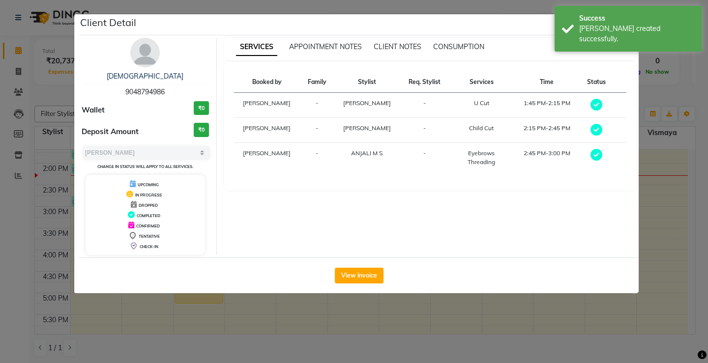
click at [234, 331] on ngb-modal-window "Client Detail shari 9048794986 Wallet ₹0 Deposit Amount ₹0 Select MARK DONE UPC…" at bounding box center [354, 181] width 708 height 363
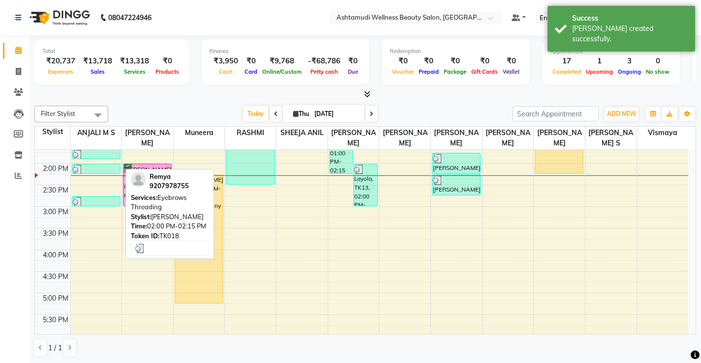
click at [101, 170] on div at bounding box center [96, 170] width 47 height 10
select select "3"
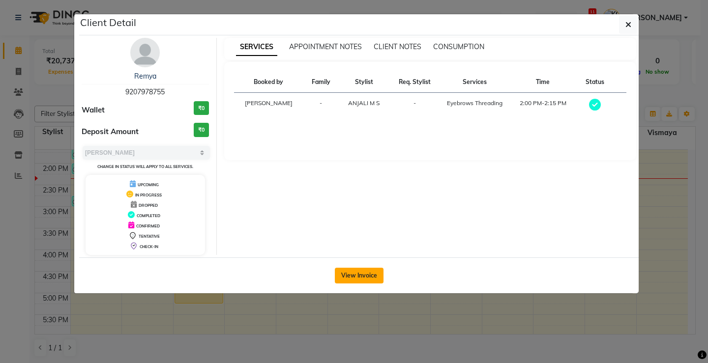
click at [359, 273] on button "View Invoice" at bounding box center [359, 276] width 49 height 16
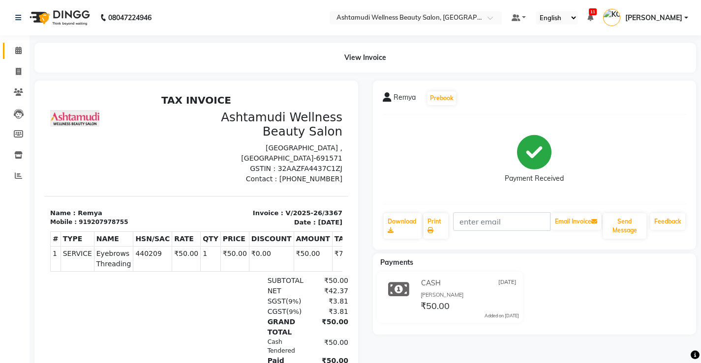
click at [9, 50] on link "Calendar" at bounding box center [15, 51] width 24 height 16
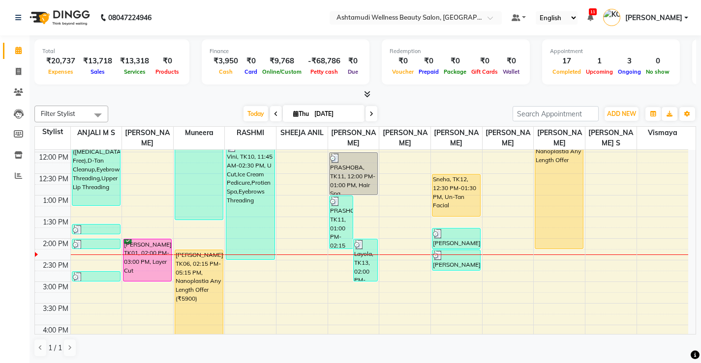
scroll to position [148, 0]
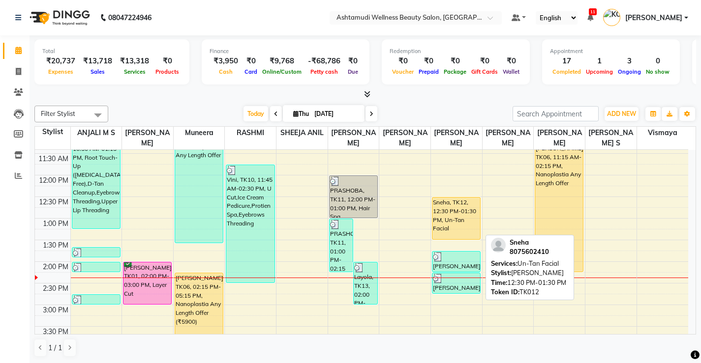
click at [444, 217] on div "Sneha, TK12, 12:30 PM-01:30 PM, Un-Tan Facial" at bounding box center [456, 219] width 48 height 42
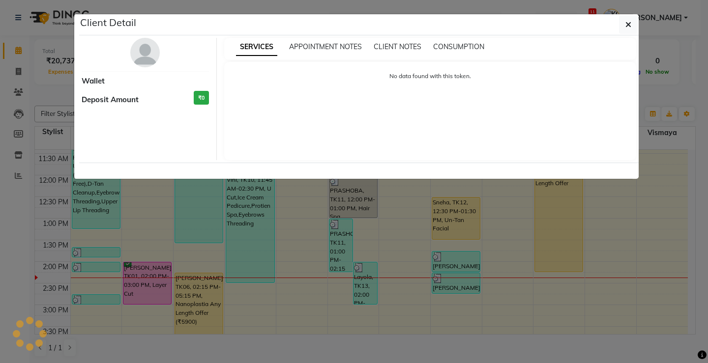
select select "1"
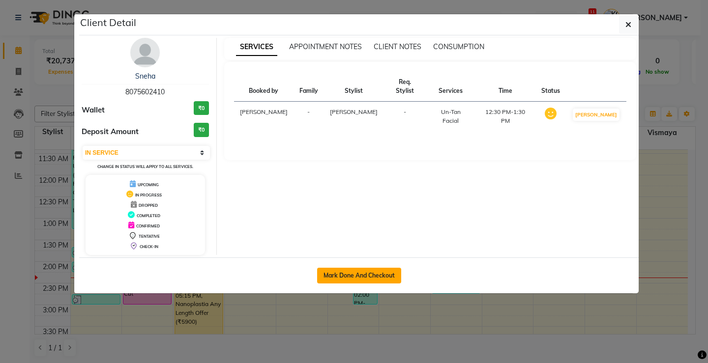
click at [357, 275] on button "Mark Done And Checkout" at bounding box center [359, 276] width 84 height 16
select select "service"
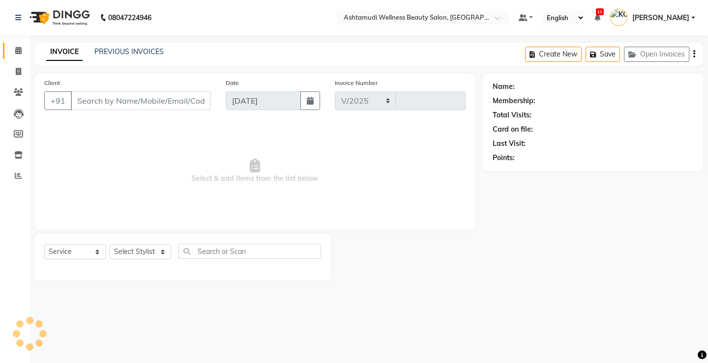
select select "4674"
type input "3368"
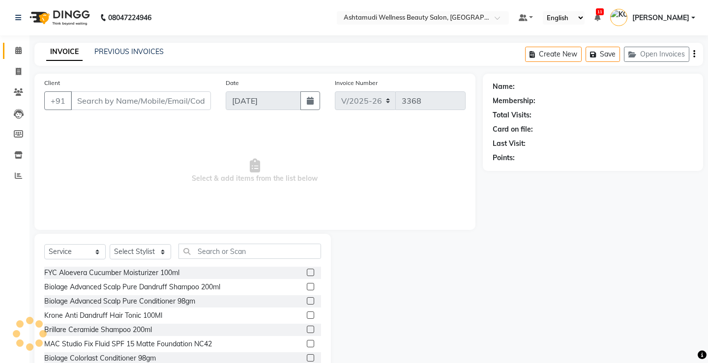
select select "product"
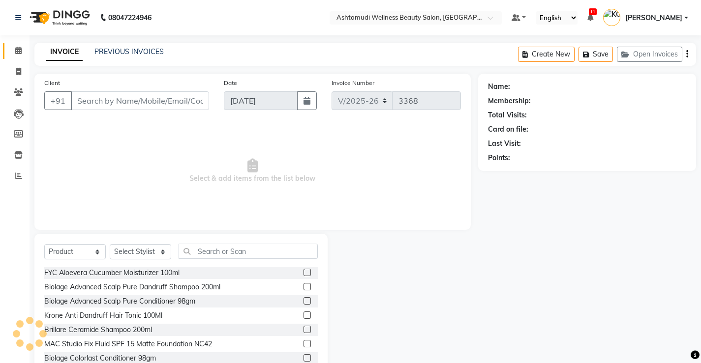
type input "8075602410"
select select "71741"
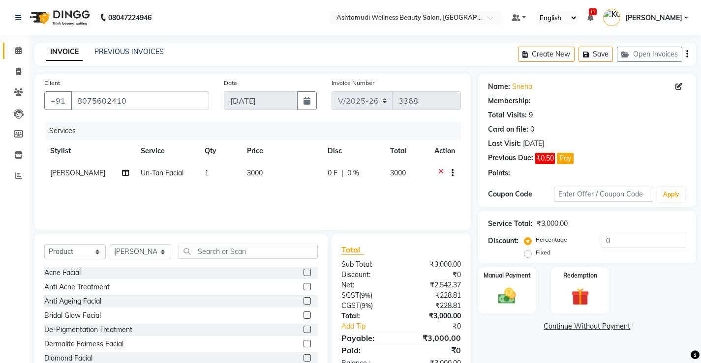
select select "1: Object"
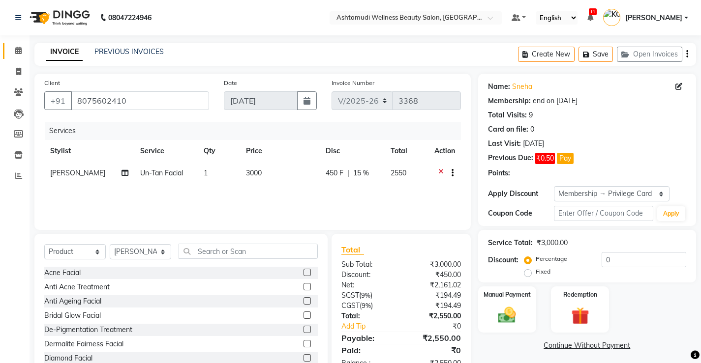
type input "15"
click at [82, 253] on select "Select Service Product Membership Package Voucher Prepaid Gift Card" at bounding box center [74, 251] width 61 height 15
select select "service"
click at [44, 244] on select "Select Service Product Membership Package Voucher Prepaid Gift Card" at bounding box center [74, 251] width 61 height 15
click at [172, 252] on div "Select Service Product Membership Package Voucher Prepaid Gift Card Select Styl…" at bounding box center [180, 255] width 273 height 23
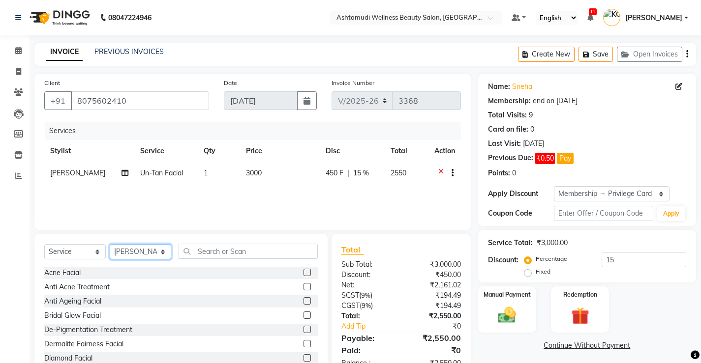
click at [157, 252] on select "Select Stylist ANJALI M S [PERSON_NAME] KOTTIYAM ASHTAMUDI [PERSON_NAME] [PERSO…" at bounding box center [140, 251] width 61 height 15
select select "67522"
click at [110, 244] on select "Select Stylist ANJALI M S [PERSON_NAME] KOTTIYAM ASHTAMUDI [PERSON_NAME] [PERSO…" at bounding box center [140, 251] width 61 height 15
click at [218, 252] on input "text" at bounding box center [247, 251] width 139 height 15
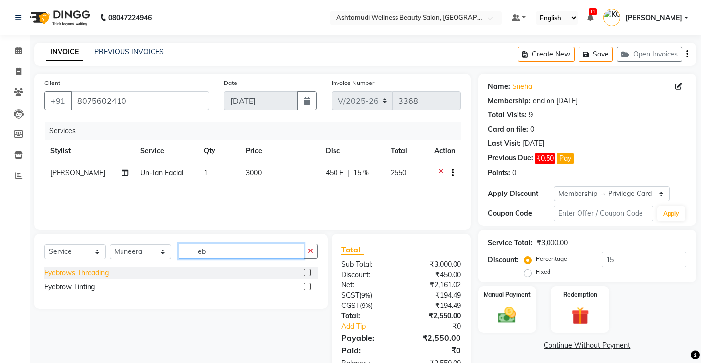
type input "eb"
click at [97, 273] on div "Eyebrows Threading" at bounding box center [76, 273] width 64 height 10
checkbox input "false"
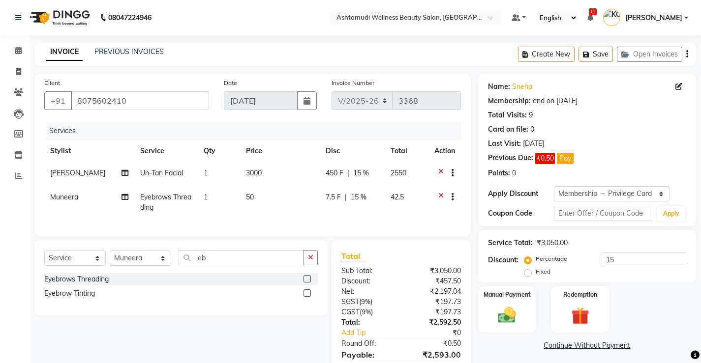
scroll to position [54, 0]
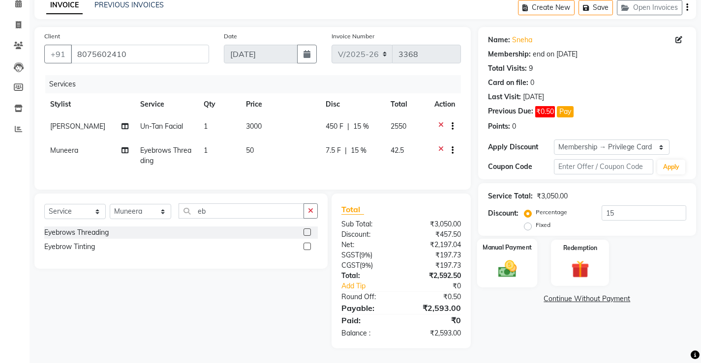
click at [510, 267] on img at bounding box center [507, 268] width 30 height 21
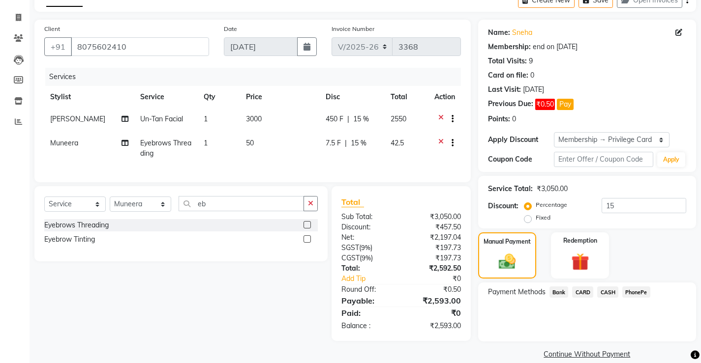
scroll to position [67, 0]
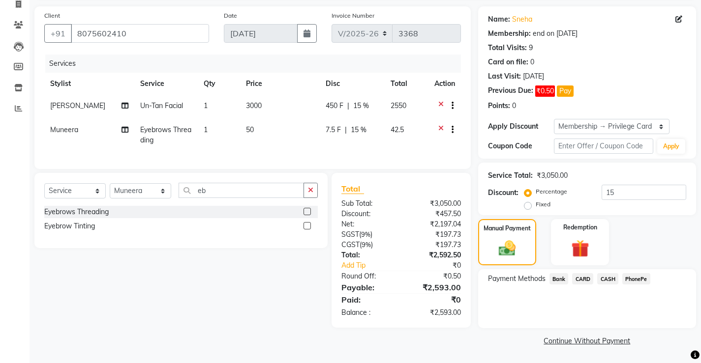
click at [609, 279] on span "CASH" at bounding box center [607, 278] width 21 height 11
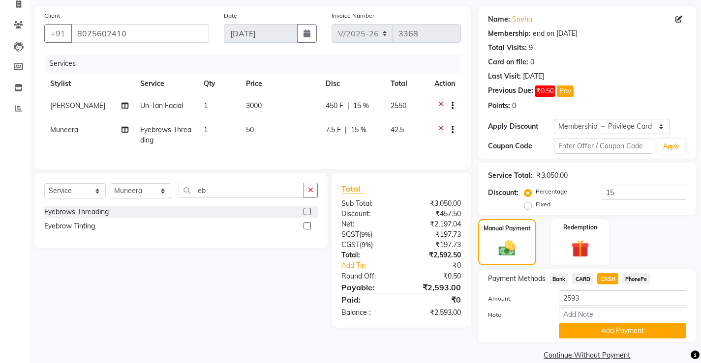
scroll to position [82, 0]
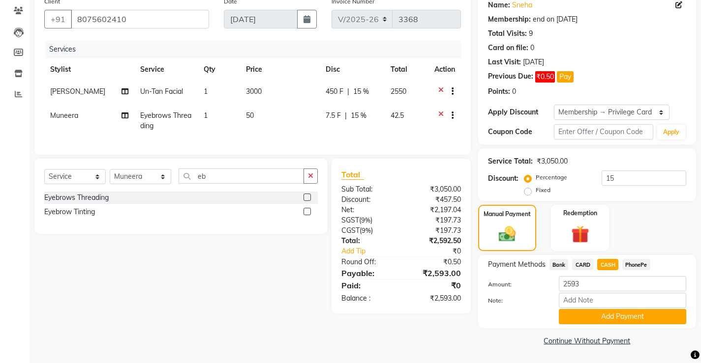
click at [639, 266] on span "PhonePe" at bounding box center [636, 264] width 28 height 11
drag, startPoint x: 592, startPoint y: 302, endPoint x: 604, endPoint y: 293, distance: 15.4
click at [592, 302] on input "Note:" at bounding box center [622, 300] width 127 height 15
type input "[PERSON_NAME]"
click at [620, 316] on button "Add Payment" at bounding box center [622, 316] width 127 height 15
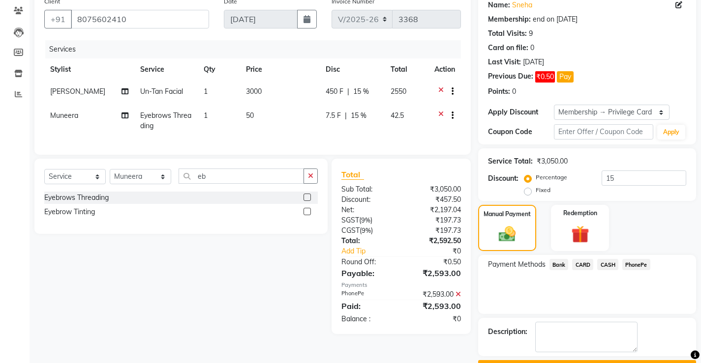
scroll to position [109, 0]
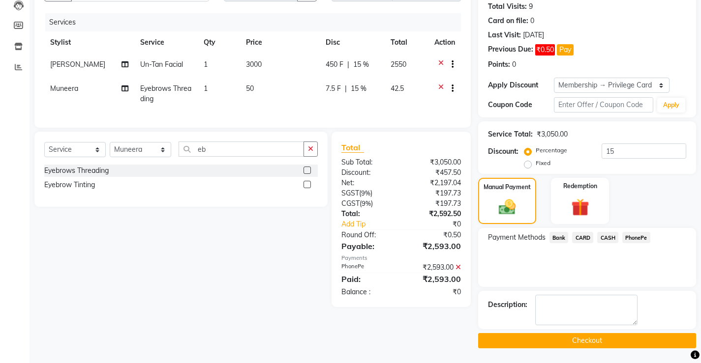
click at [575, 336] on button "Checkout" at bounding box center [587, 340] width 218 height 15
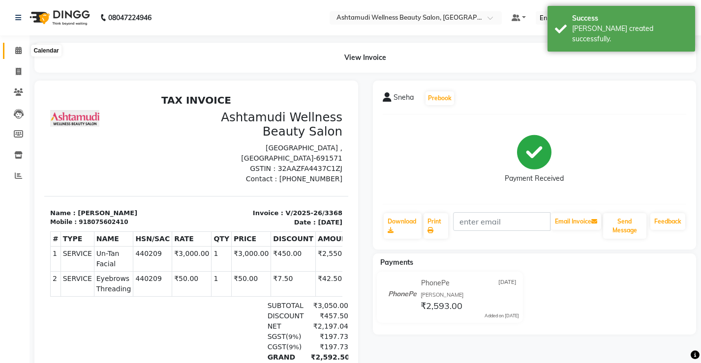
click at [15, 50] on icon at bounding box center [18, 50] width 6 height 7
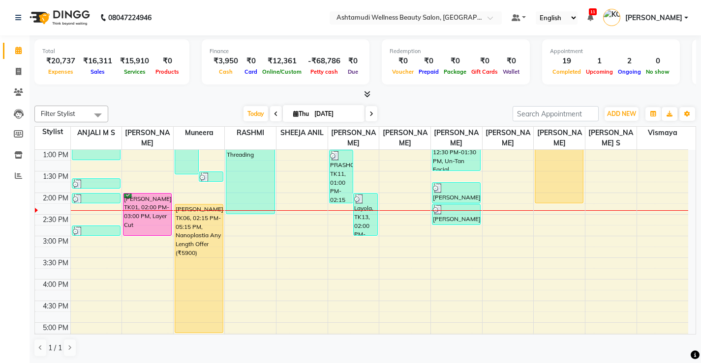
scroll to position [246, 0]
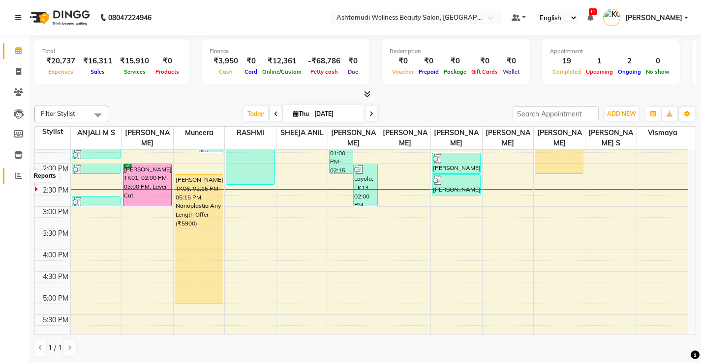
click at [15, 179] on span at bounding box center [18, 176] width 17 height 11
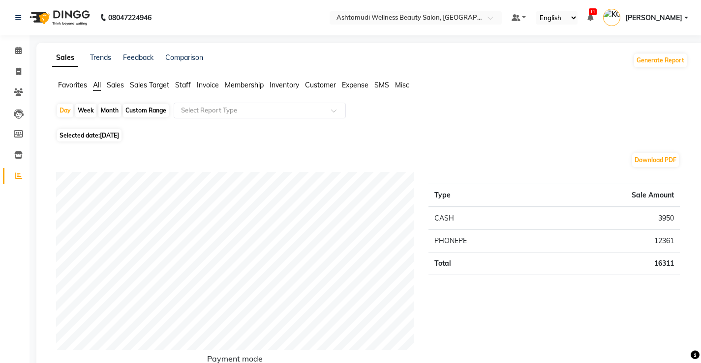
click at [350, 84] on span "Expense" at bounding box center [355, 85] width 27 height 9
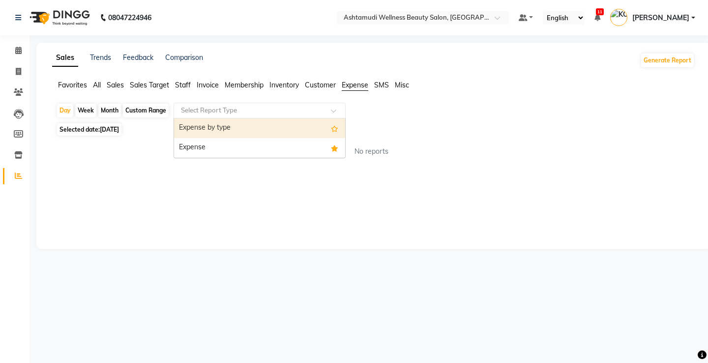
click at [252, 106] on input "text" at bounding box center [250, 111] width 142 height 10
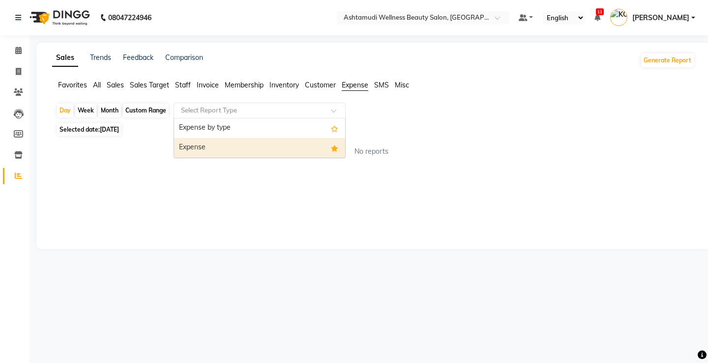
click at [260, 147] on div "Expense" at bounding box center [259, 148] width 171 height 20
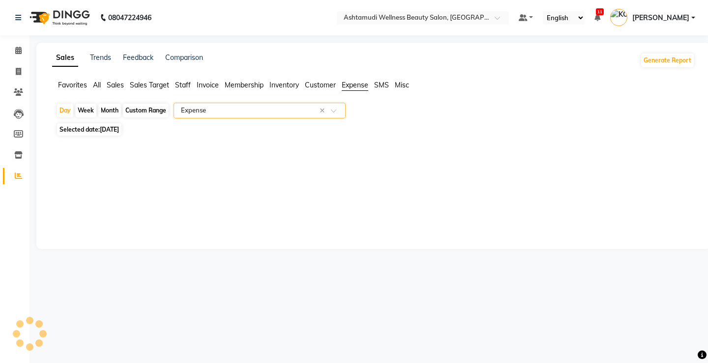
select select "full_report"
select select "csv"
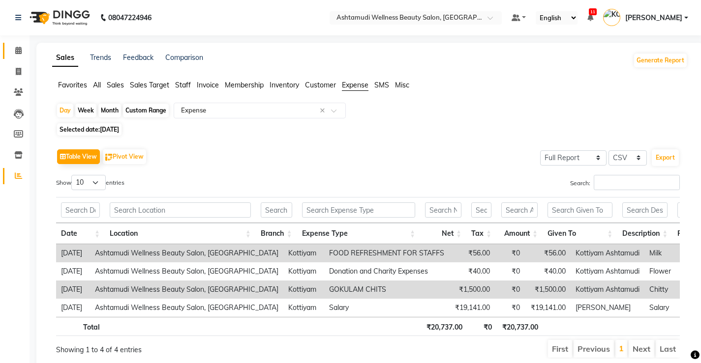
click at [20, 57] on link "Calendar" at bounding box center [15, 51] width 24 height 16
click at [19, 52] on icon at bounding box center [18, 50] width 6 height 7
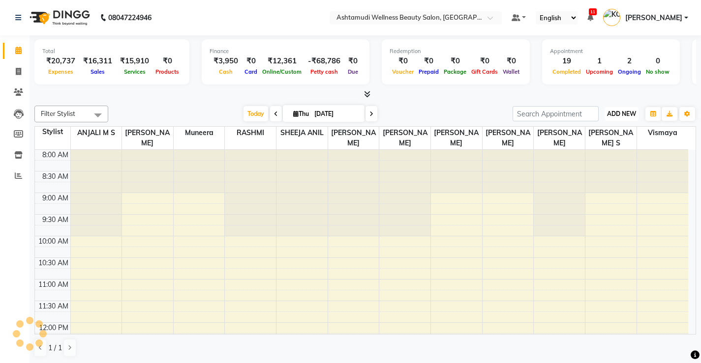
click at [630, 113] on span "ADD NEW" at bounding box center [621, 113] width 29 height 7
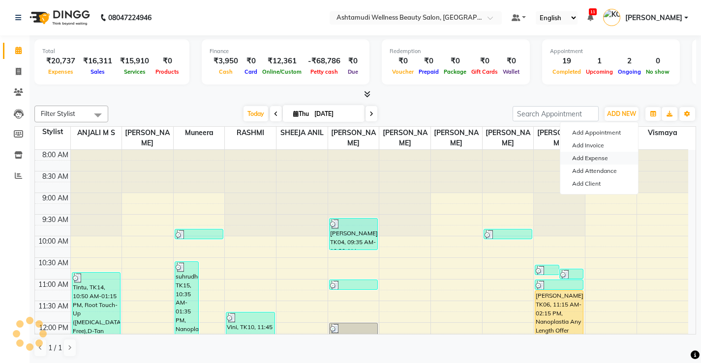
click at [602, 160] on link "Add Expense" at bounding box center [599, 158] width 78 height 13
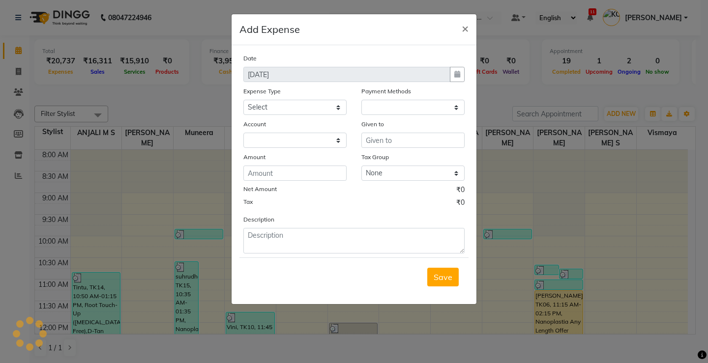
select select "1"
select select "3508"
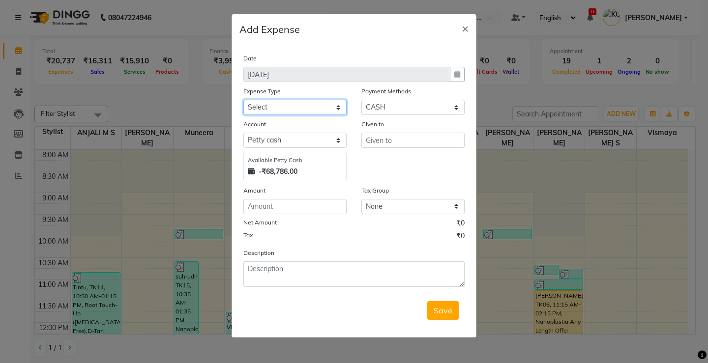
click at [275, 102] on select "Select ACCOMODATION EXPENSES ADVERTISEMENT SALES PROMOTIONAL EXPENSES Bonus BRI…" at bounding box center [294, 107] width 103 height 15
select select "6225"
click at [243, 100] on select "Select ACCOMODATION EXPENSES ADVERTISEMENT SALES PROMOTIONAL EXPENSES Bonus BRI…" at bounding box center [294, 107] width 103 height 15
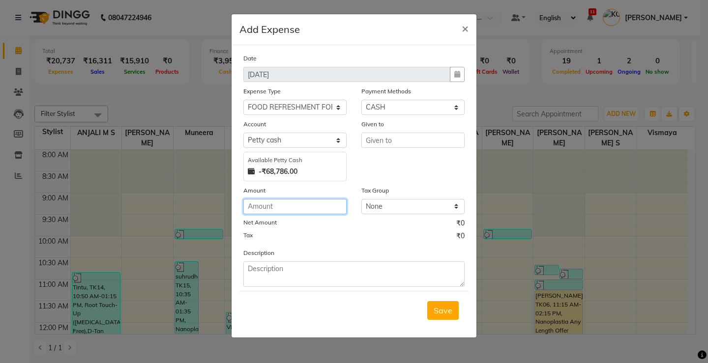
click at [266, 202] on input "number" at bounding box center [294, 206] width 103 height 15
type input "60"
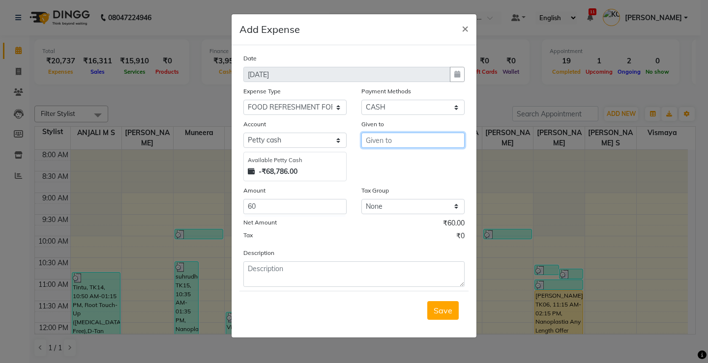
click at [428, 141] on input "text" at bounding box center [412, 140] width 103 height 15
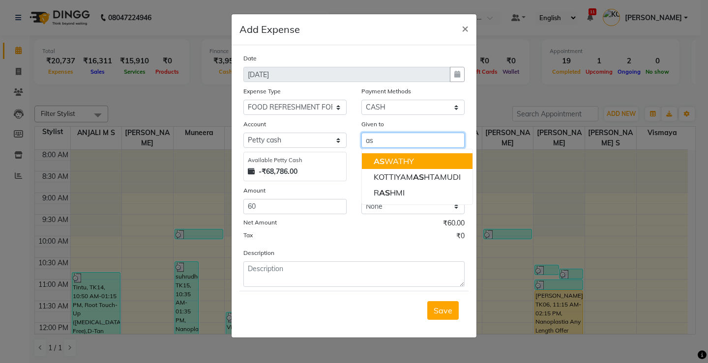
click at [423, 160] on button "AS WATHY" at bounding box center [417, 161] width 111 height 16
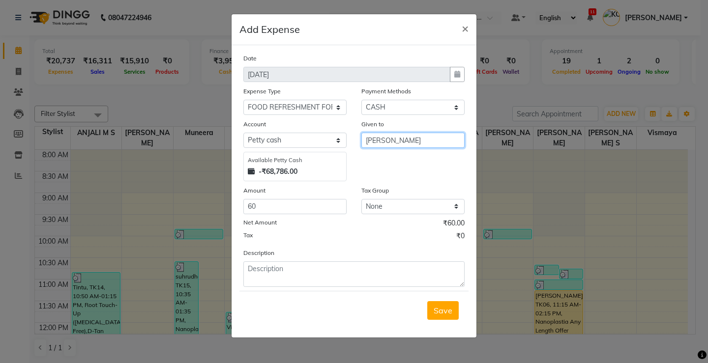
type input "[PERSON_NAME]"
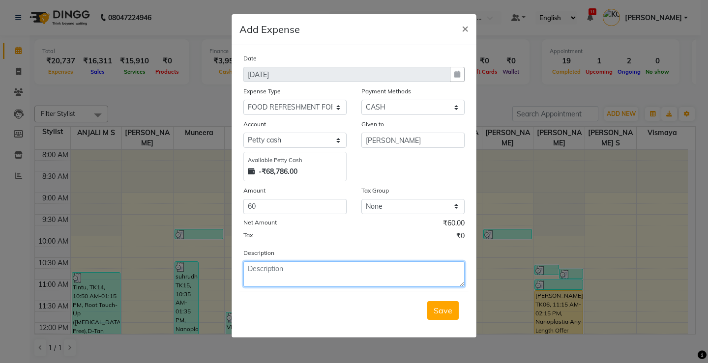
click at [321, 278] on textarea at bounding box center [353, 275] width 221 height 26
type textarea "Client food"
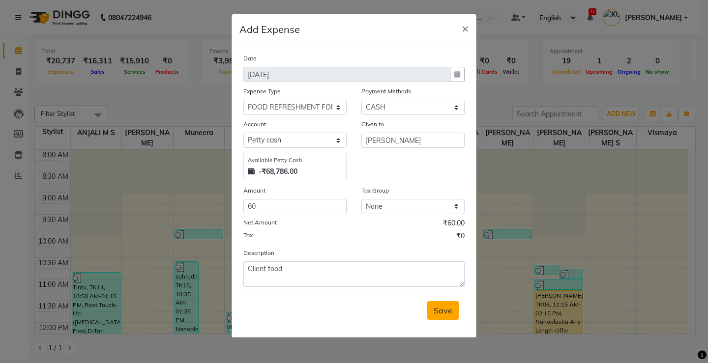
click at [446, 307] on span "Save" at bounding box center [443, 311] width 19 height 10
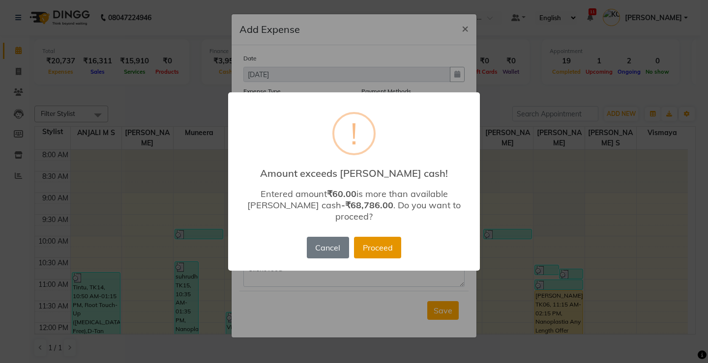
click at [370, 239] on button "Proceed" at bounding box center [377, 248] width 47 height 22
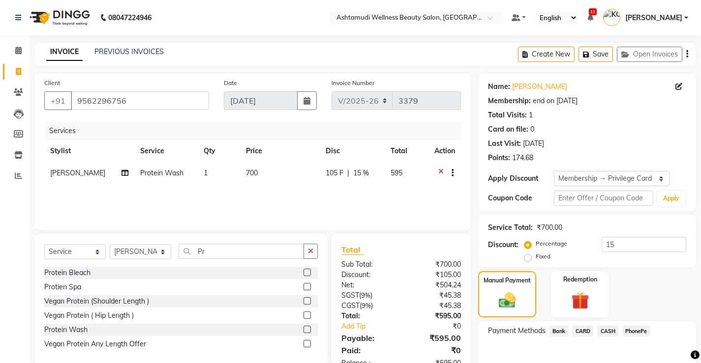
click at [606, 330] on span "CASH" at bounding box center [607, 331] width 21 height 11
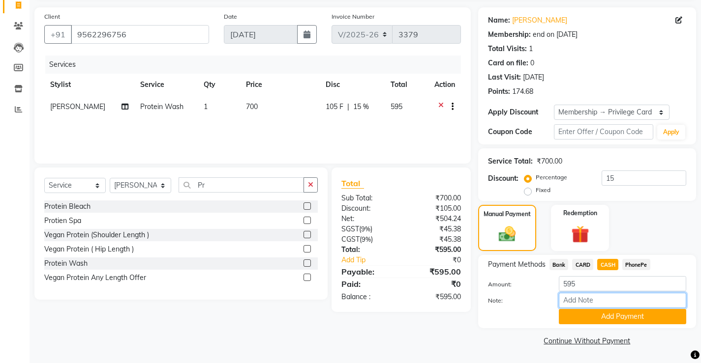
click at [595, 302] on input "Note:" at bounding box center [622, 300] width 127 height 15
click at [621, 315] on button "Add Payment" at bounding box center [622, 316] width 127 height 15
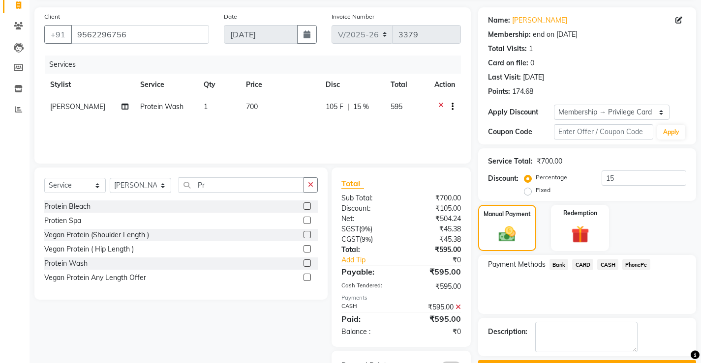
scroll to position [99, 0]
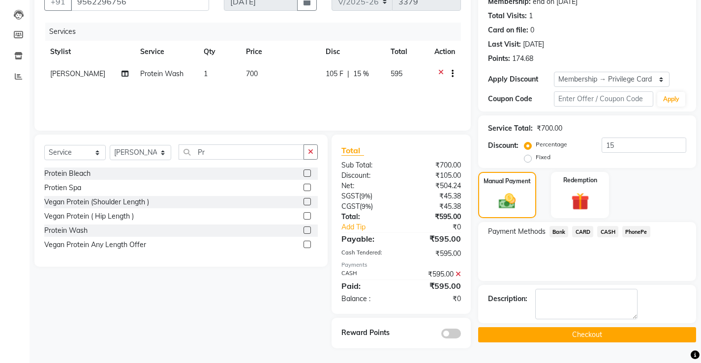
click at [586, 336] on button "Checkout" at bounding box center [587, 334] width 218 height 15
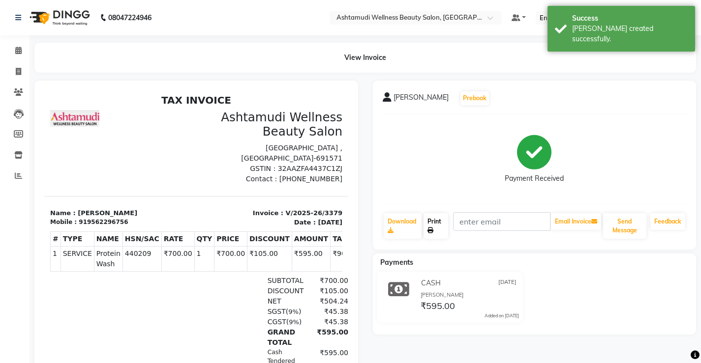
click at [432, 229] on icon at bounding box center [430, 231] width 6 height 6
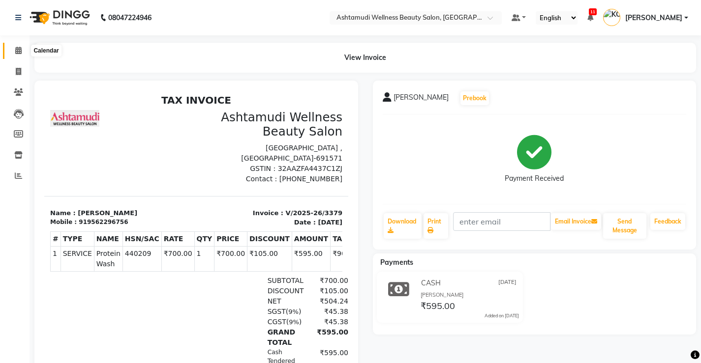
click at [20, 53] on icon at bounding box center [18, 50] width 6 height 7
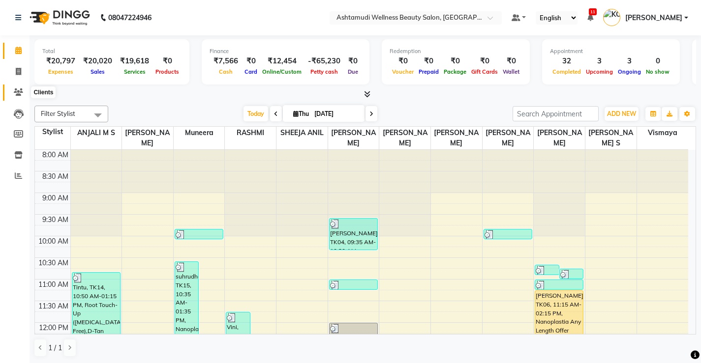
click at [14, 94] on icon at bounding box center [18, 92] width 9 height 7
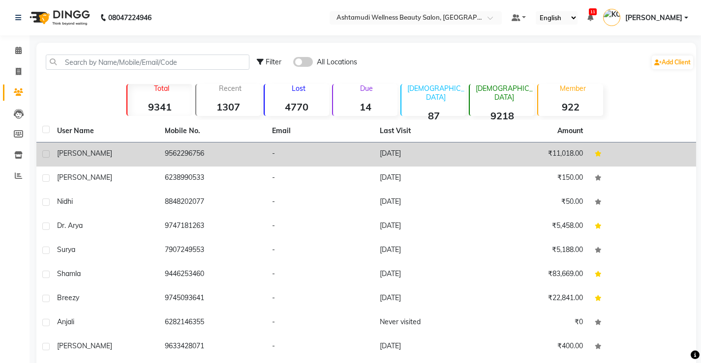
drag, startPoint x: 210, startPoint y: 152, endPoint x: 164, endPoint y: 155, distance: 45.8
click at [164, 155] on td "9562296756" at bounding box center [213, 155] width 108 height 24
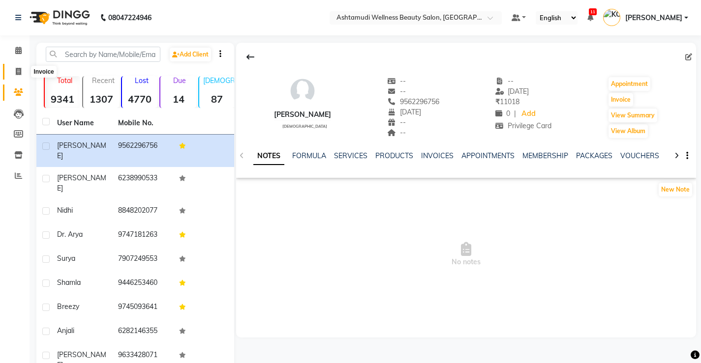
click at [19, 73] on icon at bounding box center [18, 71] width 5 height 7
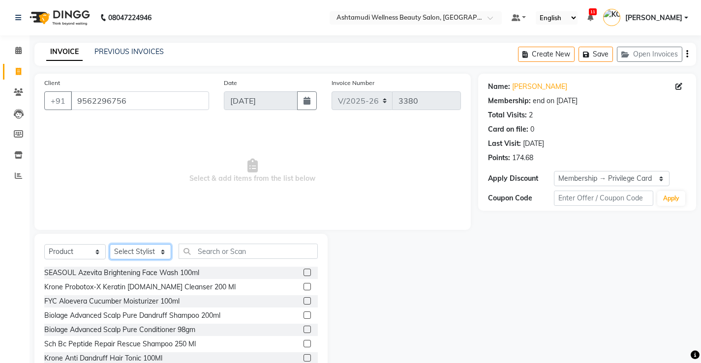
click at [146, 250] on select "Select Stylist ANJALI M S [PERSON_NAME] KOTTIYAM ASHTAMUDI [PERSON_NAME] [PERSO…" at bounding box center [140, 251] width 61 height 15
click at [110, 244] on select "Select Stylist ANJALI M S [PERSON_NAME] KOTTIYAM ASHTAMUDI [PERSON_NAME] [PERSO…" at bounding box center [140, 251] width 61 height 15
drag, startPoint x: 260, startPoint y: 248, endPoint x: 265, endPoint y: 238, distance: 11.0
click at [260, 249] on input "text" at bounding box center [247, 251] width 139 height 15
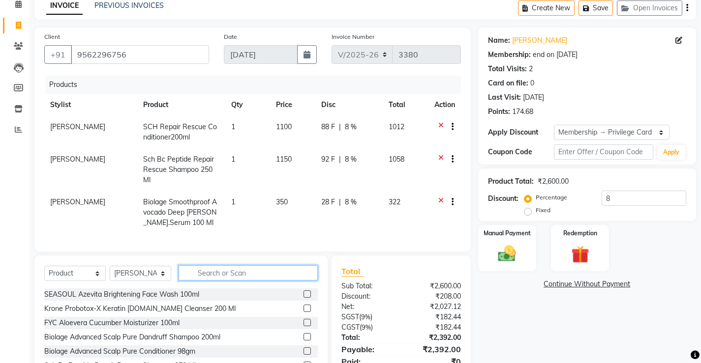
scroll to position [95, 0]
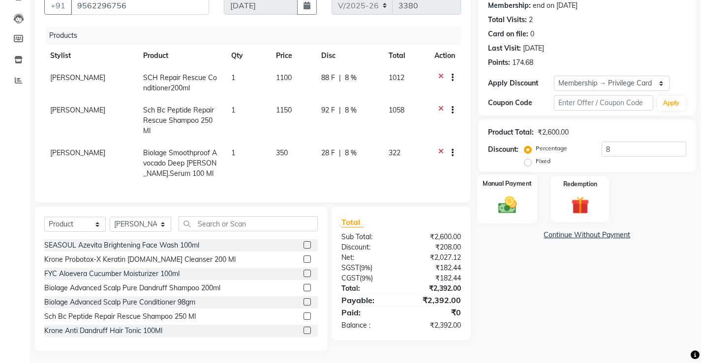
click at [503, 209] on img at bounding box center [507, 204] width 30 height 21
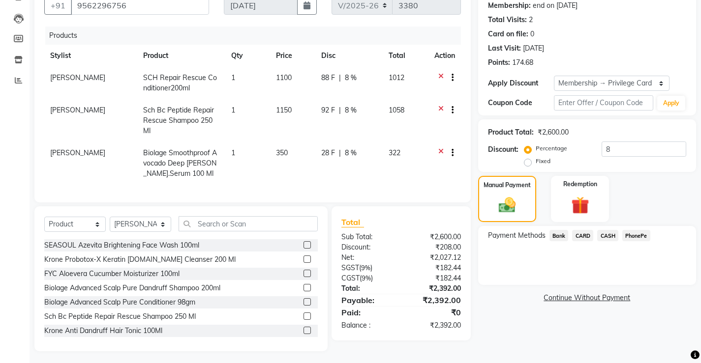
click at [633, 233] on span "PhonePe" at bounding box center [636, 235] width 28 height 11
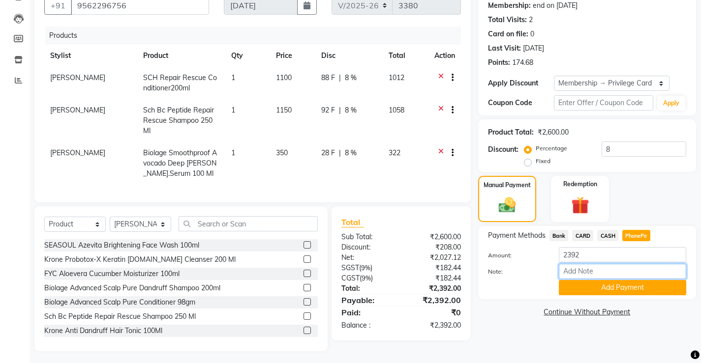
click at [603, 268] on input "Note:" at bounding box center [622, 271] width 127 height 15
click at [607, 290] on button "Add Payment" at bounding box center [622, 287] width 127 height 15
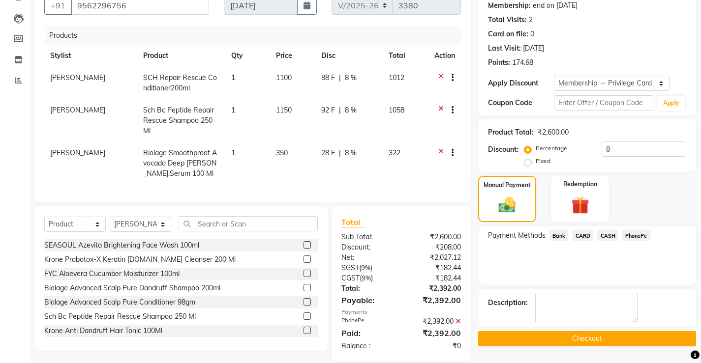
drag, startPoint x: 582, startPoint y: 334, endPoint x: 588, endPoint y: 326, distance: 10.9
click at [582, 333] on button "Checkout" at bounding box center [587, 338] width 218 height 15
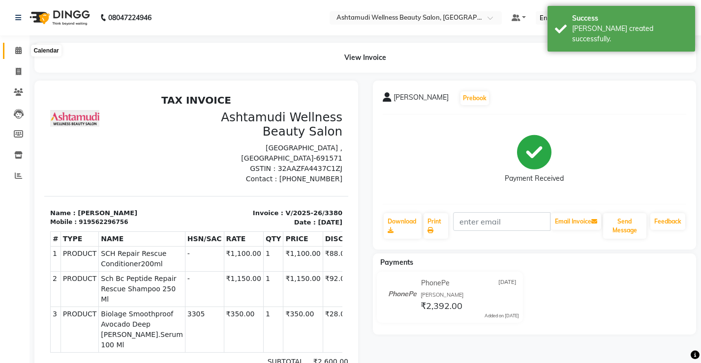
click at [21, 49] on icon at bounding box center [18, 50] width 6 height 7
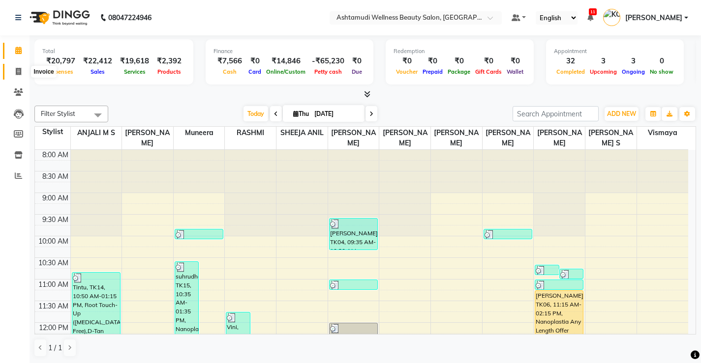
click at [18, 71] on icon at bounding box center [18, 71] width 5 height 7
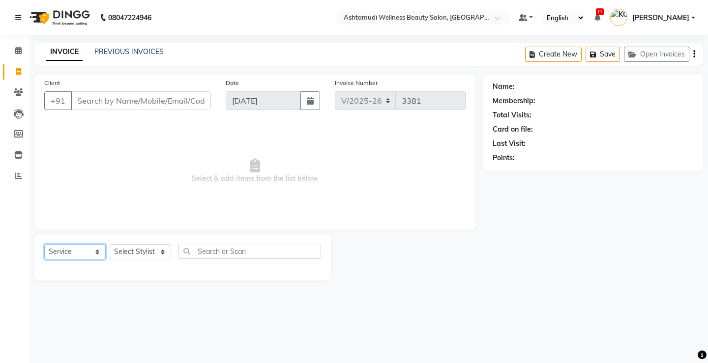
click at [77, 251] on select "Select Service Product Membership Package Voucher Prepaid Gift Card" at bounding box center [74, 251] width 61 height 15
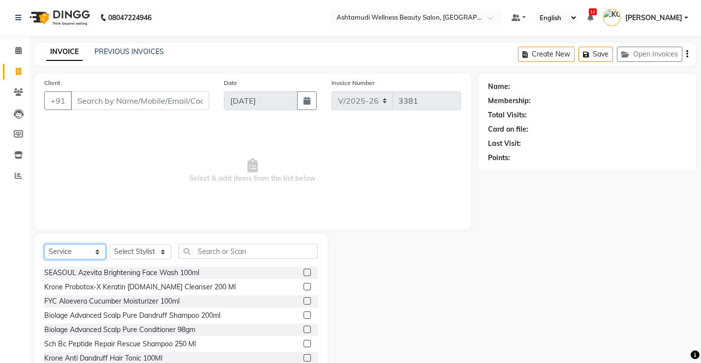
click at [44, 244] on select "Select Service Product Membership Package Voucher Prepaid Gift Card" at bounding box center [74, 251] width 61 height 15
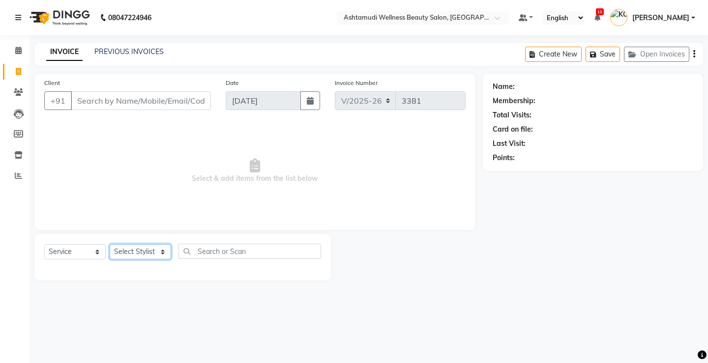
click at [141, 251] on select "Select Stylist ANJALI M S [PERSON_NAME] KOTTIYAM ASHTAMUDI [PERSON_NAME] [PERSO…" at bounding box center [140, 251] width 61 height 15
click at [110, 244] on select "Select Stylist ANJALI M S [PERSON_NAME] KOTTIYAM ASHTAMUDI [PERSON_NAME] [PERSO…" at bounding box center [140, 251] width 61 height 15
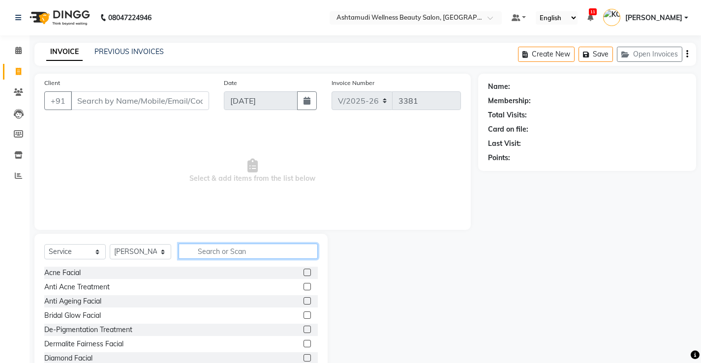
click at [281, 248] on input "text" at bounding box center [247, 251] width 139 height 15
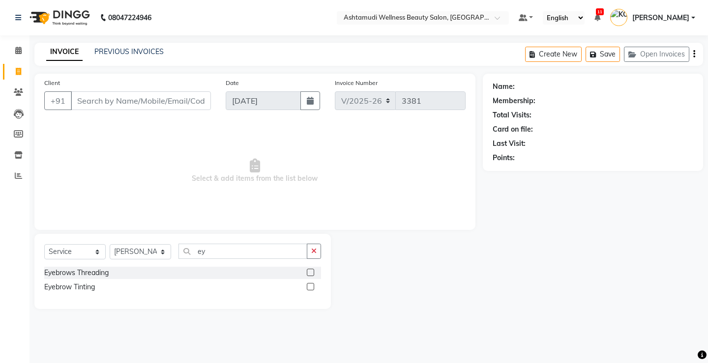
drag, startPoint x: 103, startPoint y: 273, endPoint x: 149, endPoint y: 247, distance: 53.1
click at [106, 273] on div "Eyebrows Threading" at bounding box center [76, 273] width 64 height 10
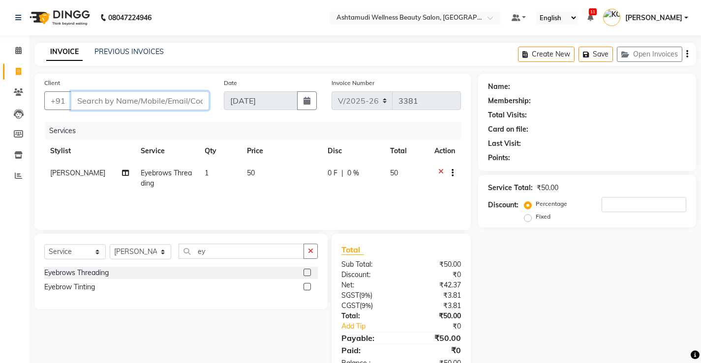
click at [167, 103] on input "Client" at bounding box center [140, 100] width 138 height 19
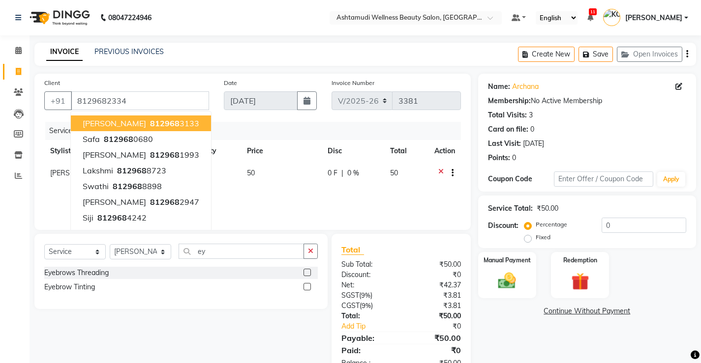
click at [211, 134] on div "Services" at bounding box center [256, 131] width 423 height 18
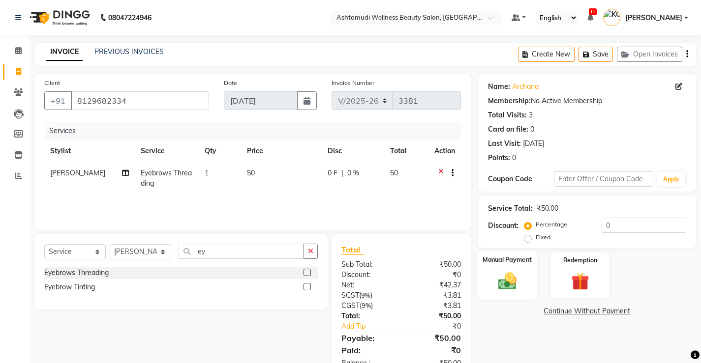
click at [504, 281] on img at bounding box center [507, 280] width 30 height 21
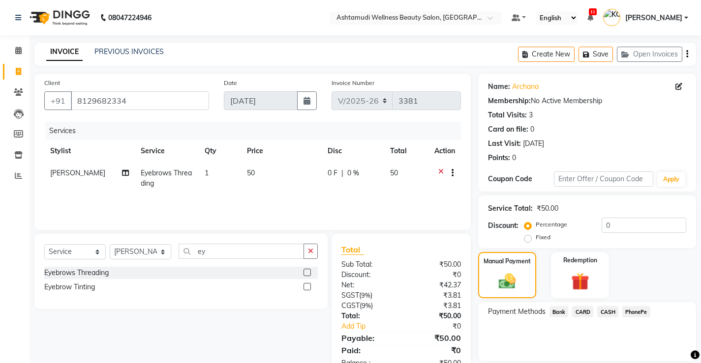
click at [606, 312] on span "CASH" at bounding box center [607, 311] width 21 height 11
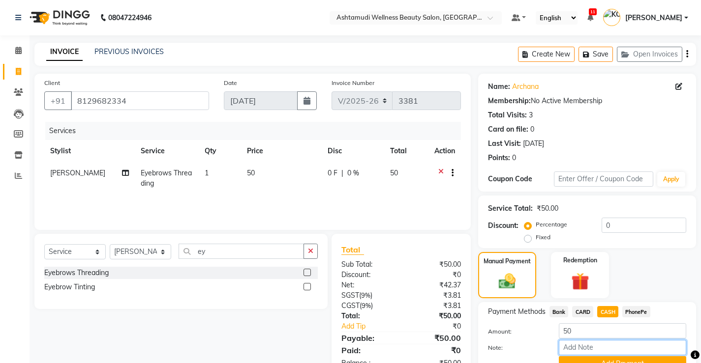
drag, startPoint x: 604, startPoint y: 348, endPoint x: 607, endPoint y: 342, distance: 5.9
click at [604, 348] on input "Note:" at bounding box center [622, 347] width 127 height 15
click at [606, 356] on button "Add Payment" at bounding box center [622, 363] width 127 height 15
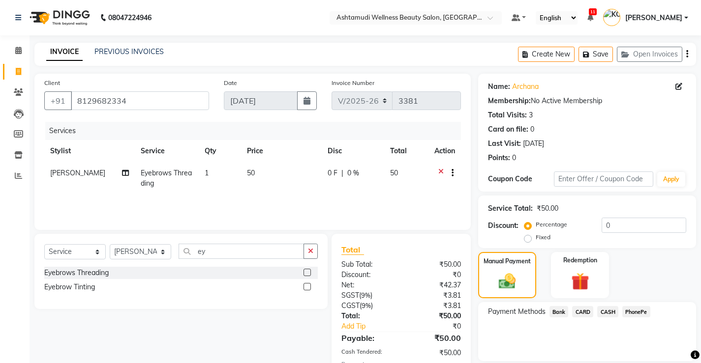
scroll to position [47, 0]
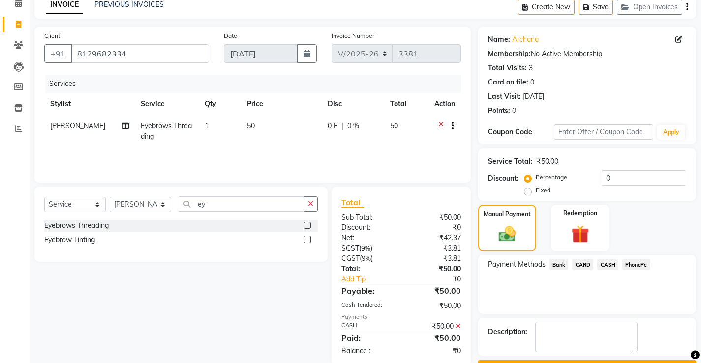
click at [587, 360] on button "Checkout" at bounding box center [587, 367] width 218 height 15
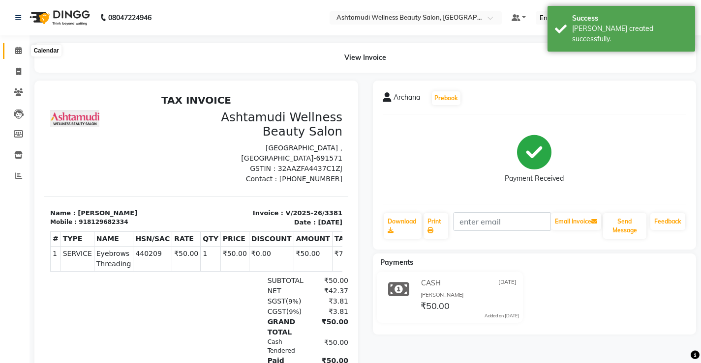
click at [21, 50] on icon at bounding box center [18, 50] width 6 height 7
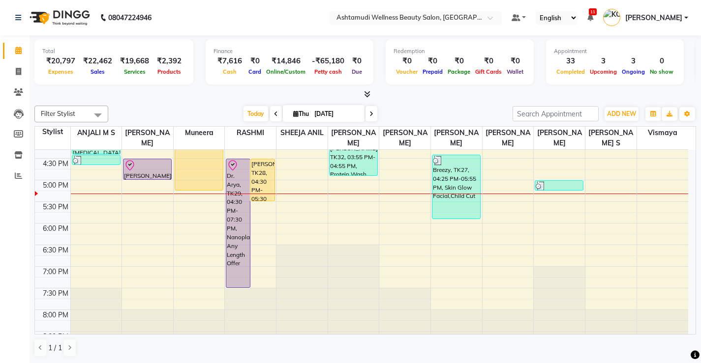
scroll to position [310, 0]
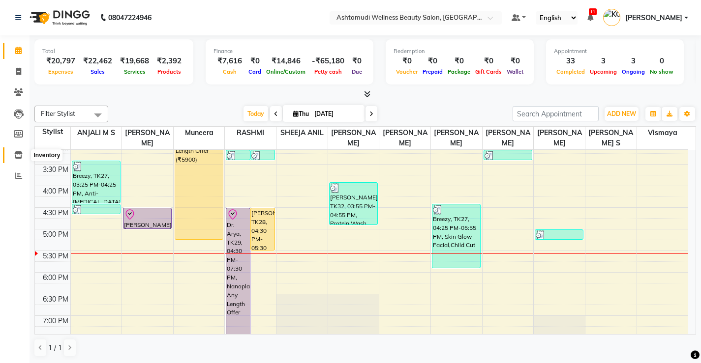
click at [15, 155] on icon at bounding box center [18, 154] width 8 height 7
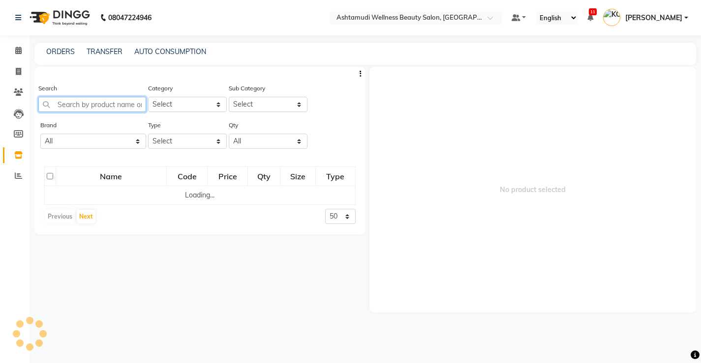
click at [129, 106] on input "text" at bounding box center [92, 104] width 108 height 15
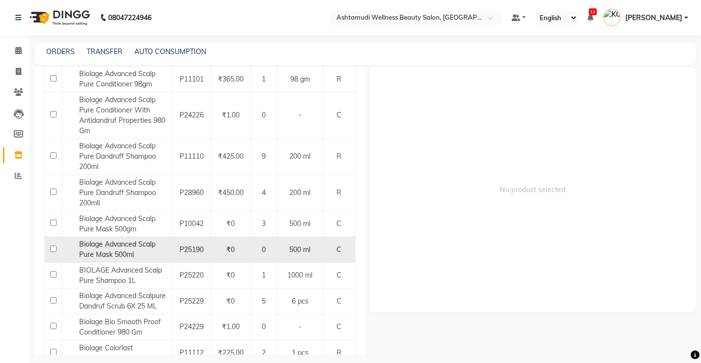
scroll to position [197, 0]
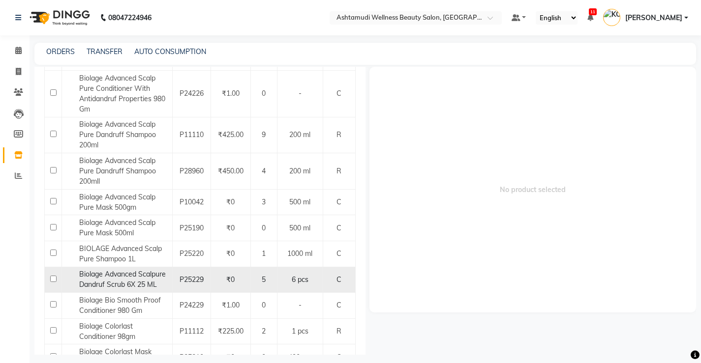
click at [54, 278] on input "checkbox" at bounding box center [53, 279] width 6 height 6
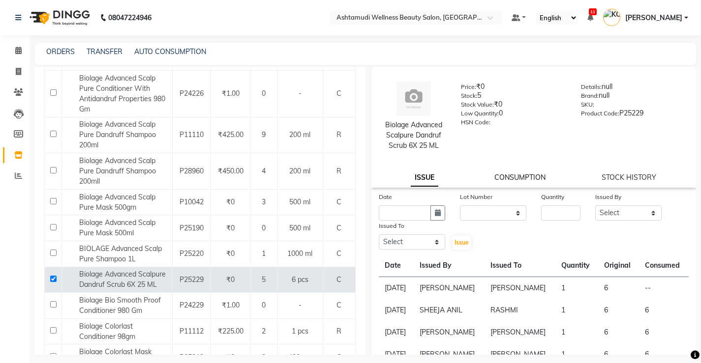
click at [520, 175] on link "CONSUMPTION" at bounding box center [519, 177] width 51 height 9
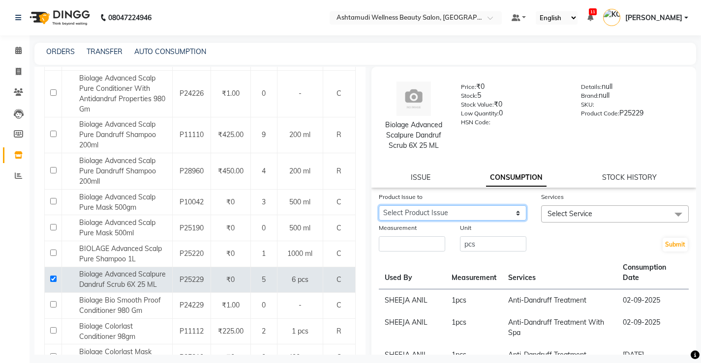
click at [511, 215] on select "Select Product Issue [DATE], Issued to: , Balance: 6" at bounding box center [453, 213] width 148 height 15
click at [379, 206] on select "Select Product Issue [DATE], Issued to: , Balance: 6" at bounding box center [453, 213] width 148 height 15
click at [436, 241] on input "number" at bounding box center [412, 244] width 66 height 15
click at [621, 214] on span "Select Service" at bounding box center [615, 214] width 148 height 17
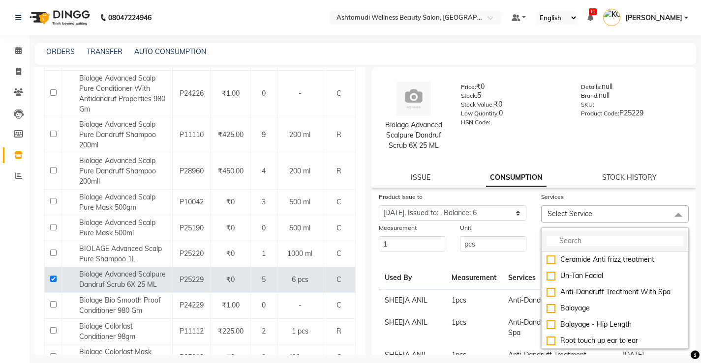
click at [602, 248] on li at bounding box center [614, 241] width 147 height 21
click at [601, 239] on input "multiselect-search" at bounding box center [614, 241] width 137 height 10
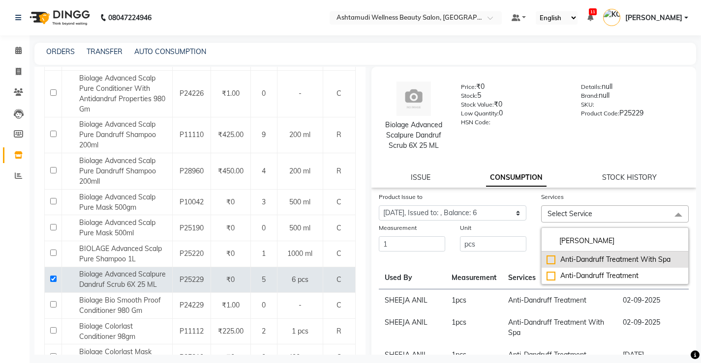
click at [546, 259] on div "Anti-Dandruff Treatment With Spa" at bounding box center [614, 260] width 137 height 10
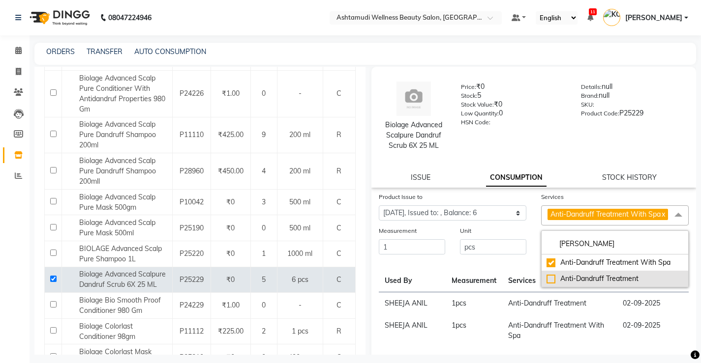
click at [546, 284] on div "Anti-Dandruff Treatment" at bounding box center [614, 279] width 137 height 10
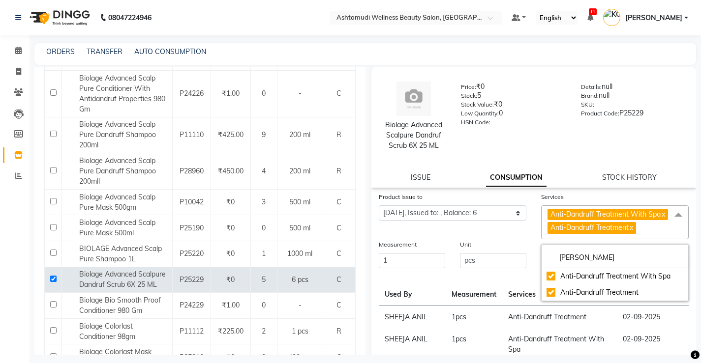
click at [522, 239] on div "Product Issue to Select Product Issue [DATE], Issued to: , Balance: 6" at bounding box center [452, 216] width 162 height 48
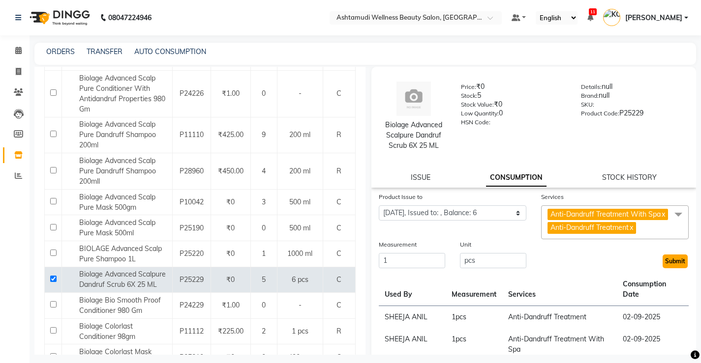
click at [663, 268] on button "Submit" at bounding box center [674, 262] width 25 height 14
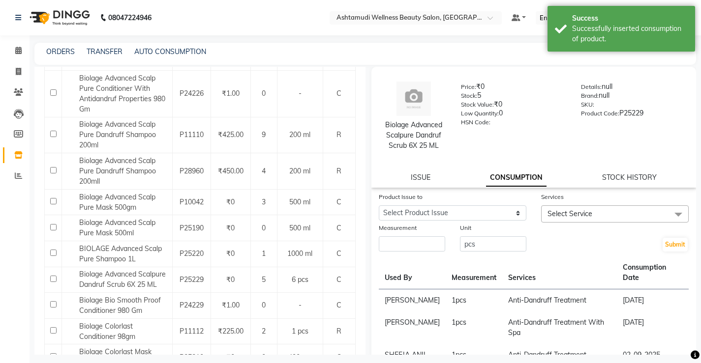
scroll to position [0, 0]
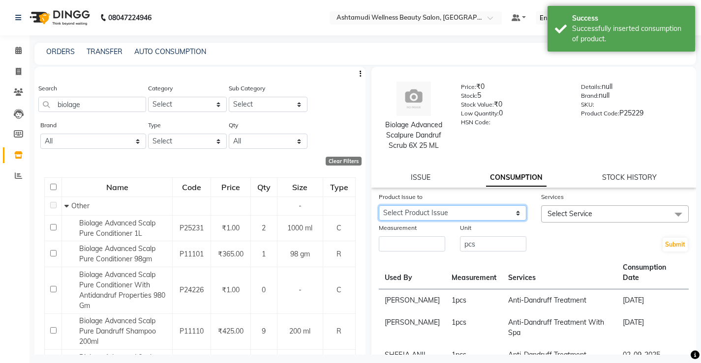
click at [511, 211] on select "Select Product Issue [DATE], Issued to: [PERSON_NAME], Balance: 4" at bounding box center [453, 213] width 148 height 15
click at [379, 206] on select "Select Product Issue [DATE], Issued to: [PERSON_NAME], Balance: 4" at bounding box center [453, 213] width 148 height 15
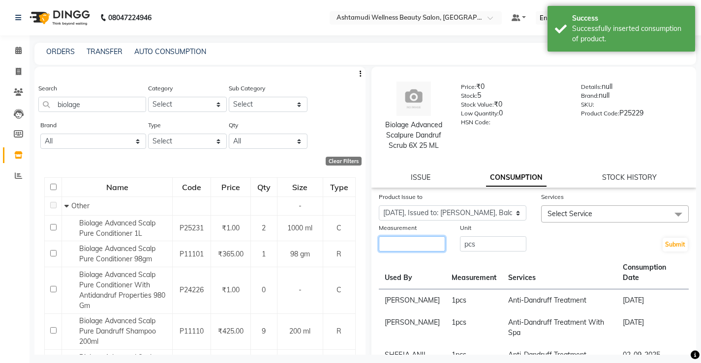
click at [431, 245] on input "number" at bounding box center [412, 244] width 66 height 15
click at [590, 210] on span "Select Service" at bounding box center [615, 214] width 148 height 17
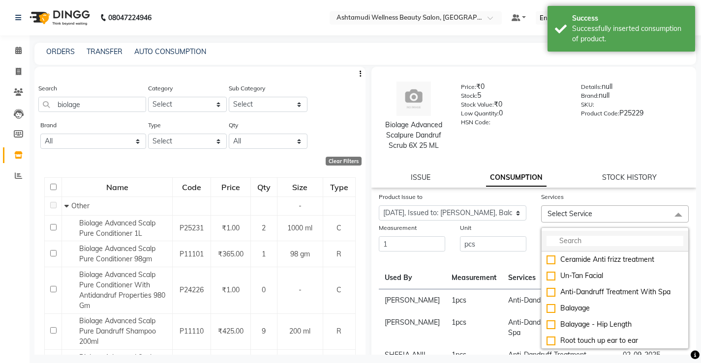
click at [596, 243] on input "multiselect-search" at bounding box center [614, 241] width 137 height 10
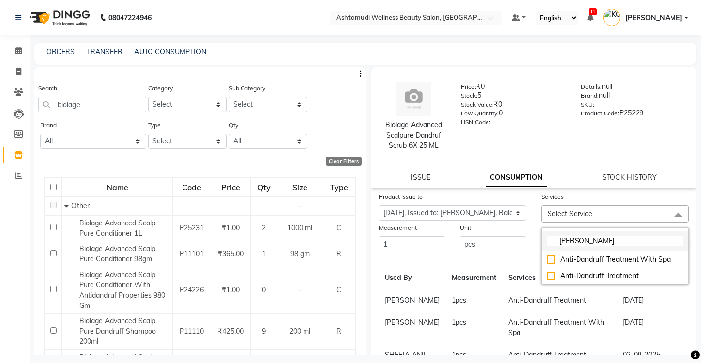
drag, startPoint x: 545, startPoint y: 259, endPoint x: 551, endPoint y: 263, distance: 6.8
click at [546, 259] on div "Anti-Dandruff Treatment With Spa" at bounding box center [614, 260] width 137 height 10
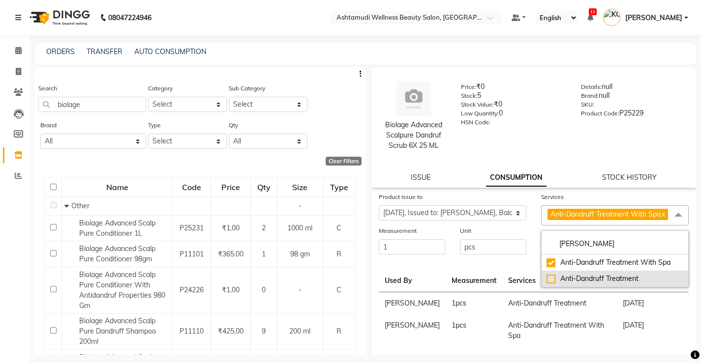
click at [547, 284] on div "Anti-Dandruff Treatment" at bounding box center [614, 279] width 137 height 10
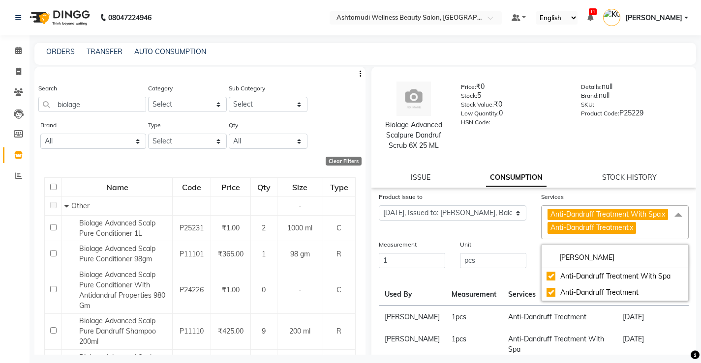
click at [519, 239] on div "Product Issue to Select Product Issue [DATE], Issued to: [PERSON_NAME], Balance…" at bounding box center [452, 216] width 162 height 48
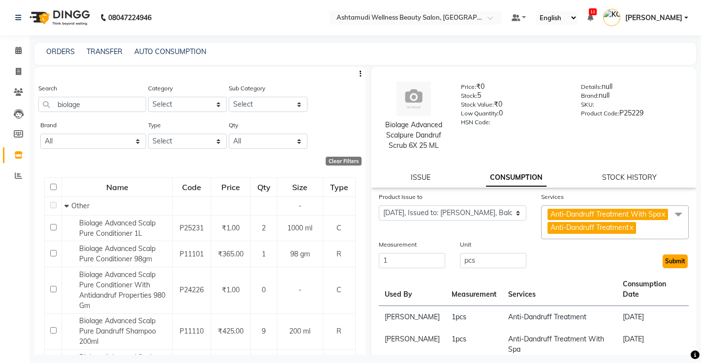
click at [667, 268] on button "Submit" at bounding box center [674, 262] width 25 height 14
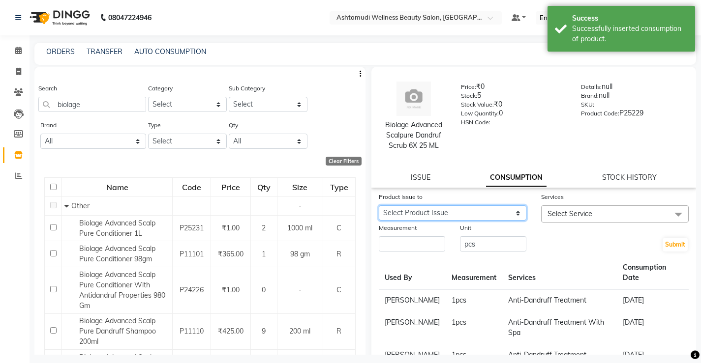
click at [513, 215] on select "Select Product Issue [DATE], Issued to: [PERSON_NAME], Balance: 2" at bounding box center [453, 213] width 148 height 15
click at [379, 206] on select "Select Product Issue [DATE], Issued to: [PERSON_NAME], Balance: 2" at bounding box center [453, 213] width 148 height 15
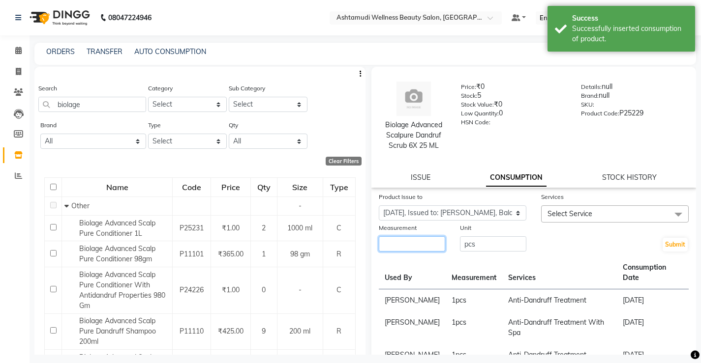
click at [430, 247] on input "number" at bounding box center [412, 244] width 66 height 15
click at [626, 217] on span "Select Service" at bounding box center [615, 214] width 148 height 17
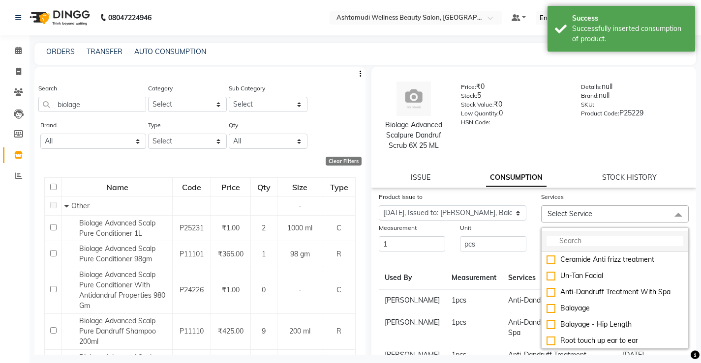
click at [593, 239] on input "multiselect-search" at bounding box center [614, 241] width 137 height 10
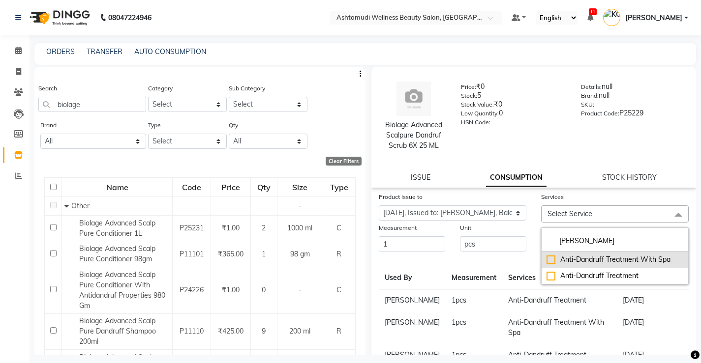
click at [547, 264] on div "Anti-Dandruff Treatment With Spa" at bounding box center [614, 260] width 137 height 10
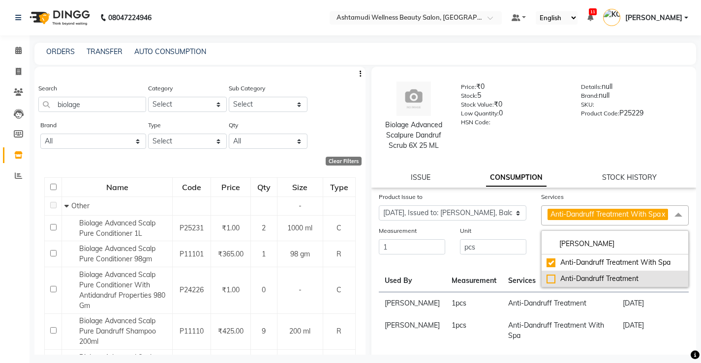
click at [546, 284] on div "Anti-Dandruff Treatment" at bounding box center [614, 279] width 137 height 10
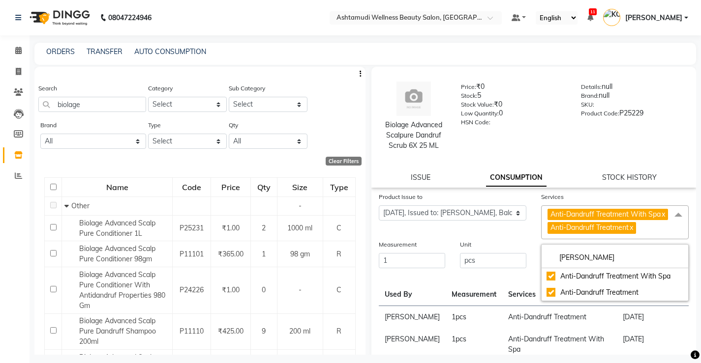
click at [516, 239] on div "Product Issue to Select Product Issue [DATE], Issued to: [PERSON_NAME], Balance…" at bounding box center [452, 216] width 162 height 48
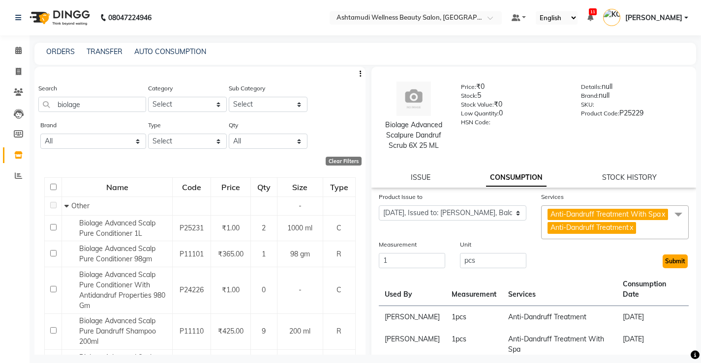
click at [670, 268] on button "Submit" at bounding box center [674, 262] width 25 height 14
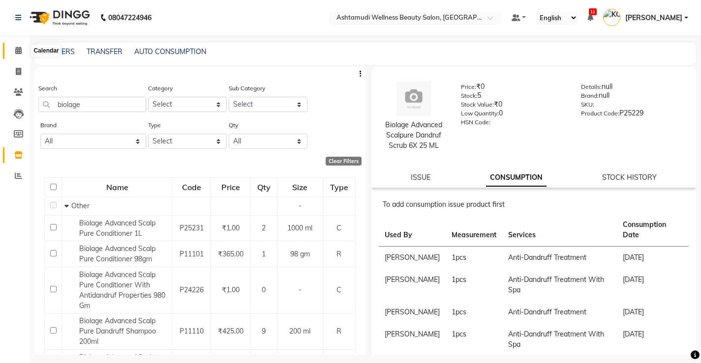
click at [18, 48] on icon at bounding box center [18, 50] width 6 height 7
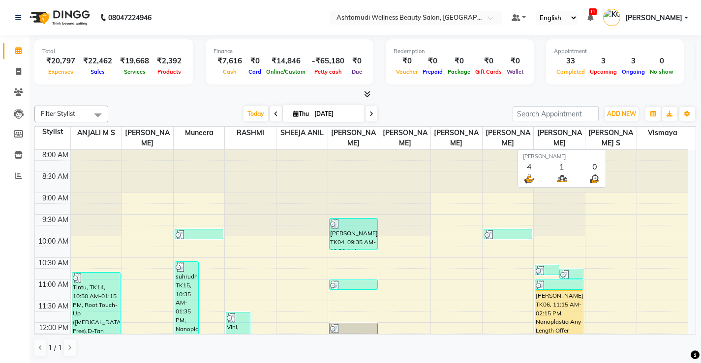
scroll to position [359, 0]
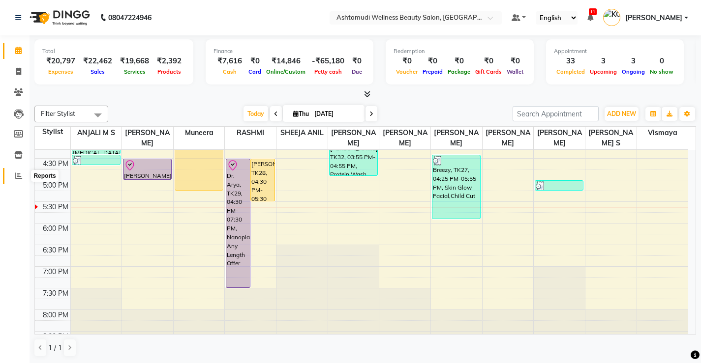
click at [20, 176] on icon at bounding box center [18, 175] width 7 height 7
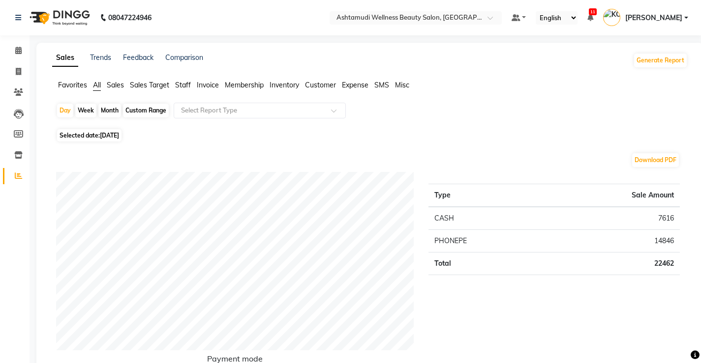
click at [349, 83] on span "Expense" at bounding box center [355, 85] width 27 height 9
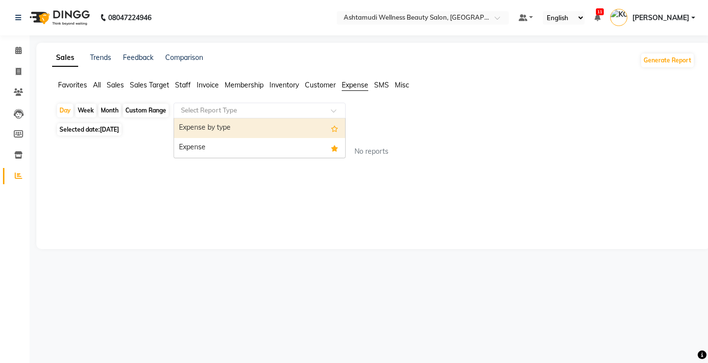
click at [260, 109] on input "text" at bounding box center [250, 111] width 142 height 10
click at [222, 125] on div "Expense by type" at bounding box center [259, 128] width 171 height 20
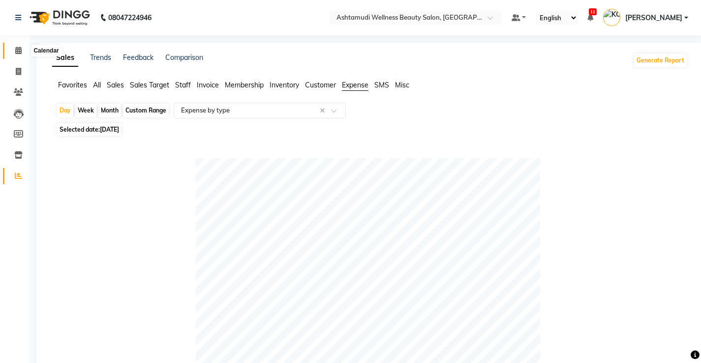
click at [18, 48] on icon at bounding box center [18, 50] width 6 height 7
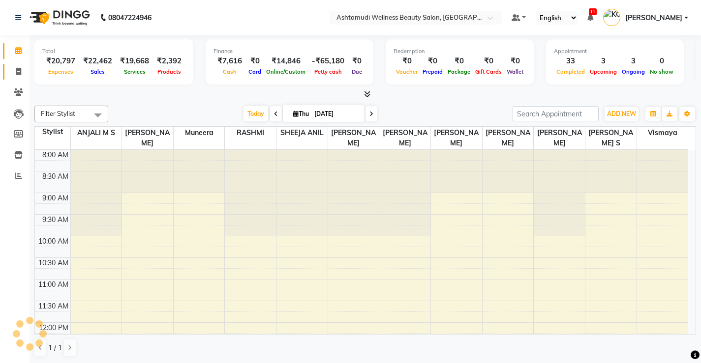
click at [17, 70] on icon at bounding box center [18, 71] width 5 height 7
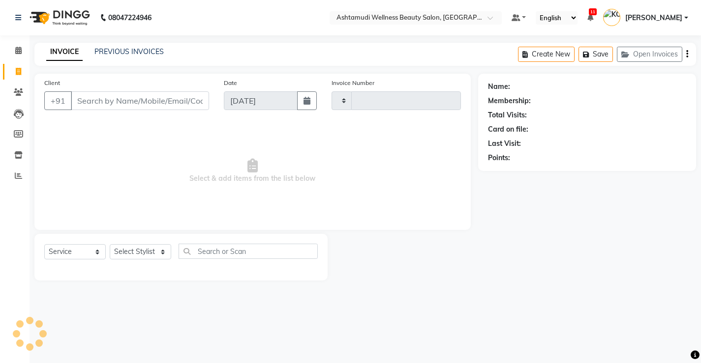
click at [177, 102] on input "Client" at bounding box center [140, 100] width 138 height 19
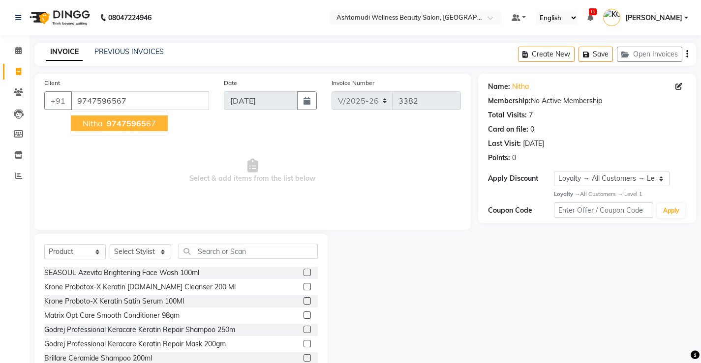
click at [144, 120] on span "97475965" at bounding box center [126, 123] width 39 height 10
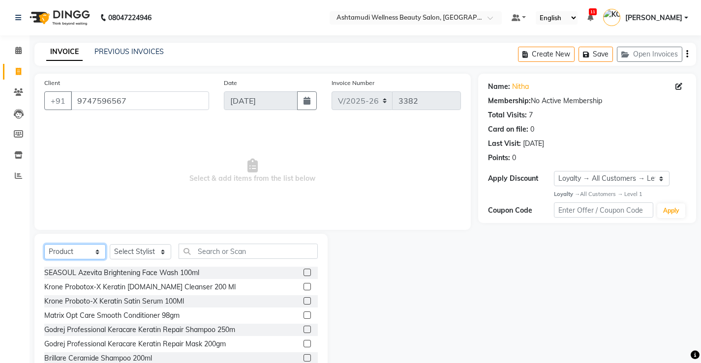
click at [89, 250] on select "Select Service Product Membership Package Voucher Prepaid Gift Card" at bounding box center [74, 251] width 61 height 15
click at [44, 244] on select "Select Service Product Membership Package Voucher Prepaid Gift Card" at bounding box center [74, 251] width 61 height 15
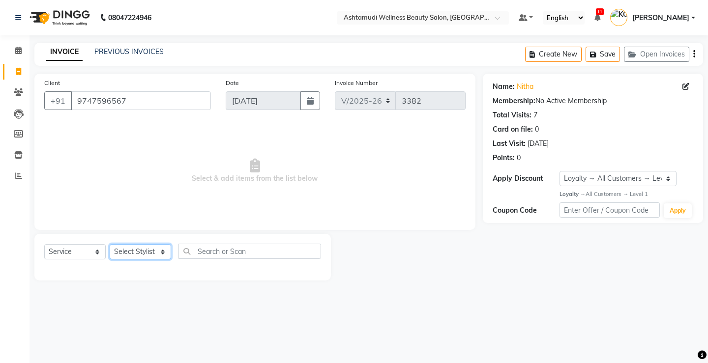
click at [144, 250] on select "Select Stylist ANJALI M S [PERSON_NAME] KOTTIYAM ASHTAMUDI [PERSON_NAME] [PERSO…" at bounding box center [140, 251] width 61 height 15
click at [110, 244] on select "Select Stylist ANJALI M S [PERSON_NAME] KOTTIYAM ASHTAMUDI [PERSON_NAME] [PERSO…" at bounding box center [140, 251] width 61 height 15
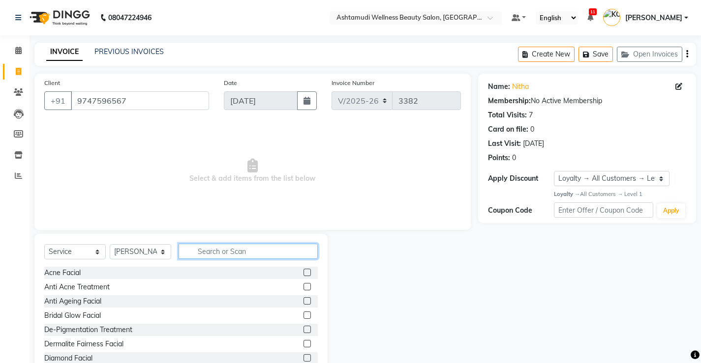
click at [254, 255] on input "text" at bounding box center [247, 251] width 139 height 15
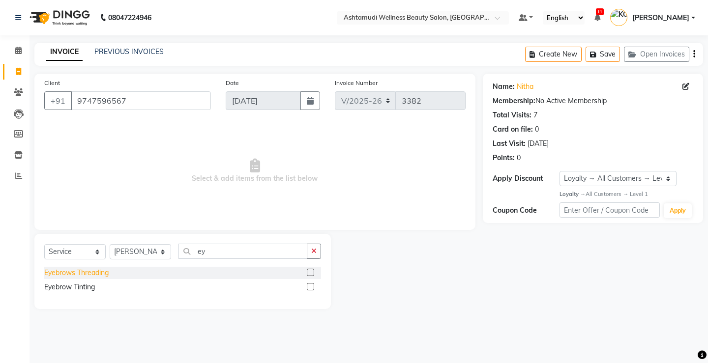
click at [88, 271] on div "Eyebrows Threading" at bounding box center [76, 273] width 64 height 10
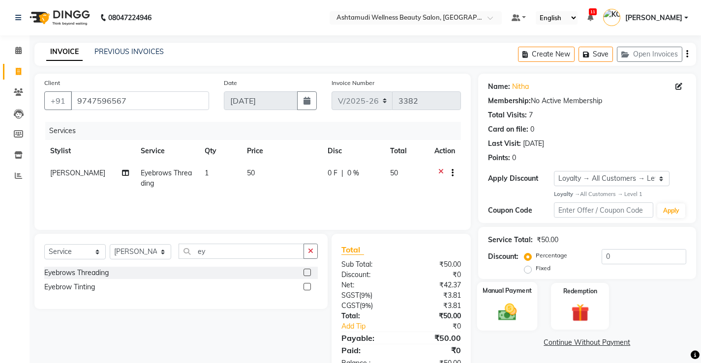
click at [509, 315] on img at bounding box center [507, 312] width 30 height 21
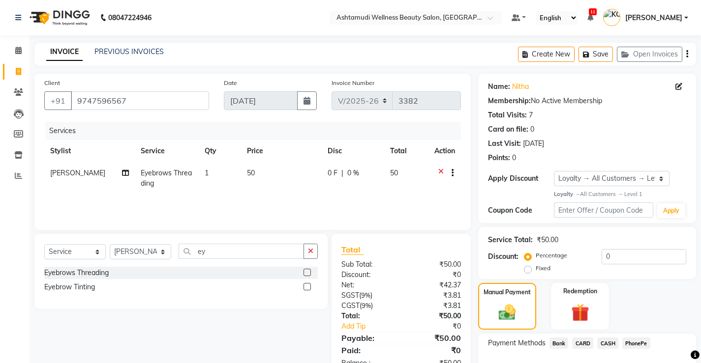
scroll to position [49, 0]
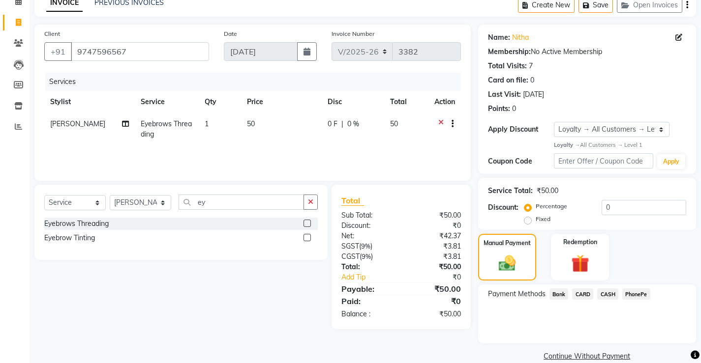
click at [624, 296] on span "PhonePe" at bounding box center [636, 294] width 28 height 11
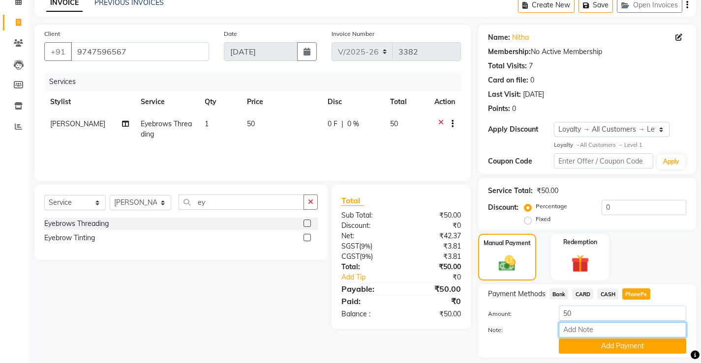
click at [614, 332] on input "Note:" at bounding box center [622, 330] width 127 height 15
click at [617, 346] on button "Add Payment" at bounding box center [622, 346] width 127 height 15
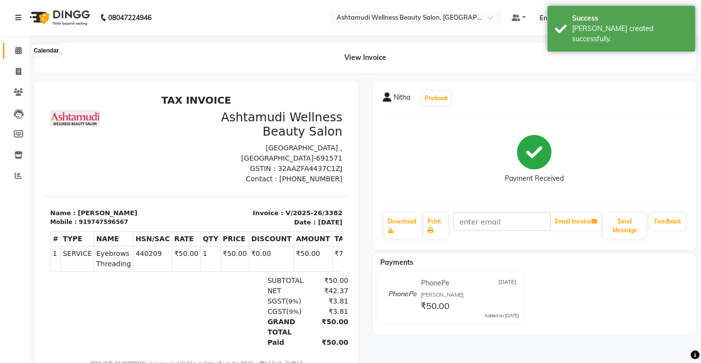
click at [18, 51] on icon at bounding box center [18, 50] width 6 height 7
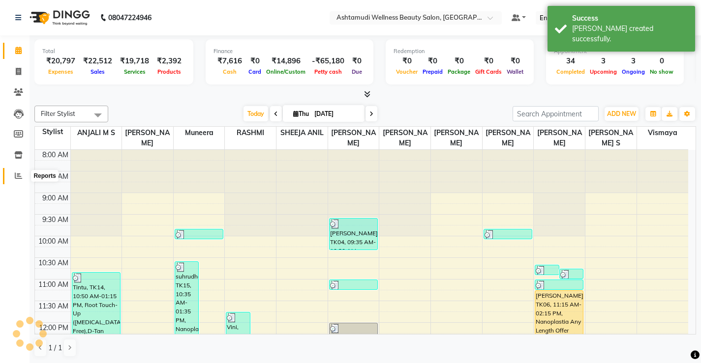
click at [17, 174] on icon at bounding box center [18, 175] width 7 height 7
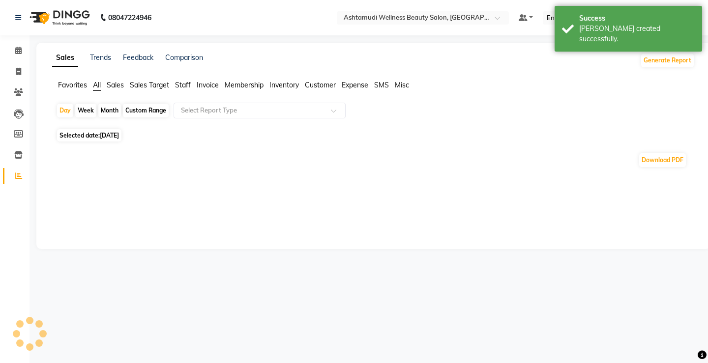
drag, startPoint x: 180, startPoint y: 82, endPoint x: 210, endPoint y: 100, distance: 35.1
click at [181, 82] on span "Staff" at bounding box center [183, 85] width 16 height 9
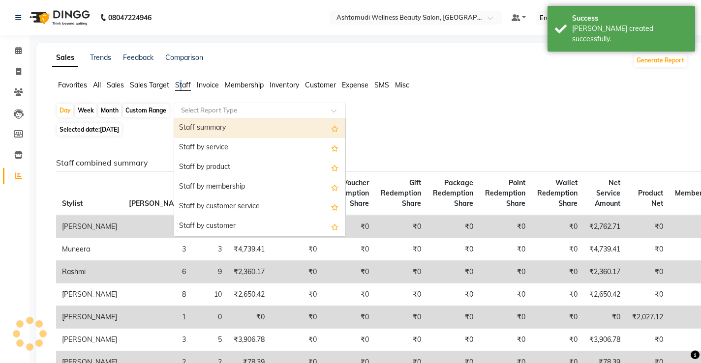
click at [245, 112] on input "text" at bounding box center [250, 111] width 142 height 10
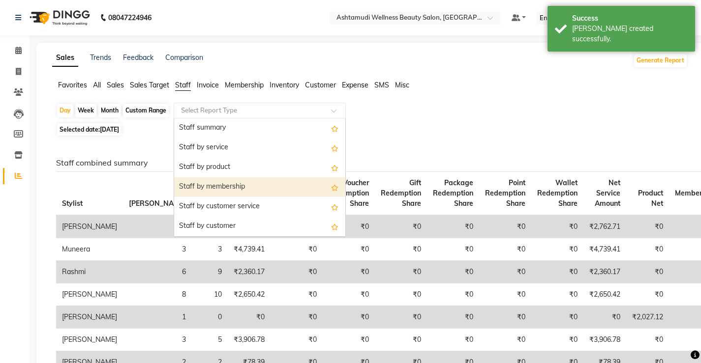
click at [244, 187] on div "Staff by membership" at bounding box center [259, 188] width 171 height 20
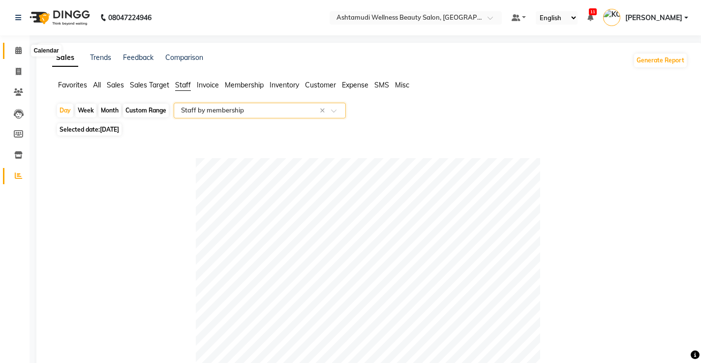
click at [20, 50] on icon at bounding box center [18, 50] width 6 height 7
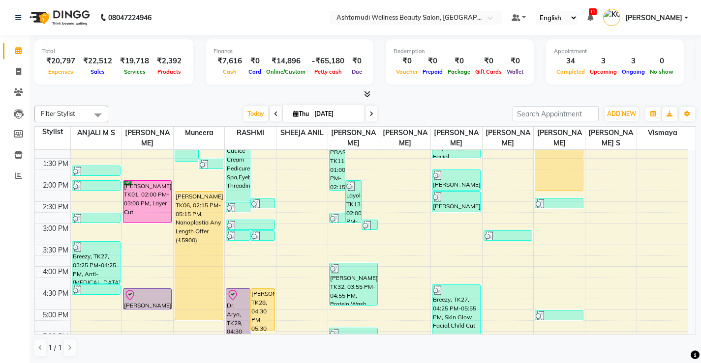
scroll to position [246, 0]
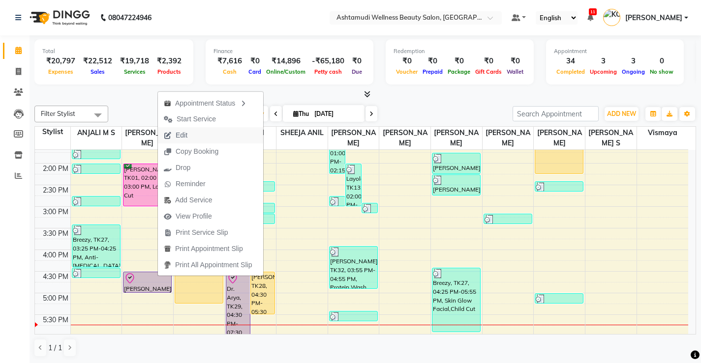
click at [183, 135] on span "Edit" at bounding box center [182, 135] width 12 height 10
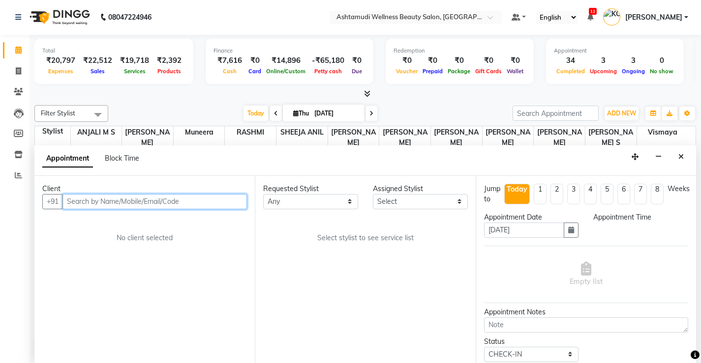
scroll to position [378, 0]
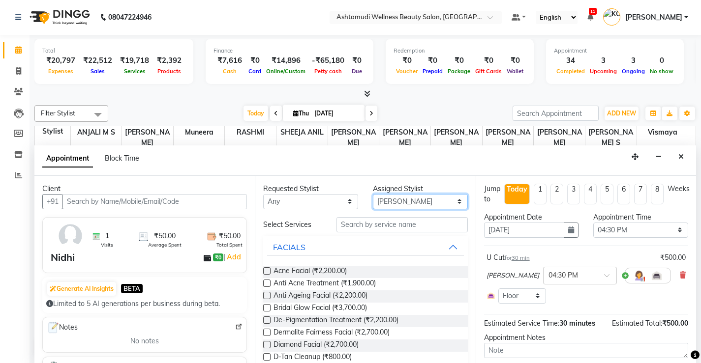
click at [450, 199] on select "Select ANJALI M S KOTTIYAM ASHTAMUDI [PERSON_NAME] [PERSON_NAME] [PERSON_NAME] …" at bounding box center [420, 201] width 95 height 15
click at [373, 194] on select "Select ANJALI M S KOTTIYAM ASHTAMUDI [PERSON_NAME] [PERSON_NAME] [PERSON_NAME] …" at bounding box center [420, 201] width 95 height 15
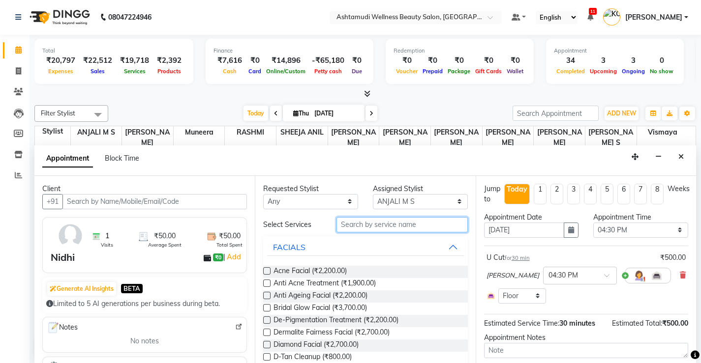
click at [419, 224] on input "text" at bounding box center [401, 224] width 131 height 15
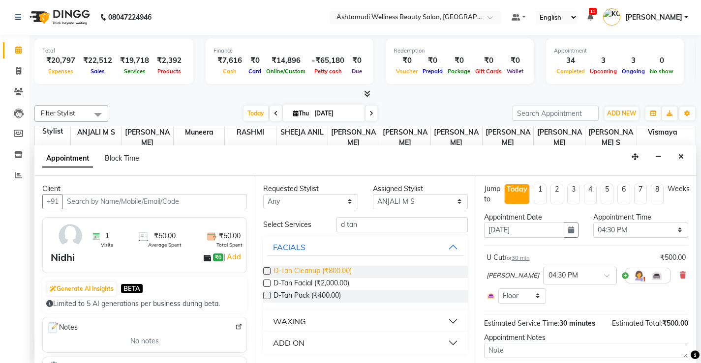
click at [340, 274] on span "D-Tan Cleanup (₹800.00)" at bounding box center [312, 272] width 78 height 12
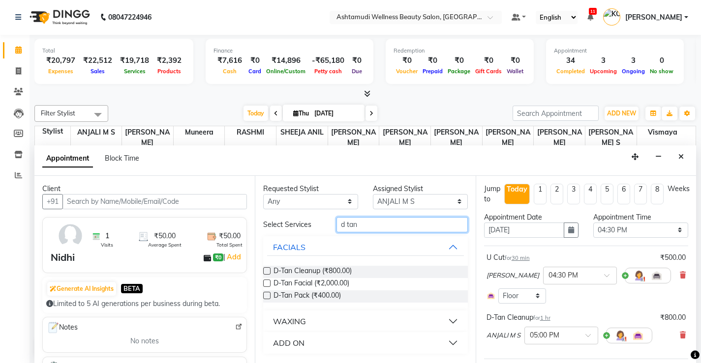
click at [367, 230] on input "d tan" at bounding box center [401, 224] width 131 height 15
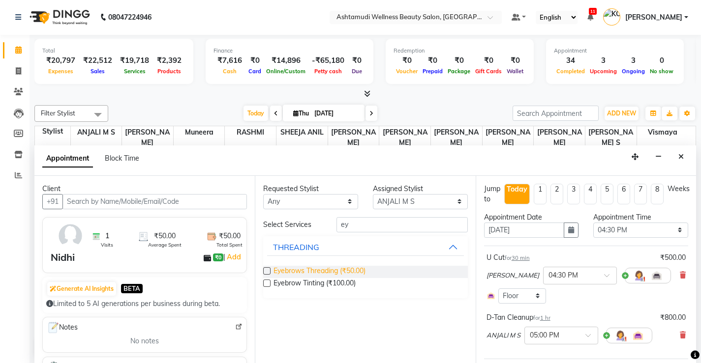
click at [359, 270] on span "Eyebrows Threading (₹50.00)" at bounding box center [319, 272] width 92 height 12
click at [448, 203] on select "Select ANJALI M S KOTTIYAM ASHTAMUDI [PERSON_NAME] [PERSON_NAME] [PERSON_NAME] …" at bounding box center [420, 201] width 95 height 15
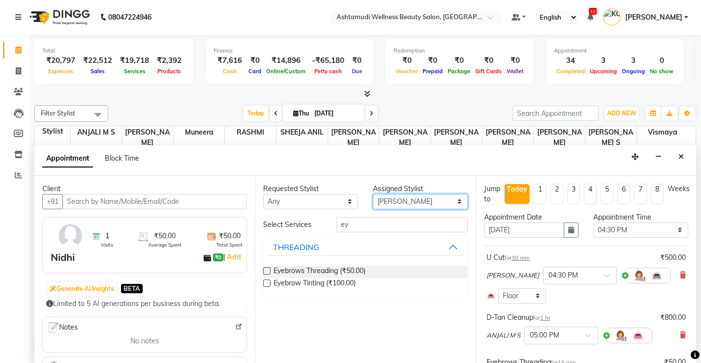
click at [373, 194] on select "Select ANJALI M S KOTTIYAM ASHTAMUDI [PERSON_NAME] [PERSON_NAME] [PERSON_NAME] …" at bounding box center [420, 201] width 95 height 15
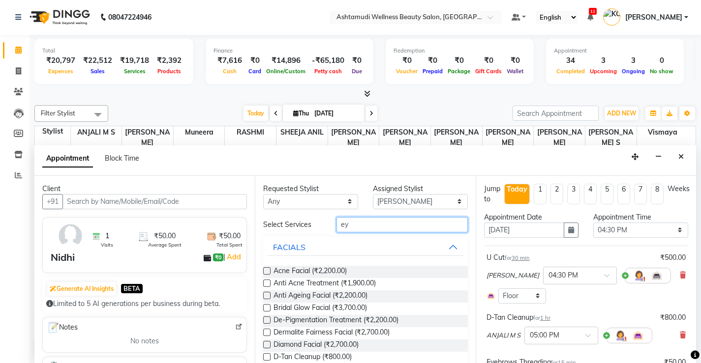
click at [369, 227] on input "ey" at bounding box center [401, 224] width 131 height 15
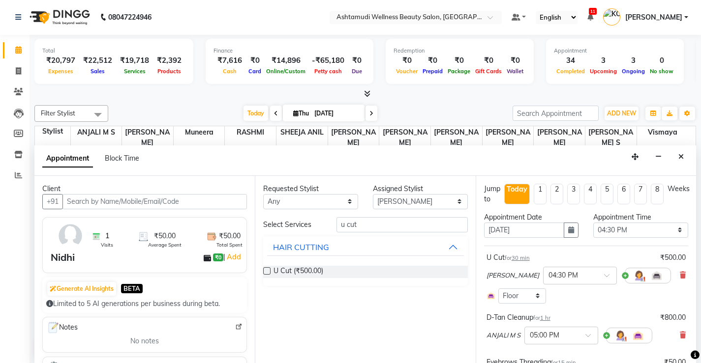
click at [267, 268] on label at bounding box center [266, 270] width 7 height 7
click at [267, 269] on input "checkbox" at bounding box center [266, 272] width 6 height 6
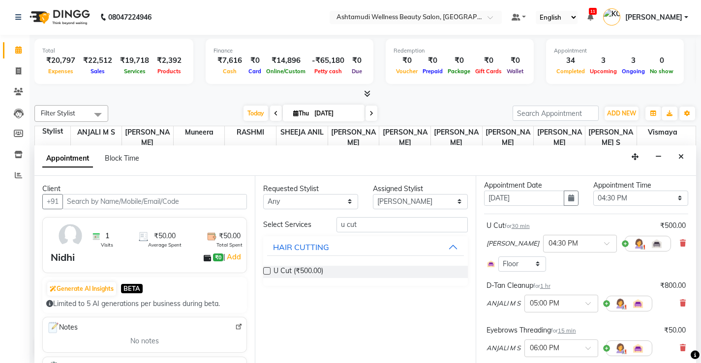
scroll to position [49, 0]
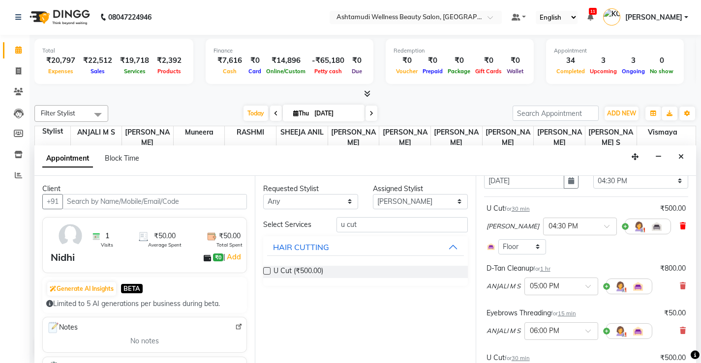
click at [680, 228] on icon at bounding box center [683, 226] width 6 height 7
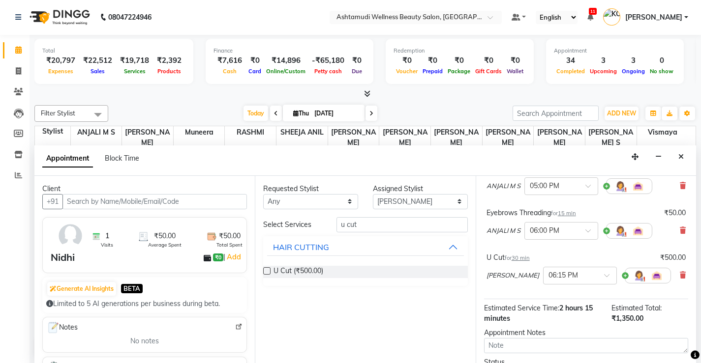
scroll to position [148, 0]
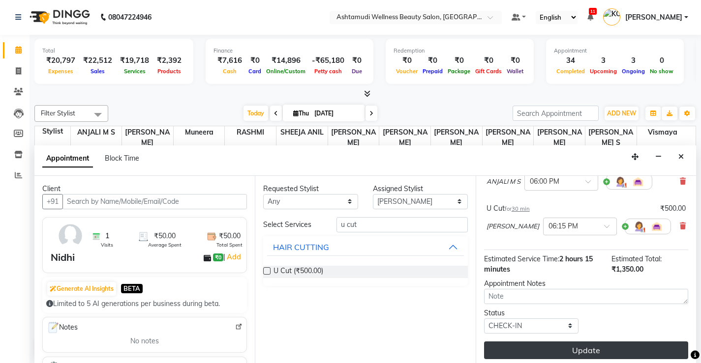
click at [574, 350] on button "Update" at bounding box center [586, 351] width 204 height 18
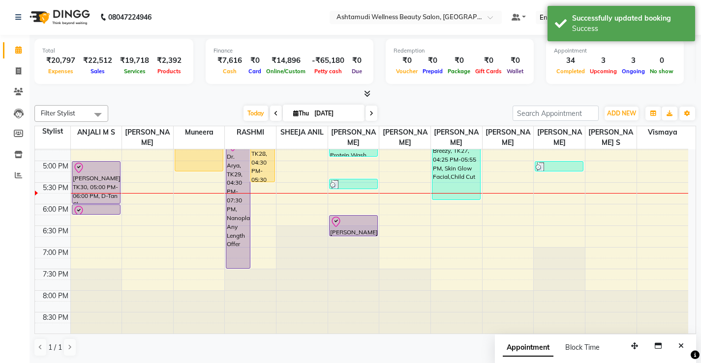
scroll to position [0, 0]
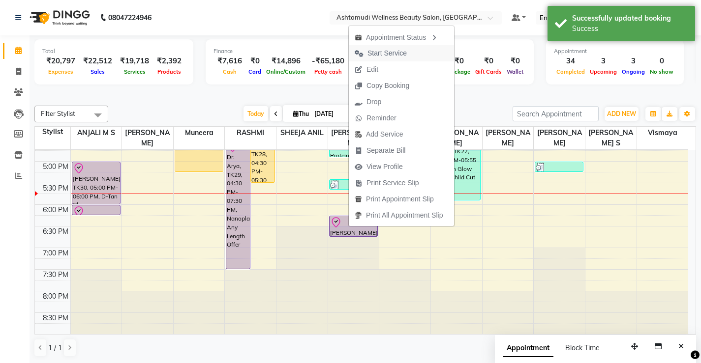
click at [397, 53] on span "Start Service" at bounding box center [386, 53] width 39 height 10
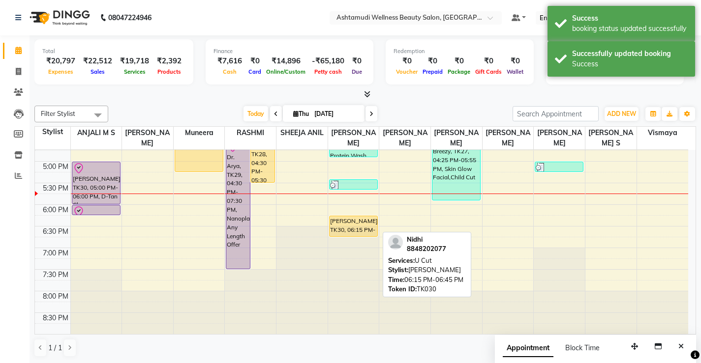
click at [360, 228] on div "[PERSON_NAME], TK30, 06:15 PM-06:45 PM, U Cut" at bounding box center [353, 226] width 48 height 20
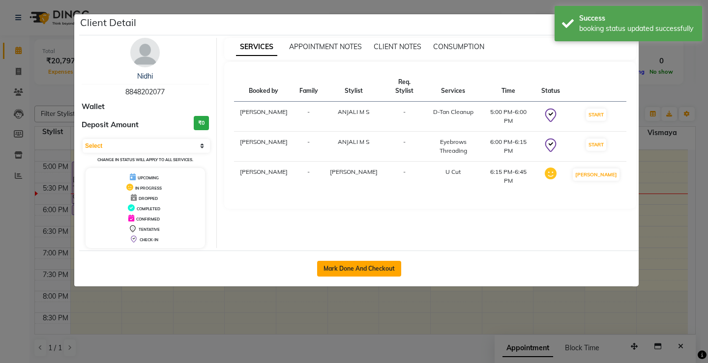
click at [379, 266] on button "Mark Done And Checkout" at bounding box center [359, 269] width 84 height 16
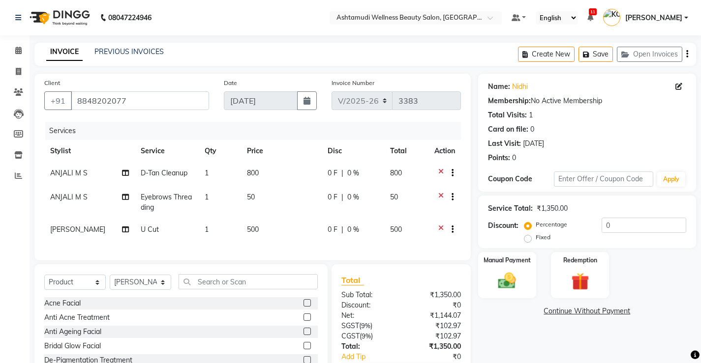
scroll to position [49, 0]
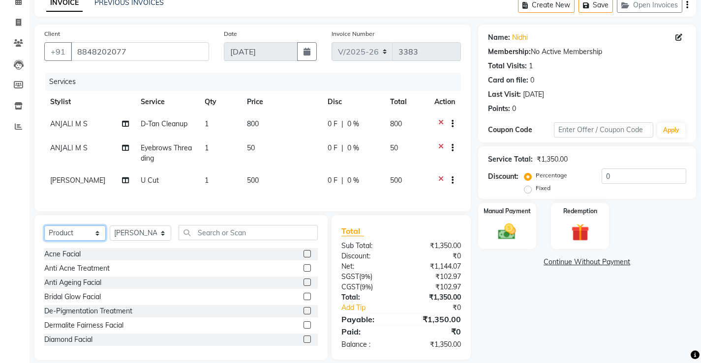
click at [92, 238] on select "Select Service Product Membership Package Voucher Prepaid Gift Card" at bounding box center [74, 233] width 61 height 15
click at [44, 233] on select "Select Service Product Membership Package Voucher Prepaid Gift Card" at bounding box center [74, 233] width 61 height 15
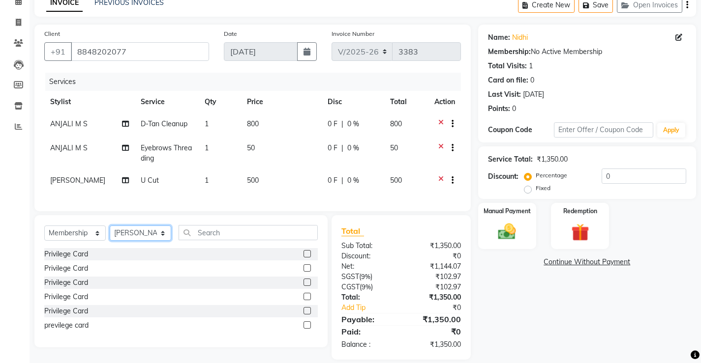
click at [127, 238] on select "Select Stylist ANJALI M S [PERSON_NAME] KOTTIYAM ASHTAMUDI [PERSON_NAME] [PERSO…" at bounding box center [140, 233] width 61 height 15
click at [110, 233] on select "Select Stylist ANJALI M S [PERSON_NAME] KOTTIYAM ASHTAMUDI [PERSON_NAME] [PERSO…" at bounding box center [140, 233] width 61 height 15
click at [84, 260] on div "Privilege Card" at bounding box center [66, 254] width 44 height 10
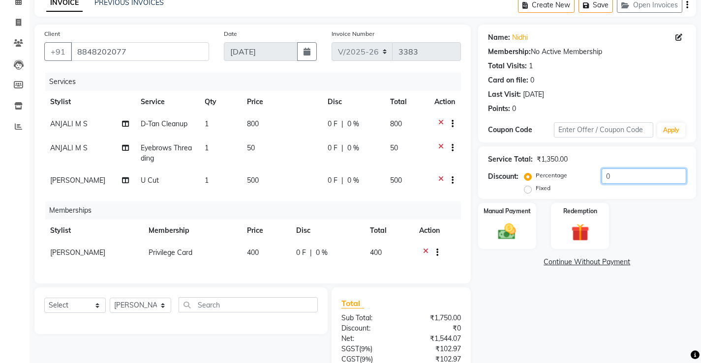
click at [611, 178] on input "0" at bounding box center [643, 176] width 85 height 15
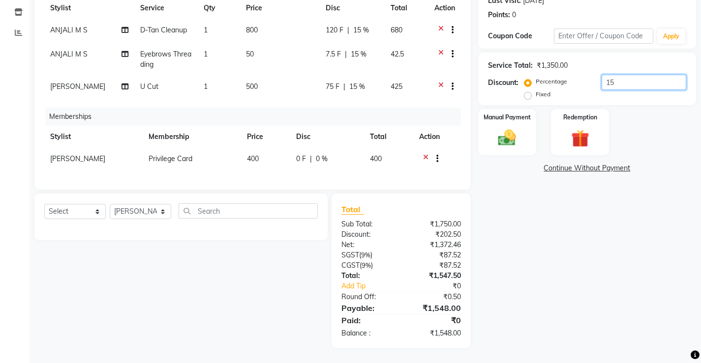
scroll to position [0, 0]
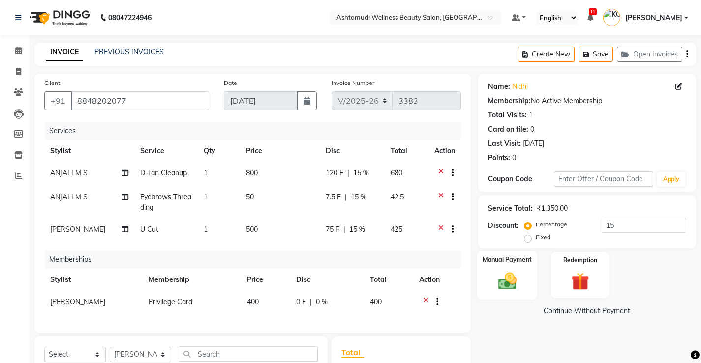
click at [517, 279] on img at bounding box center [507, 280] width 30 height 21
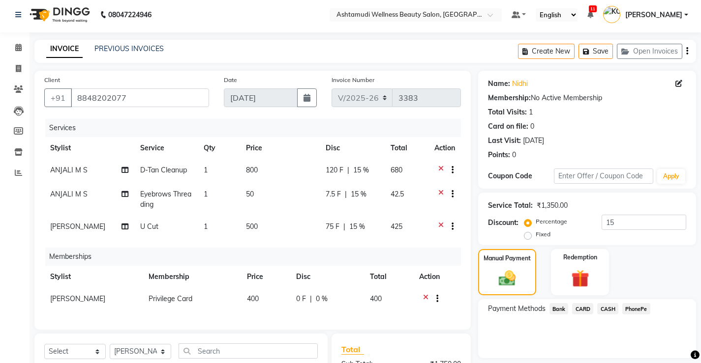
scroll to position [98, 0]
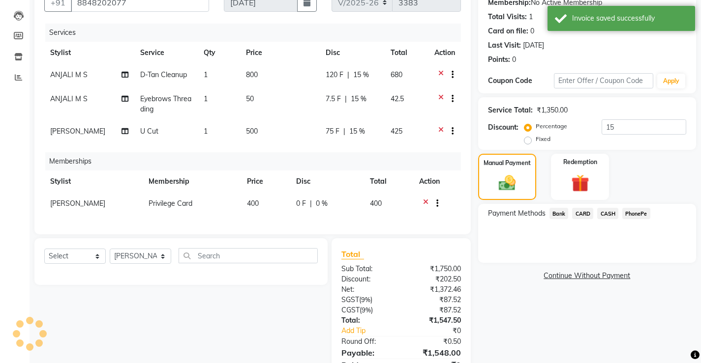
scroll to position [0, 0]
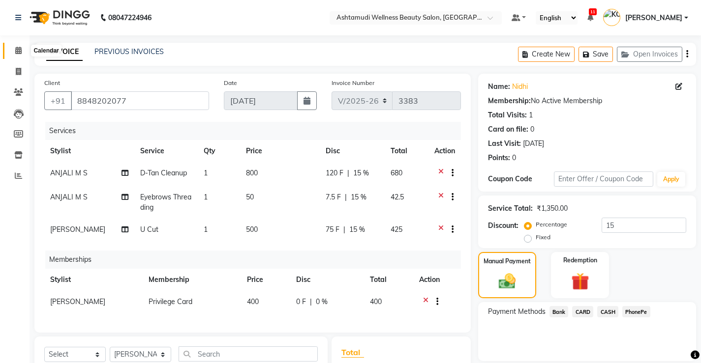
click at [16, 49] on icon at bounding box center [18, 50] width 6 height 7
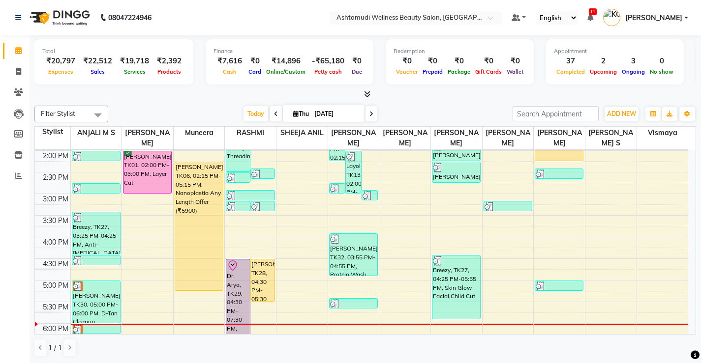
scroll to position [246, 0]
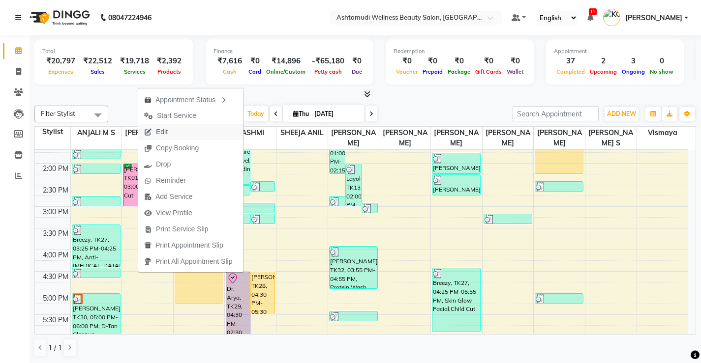
click at [163, 130] on span "Edit" at bounding box center [162, 132] width 12 height 10
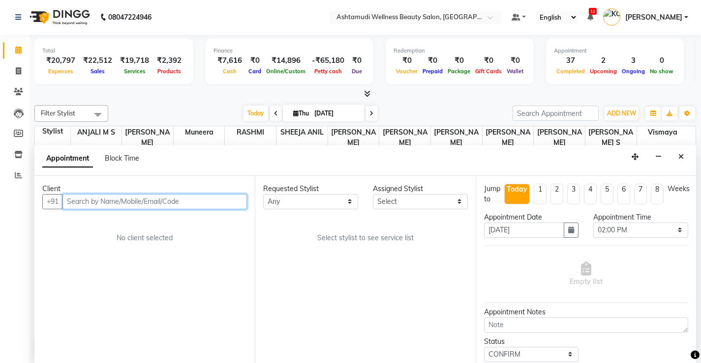
scroll to position [378, 0]
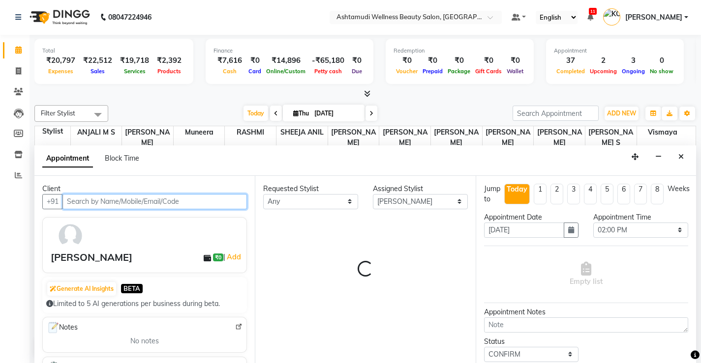
click at [139, 203] on input "text" at bounding box center [154, 201] width 184 height 15
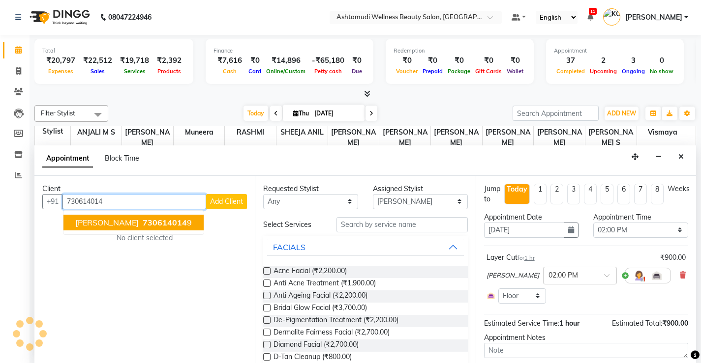
click at [143, 223] on span "730614014" at bounding box center [165, 223] width 44 height 10
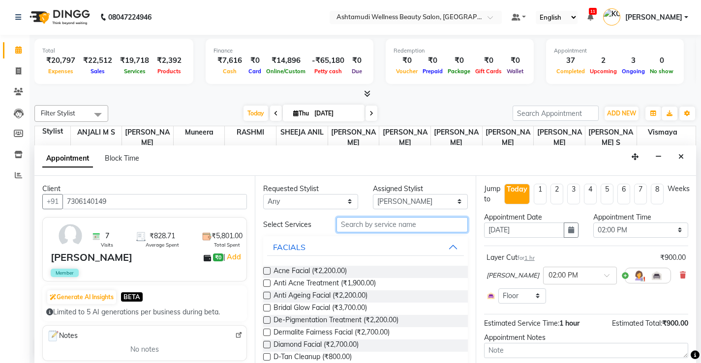
click at [358, 226] on input "text" at bounding box center [401, 224] width 131 height 15
click at [671, 274] on div "[PERSON_NAME] × 02:00 PM" at bounding box center [585, 276] width 199 height 26
click at [680, 275] on icon at bounding box center [683, 275] width 6 height 7
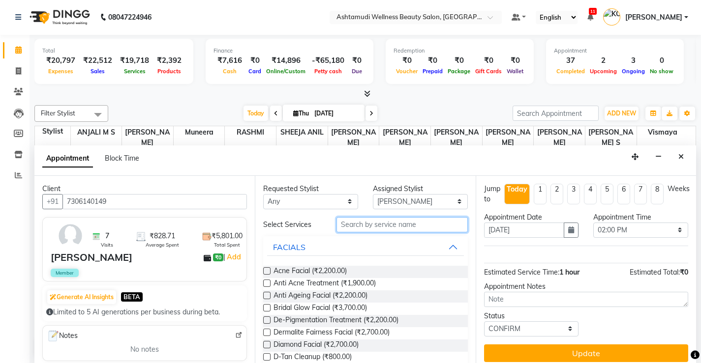
click at [413, 228] on input "text" at bounding box center [401, 224] width 131 height 15
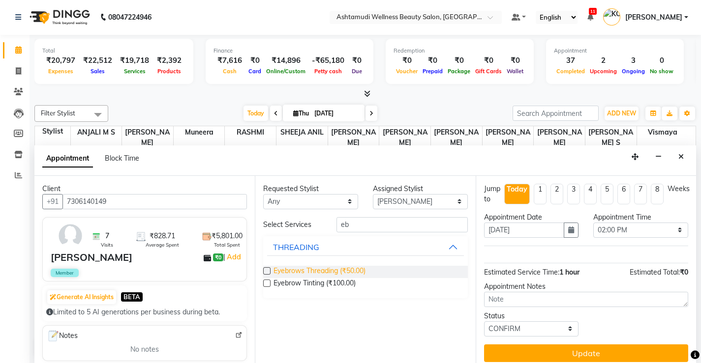
click at [322, 272] on span "Eyebrows Threading (₹50.00)" at bounding box center [319, 272] width 92 height 12
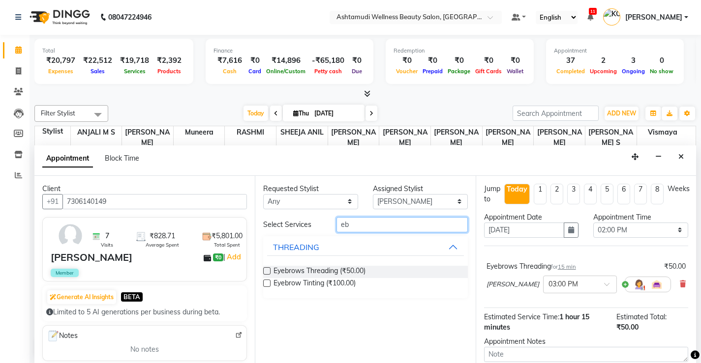
click at [360, 229] on input "eb" at bounding box center [401, 224] width 131 height 15
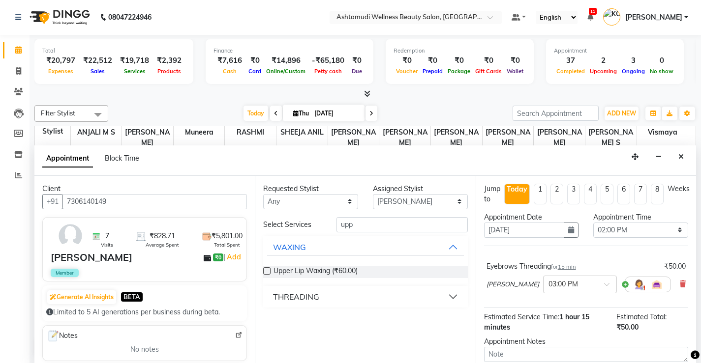
click at [307, 296] on div "THREADING" at bounding box center [296, 297] width 46 height 12
click at [335, 320] on span "Upper Lip Threading (₹50.00)" at bounding box center [318, 322] width 91 height 12
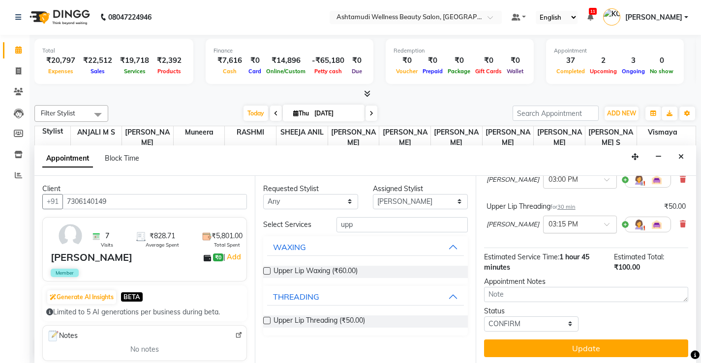
scroll to position [110, 0]
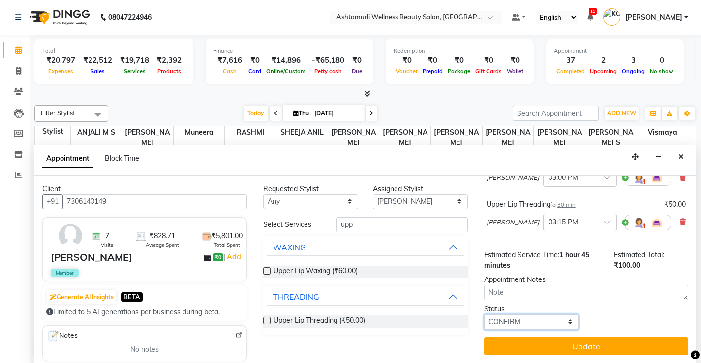
click at [512, 320] on select "Select TENTATIVE CONFIRM CHECK-IN UPCOMING" at bounding box center [531, 322] width 95 height 15
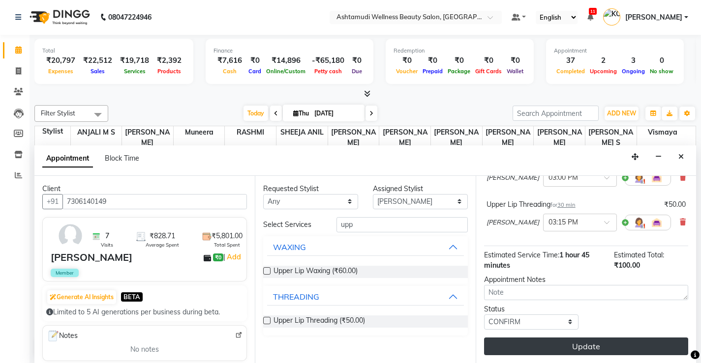
click at [547, 348] on button "Update" at bounding box center [586, 347] width 204 height 18
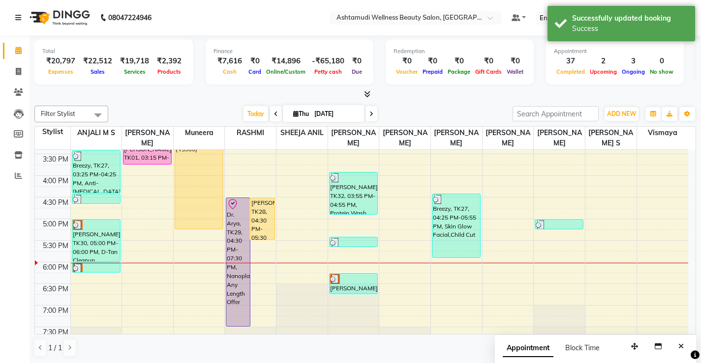
scroll to position [279, 0]
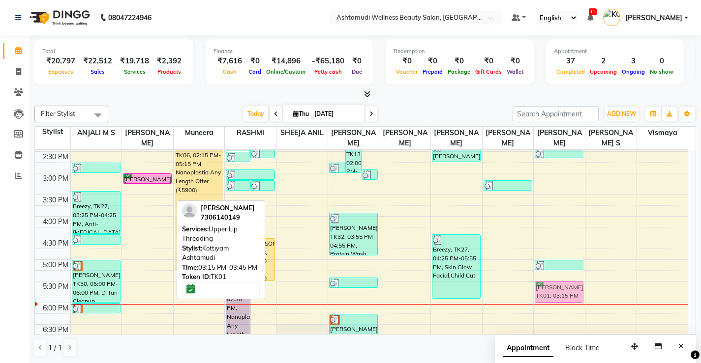
drag, startPoint x: 149, startPoint y: 190, endPoint x: 553, endPoint y: 283, distance: 414.7
click at [553, 283] on tr "Tintu, TK14, 10:50 AM-01:15 PM, Root Touch-Up ([MEDICAL_DATA] Free),D-Tan Clean…" at bounding box center [361, 152] width 653 height 562
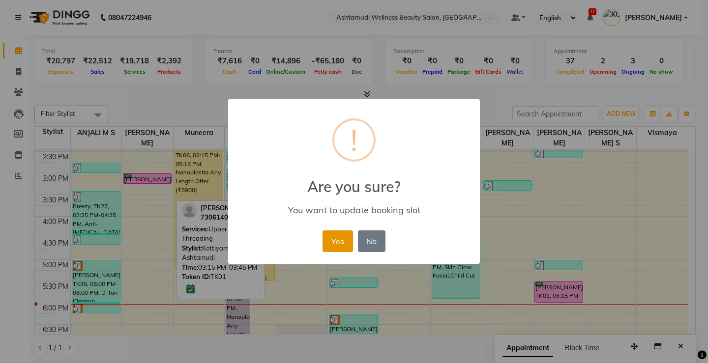
click at [340, 241] on button "Yes" at bounding box center [338, 242] width 30 height 22
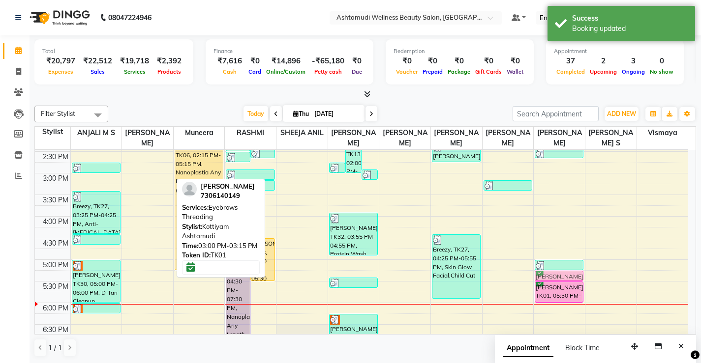
drag, startPoint x: 148, startPoint y: 177, endPoint x: 555, endPoint y: 279, distance: 420.2
click at [555, 279] on tr "Tintu, TK14, 10:50 AM-01:15 PM, Root Touch-Up ([MEDICAL_DATA] Free),D-Tan Clean…" at bounding box center [361, 152] width 653 height 562
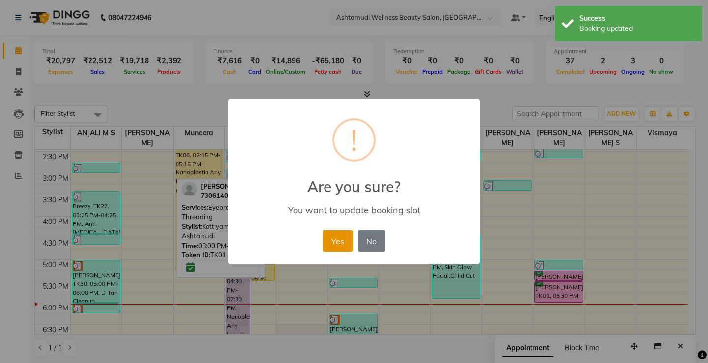
click at [339, 235] on button "Yes" at bounding box center [338, 242] width 30 height 22
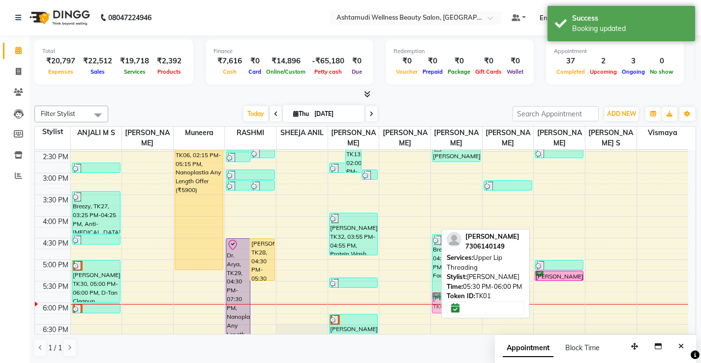
drag, startPoint x: 544, startPoint y: 293, endPoint x: 455, endPoint y: 299, distance: 89.7
click at [455, 299] on div "Filter Stylist Select All ANJALI M S KOTTIYAM ASHTAMUDI Muneera [PERSON_NAME] […" at bounding box center [364, 232] width 661 height 260
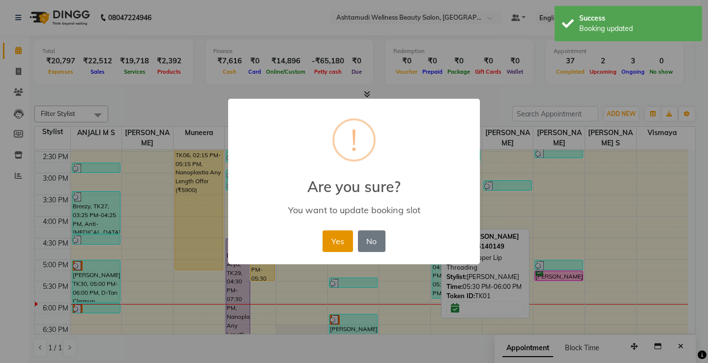
click at [346, 244] on button "Yes" at bounding box center [338, 242] width 30 height 22
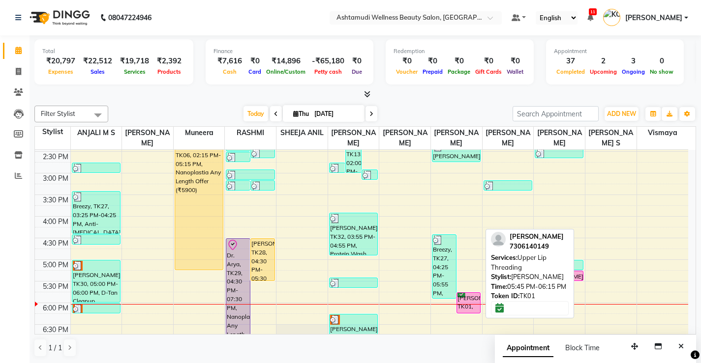
click at [471, 300] on div "[PERSON_NAME], TK01, 05:45 PM-06:15 PM, Upper Lip Threading" at bounding box center [469, 303] width 24 height 20
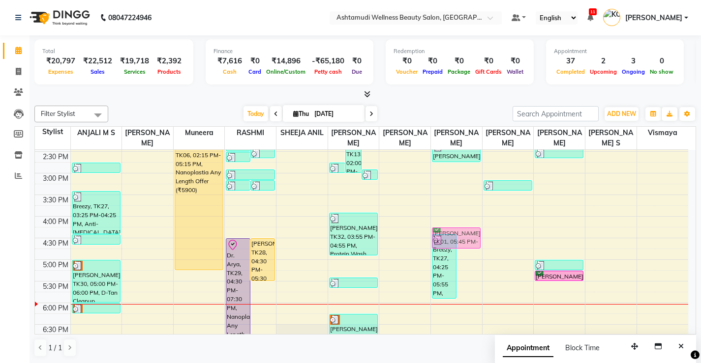
drag, startPoint x: 470, startPoint y: 296, endPoint x: 478, endPoint y: 226, distance: 70.8
click at [478, 226] on div "8:00 AM 8:30 AM 9:00 AM 9:30 AM 10:00 AM 10:30 AM 11:00 AM 11:30 AM 12:00 PM 12…" at bounding box center [361, 152] width 653 height 562
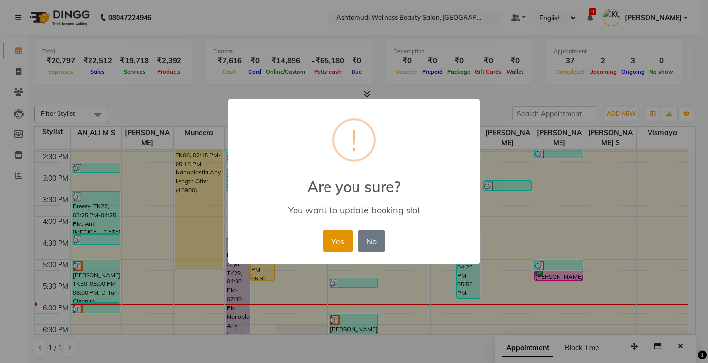
click at [341, 248] on button "Yes" at bounding box center [338, 242] width 30 height 22
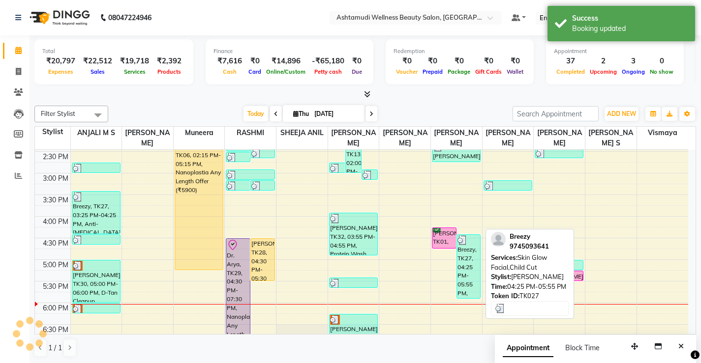
click at [445, 237] on div "[PERSON_NAME], TK01, 05:45 PM-06:15 PM, Upper Lip Threading" at bounding box center [444, 238] width 24 height 20
click at [445, 237] on div "[PERSON_NAME], TK01, 04:15 PM-04:45 PM, Upper Lip Threading" at bounding box center [444, 238] width 24 height 20
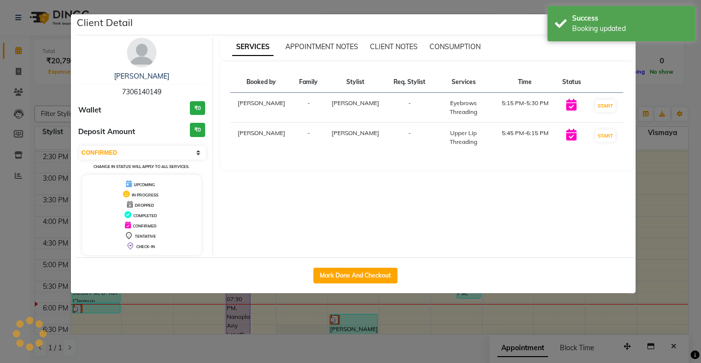
click at [445, 237] on div "SERVICES APPOINTMENT NOTES CLIENT NOTES CONSUMPTION Booked by Family Stylist Re…" at bounding box center [426, 146] width 427 height 217
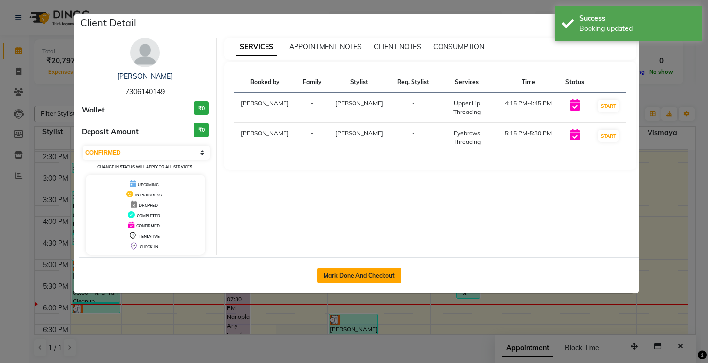
click at [369, 271] on button "Mark Done And Checkout" at bounding box center [359, 276] width 84 height 16
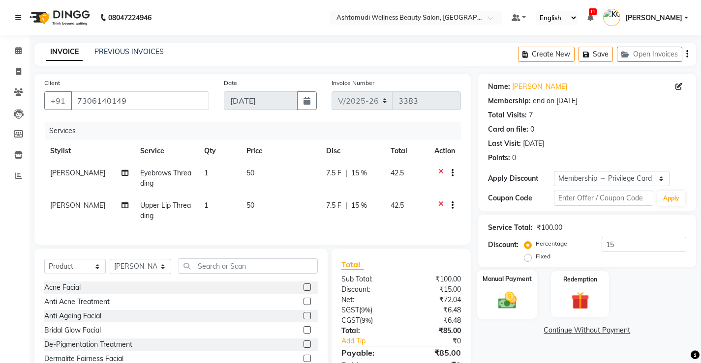
click at [523, 270] on div "Manual Payment" at bounding box center [506, 294] width 60 height 49
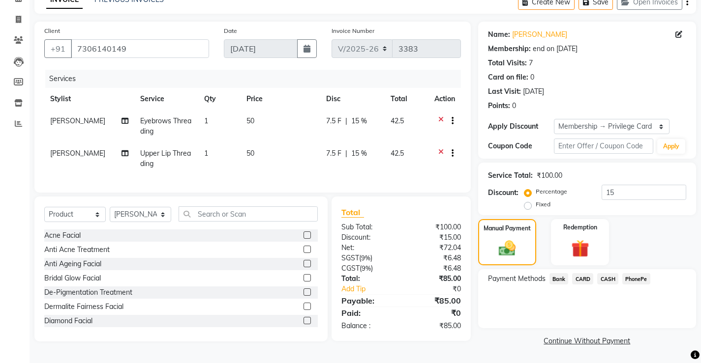
click at [636, 281] on span "PhonePe" at bounding box center [636, 278] width 28 height 11
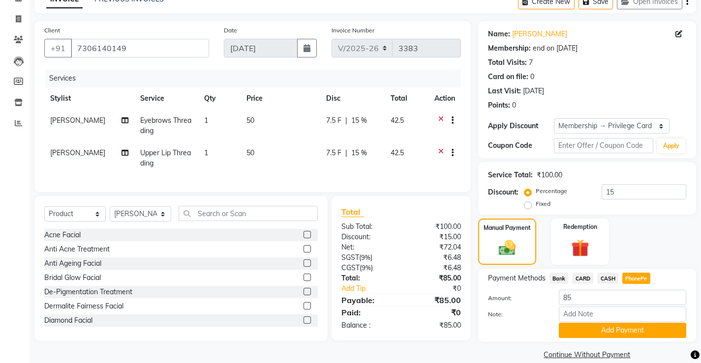
click at [609, 278] on span "CASH" at bounding box center [607, 278] width 21 height 11
click at [595, 315] on input "Note:" at bounding box center [622, 314] width 127 height 15
click at [613, 332] on button "Add Payment" at bounding box center [622, 330] width 127 height 15
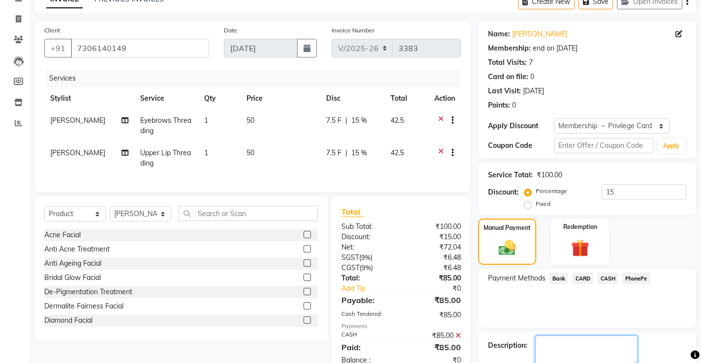
click at [561, 345] on div "Name: [PERSON_NAME] Membership: end on [DATE] Total Visits: 7 Card on file: 0 L…" at bounding box center [590, 205] width 225 height 368
